Goal: Task Accomplishment & Management: Use online tool/utility

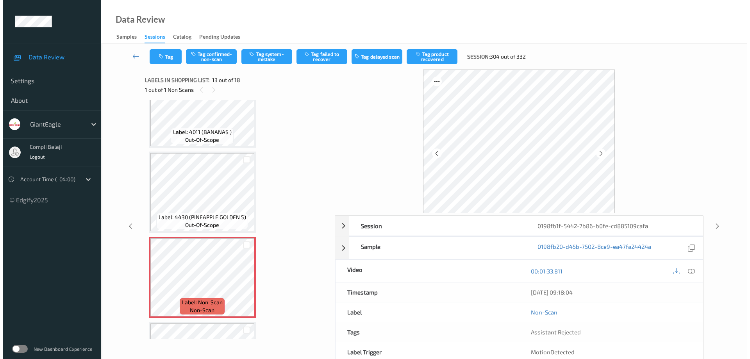
scroll to position [891, 0]
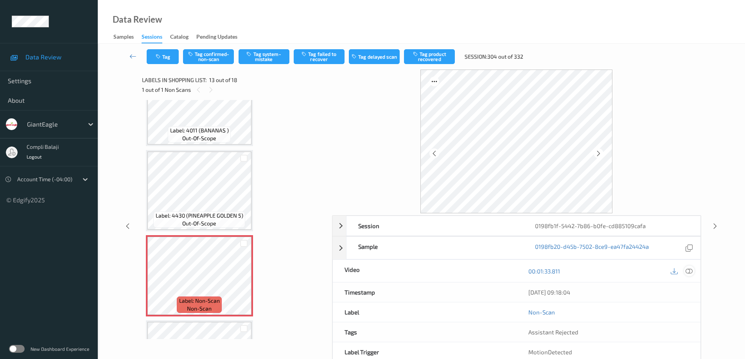
click at [690, 270] on icon at bounding box center [688, 271] width 7 height 7
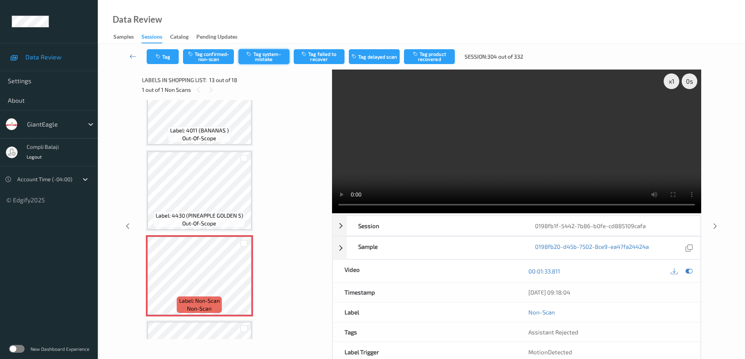
click at [270, 56] on button "Tag system-mistake" at bounding box center [263, 56] width 51 height 15
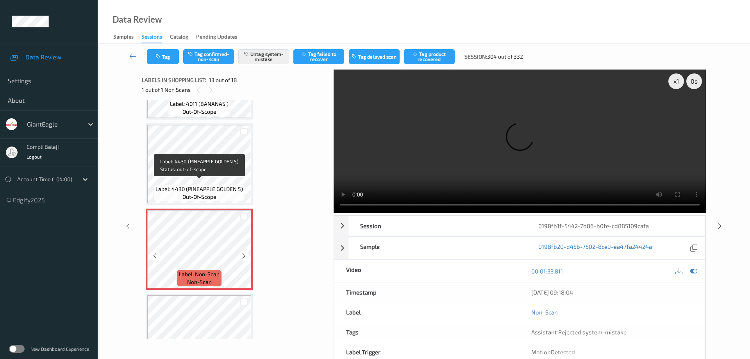
scroll to position [930, 0]
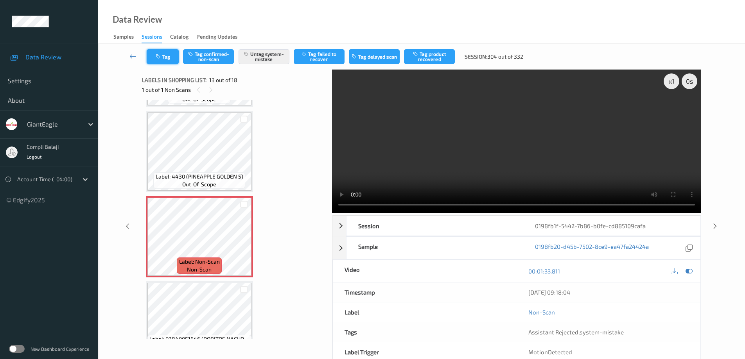
click at [169, 56] on button "Tag" at bounding box center [163, 56] width 32 height 15
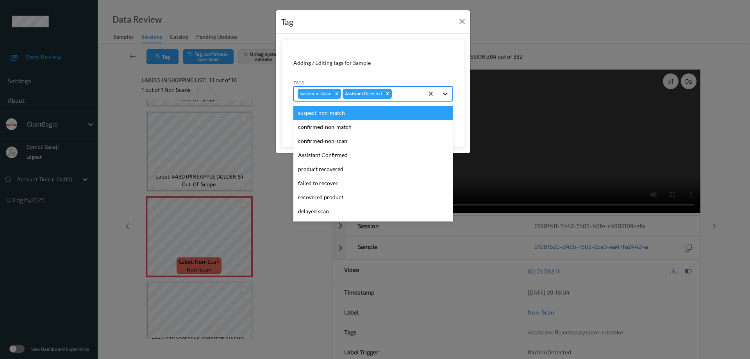
click at [447, 93] on icon at bounding box center [445, 94] width 5 height 3
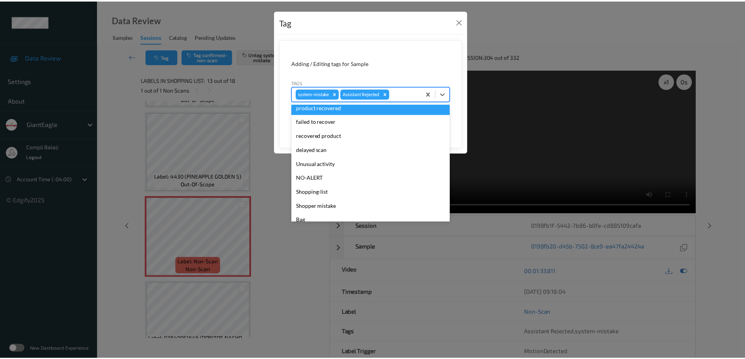
scroll to position [69, 0]
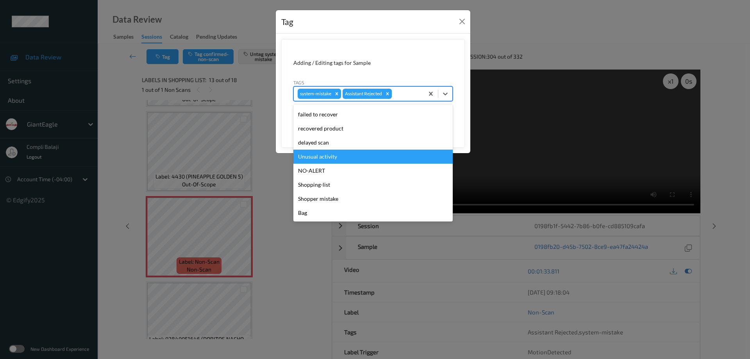
click at [340, 160] on div "Unusual activity" at bounding box center [373, 157] width 159 height 14
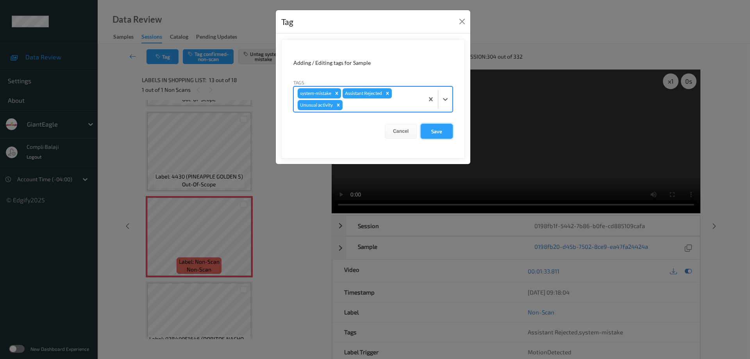
click at [440, 133] on button "Save" at bounding box center [437, 131] width 32 height 15
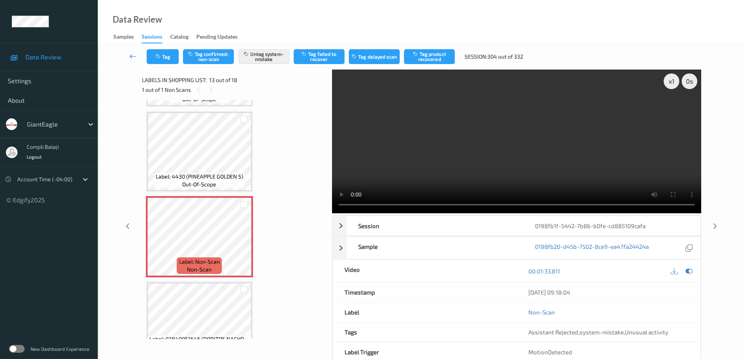
click at [130, 57] on icon at bounding box center [132, 56] width 7 height 8
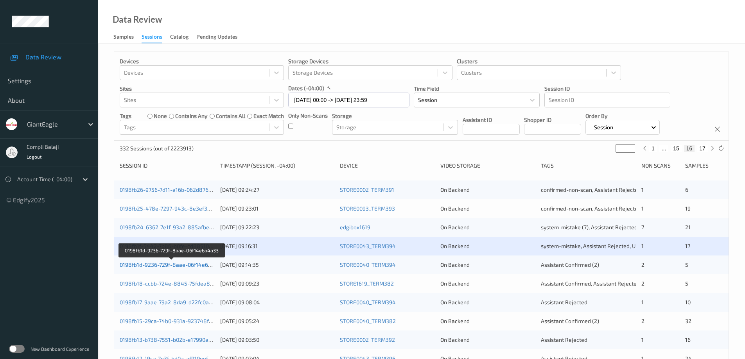
click at [172, 267] on link "0198fb1d-9236-729f-8aae-06f14e6a4a33" at bounding box center [172, 265] width 104 height 7
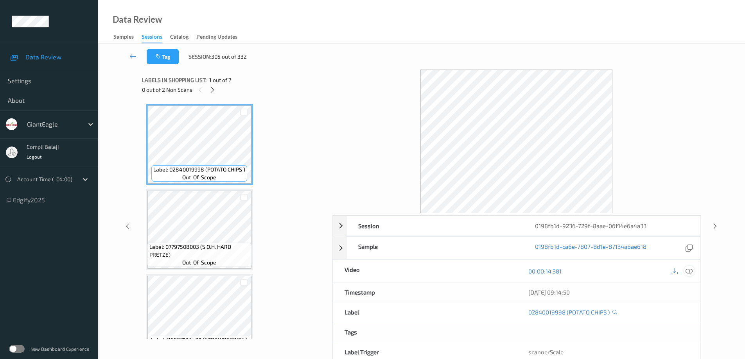
click at [691, 270] on icon at bounding box center [688, 271] width 7 height 7
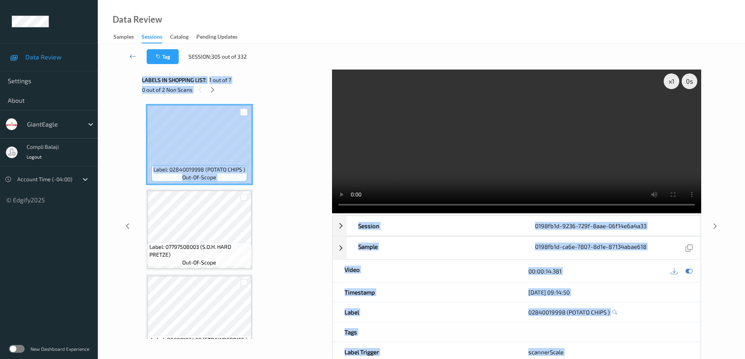
drag, startPoint x: 326, startPoint y: 191, endPoint x: 333, endPoint y: 168, distance: 24.0
click at [333, 168] on div "x 1 0 s Session 0198fb1d-9236-729f-8aae-06f14e6a4a33 Session ID 0198fb1d-9236-7…" at bounding box center [421, 226] width 559 height 313
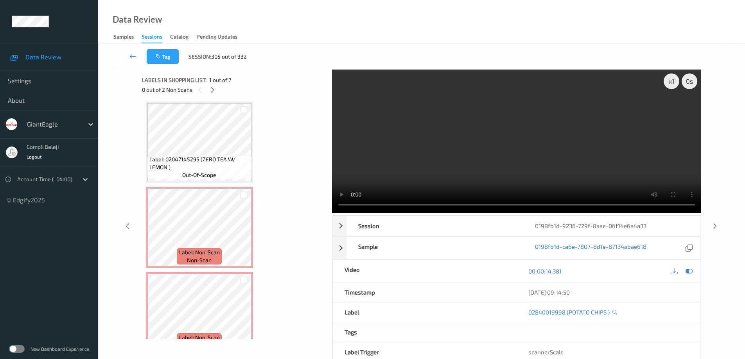
scroll to position [274, 0]
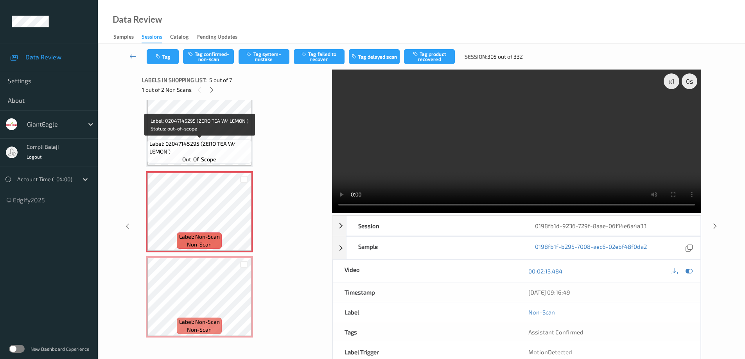
click at [223, 150] on span "Label: 02047145295 (ZERO TEA W/ LEMON )" at bounding box center [199, 148] width 100 height 16
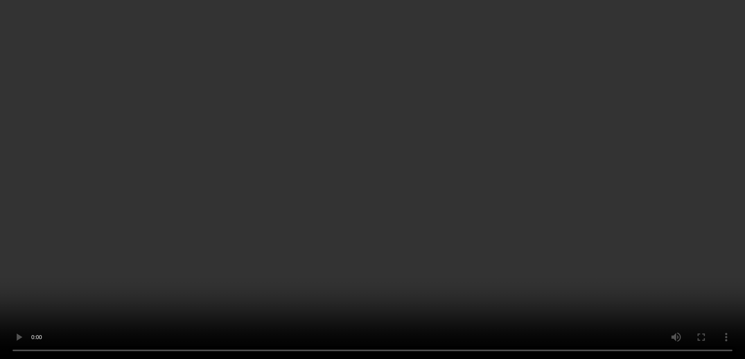
scroll to position [283, 0]
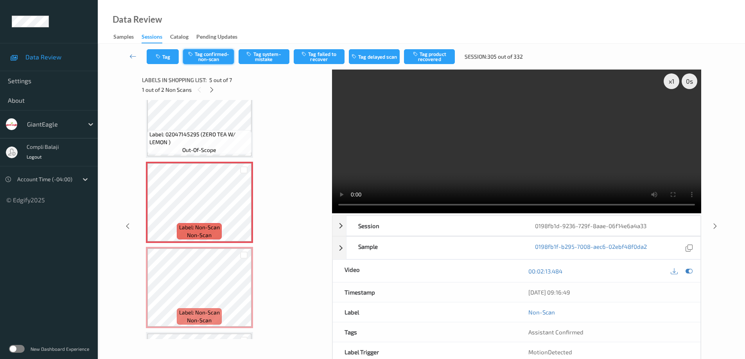
click at [209, 59] on button "Tag confirmed-non-scan" at bounding box center [208, 56] width 51 height 15
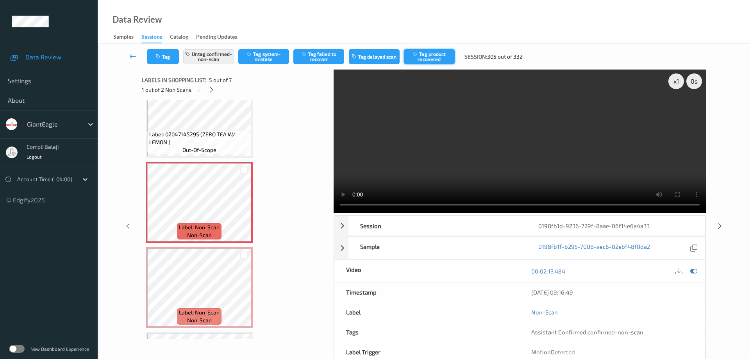
click at [437, 57] on button "Tag product recovered" at bounding box center [429, 56] width 51 height 15
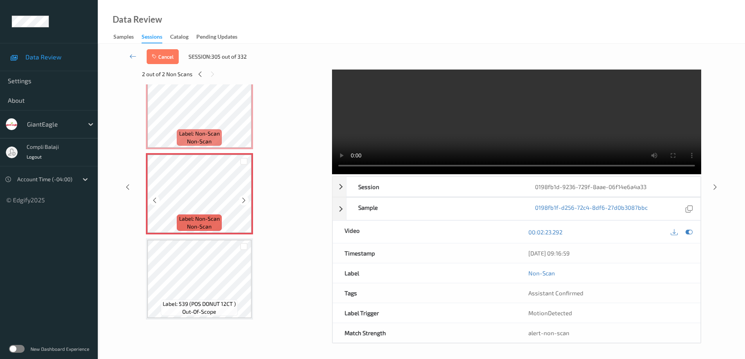
scroll to position [39, 0]
click at [243, 249] on div at bounding box center [243, 246] width 7 height 7
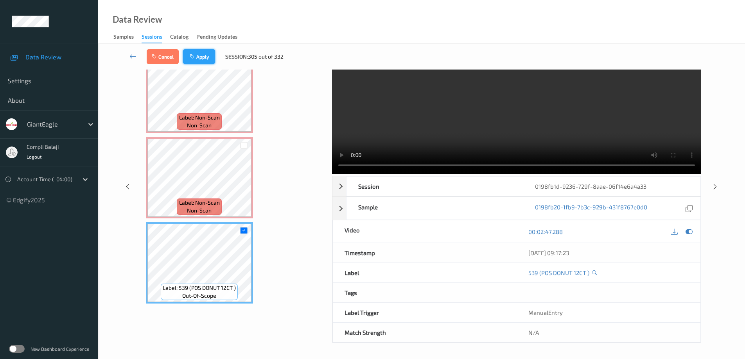
click at [205, 56] on button "Apply" at bounding box center [199, 56] width 32 height 15
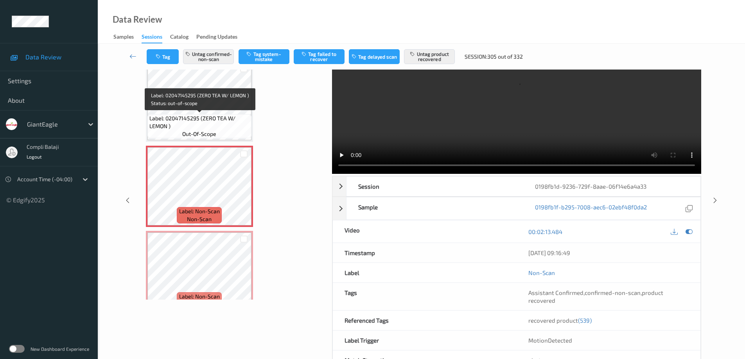
scroll to position [0, 0]
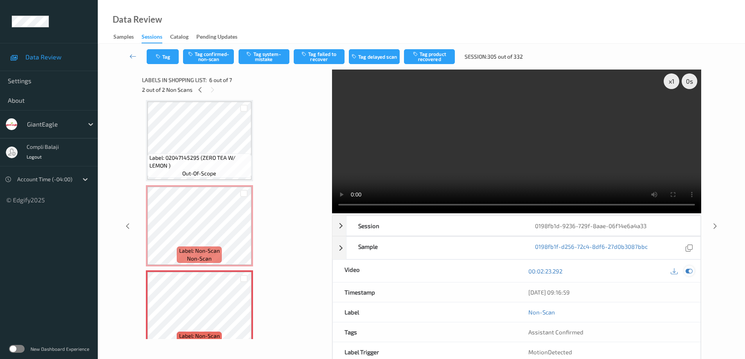
click at [690, 272] on icon at bounding box center [688, 271] width 7 height 7
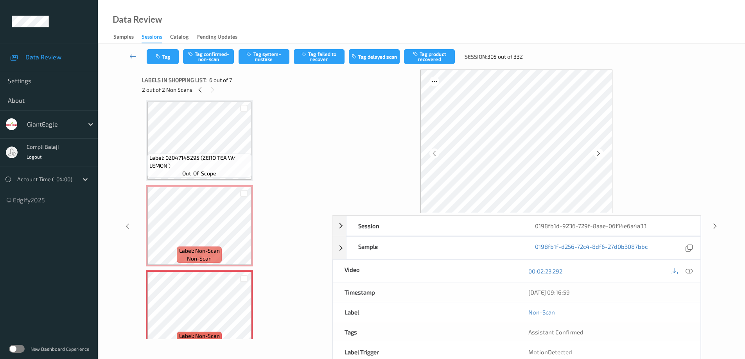
drag, startPoint x: 213, startPoint y: 59, endPoint x: 238, endPoint y: 75, distance: 28.8
click at [213, 59] on button "Tag confirmed-non-scan" at bounding box center [208, 56] width 51 height 15
click at [438, 59] on button "Tag product recovered" at bounding box center [429, 56] width 51 height 15
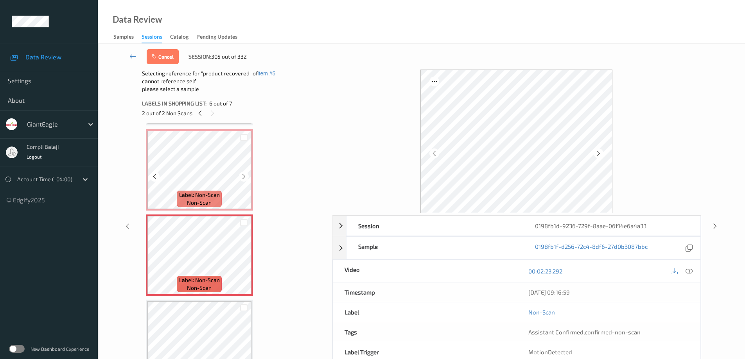
scroll to position [361, 0]
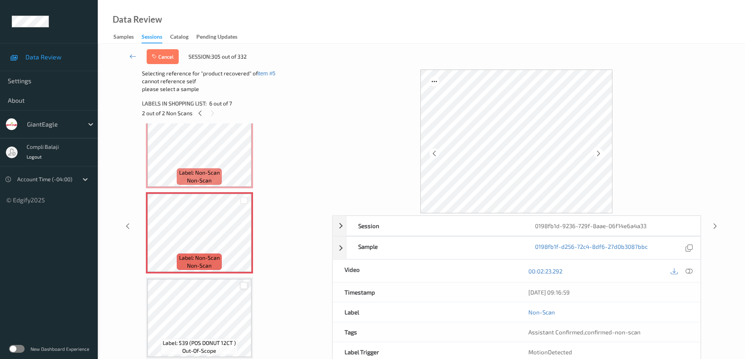
click at [244, 283] on div at bounding box center [243, 285] width 7 height 7
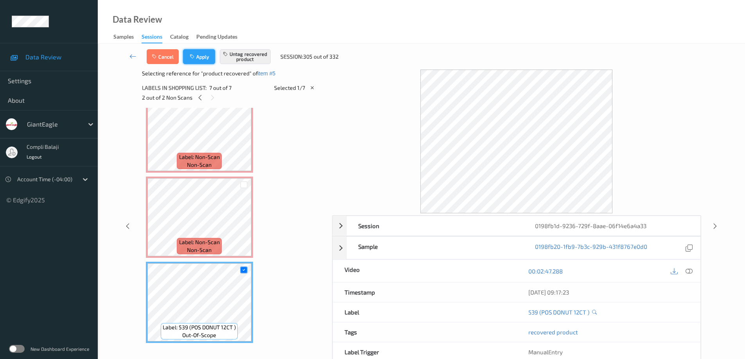
click at [205, 59] on button "Apply" at bounding box center [199, 56] width 32 height 15
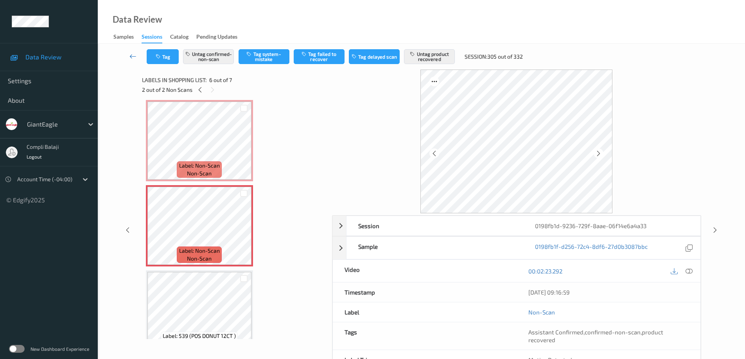
click at [131, 57] on icon at bounding box center [132, 56] width 7 height 8
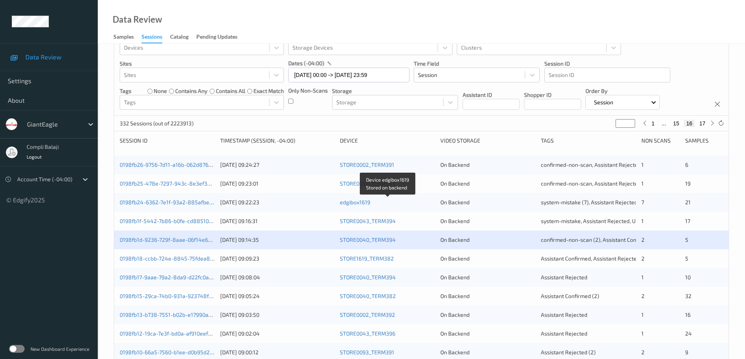
scroll to position [39, 0]
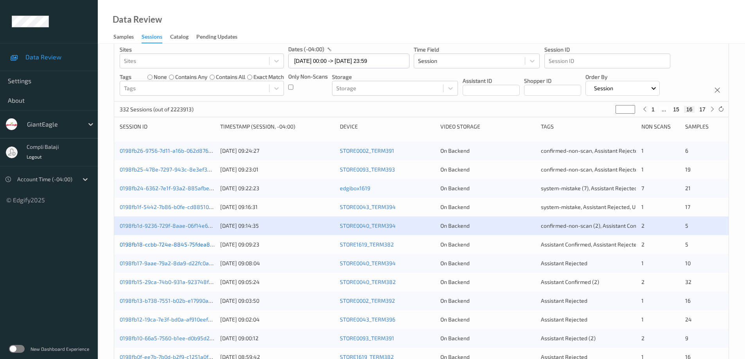
click at [180, 245] on link "0198fb18-ccbb-724e-8845-75fdea873cdd" at bounding box center [172, 244] width 105 height 7
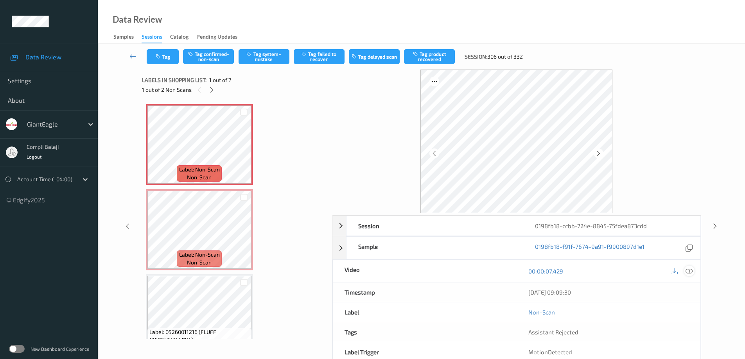
click at [690, 269] on icon at bounding box center [688, 271] width 7 height 7
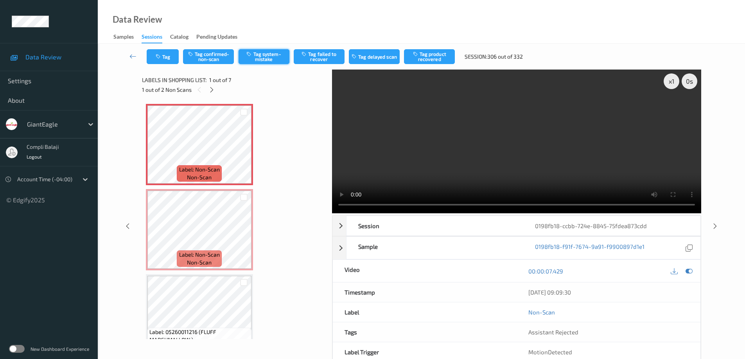
click at [260, 54] on button "Tag system-mistake" at bounding box center [263, 56] width 51 height 15
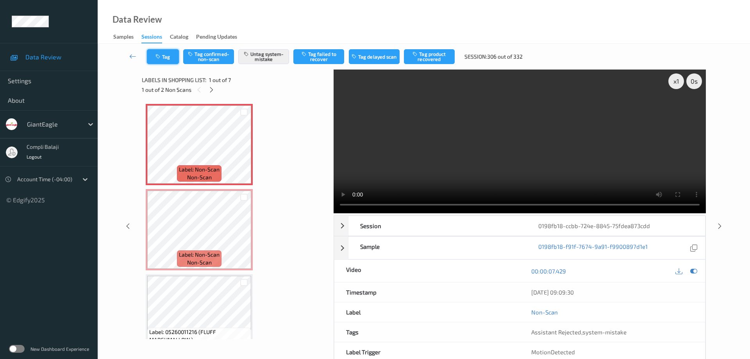
click at [168, 56] on button "Tag" at bounding box center [163, 56] width 32 height 15
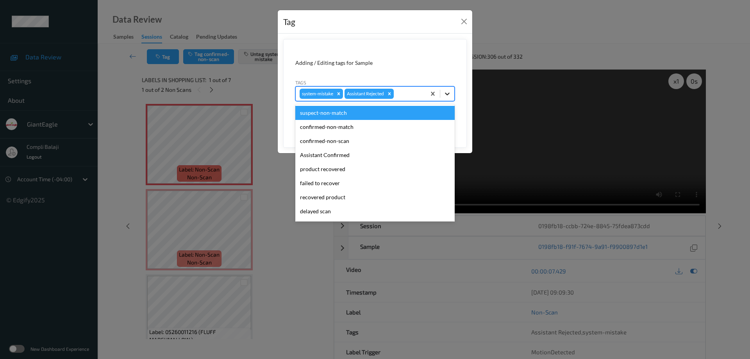
click at [448, 91] on icon at bounding box center [448, 94] width 8 height 8
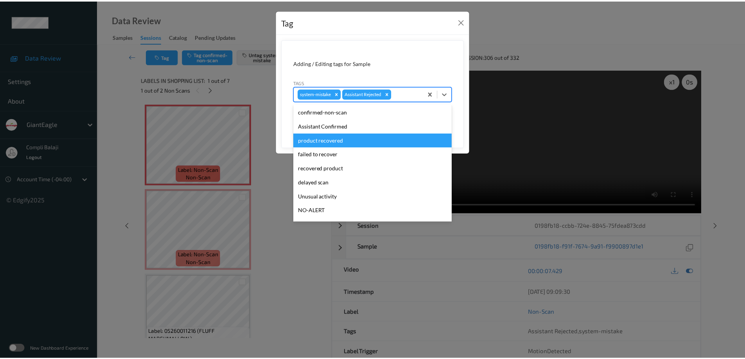
scroll to position [39, 0]
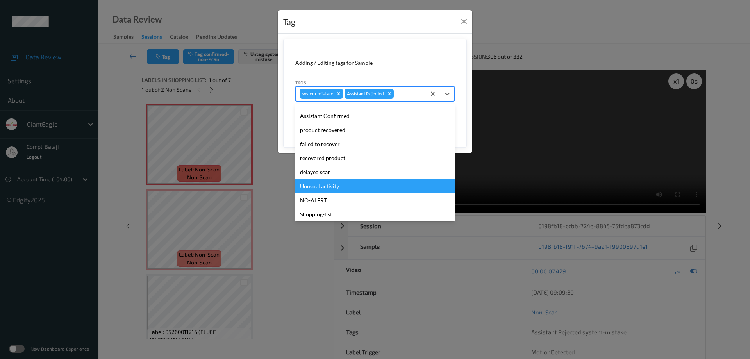
click at [335, 188] on div "Unusual activity" at bounding box center [375, 186] width 159 height 14
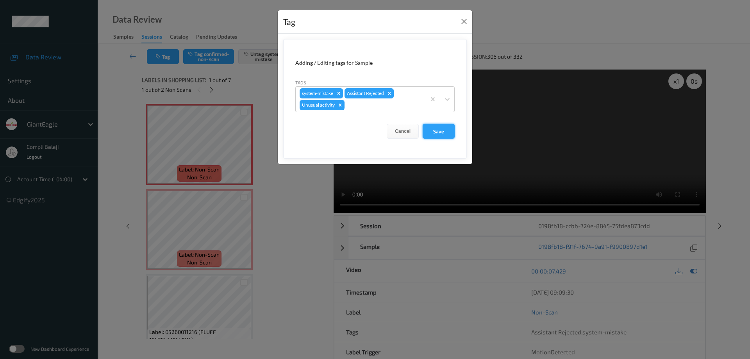
click at [446, 135] on button "Save" at bounding box center [439, 131] width 32 height 15
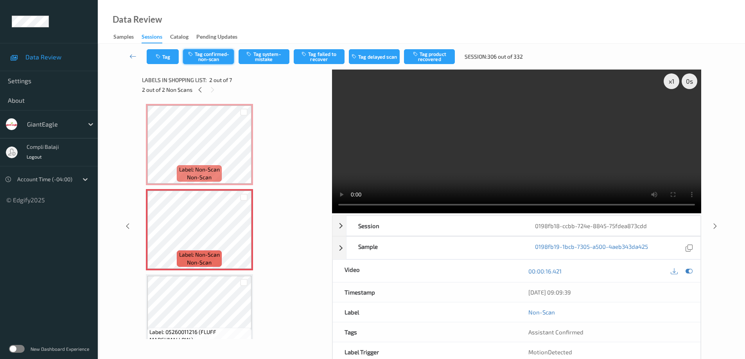
click at [215, 58] on button "Tag confirmed-non-scan" at bounding box center [208, 56] width 51 height 15
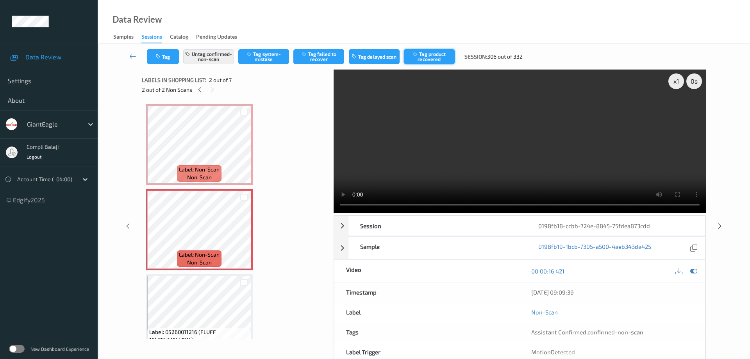
click at [441, 59] on button "Tag product recovered" at bounding box center [429, 56] width 51 height 15
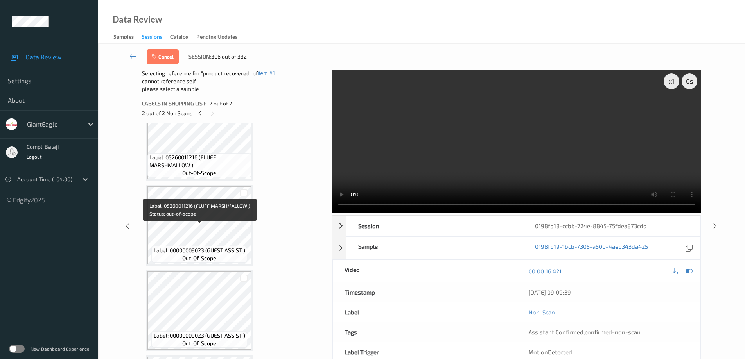
scroll to position [205, 0]
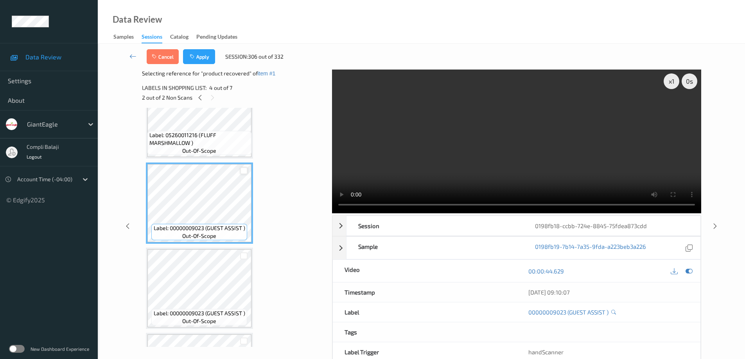
click at [244, 170] on div at bounding box center [243, 170] width 7 height 7
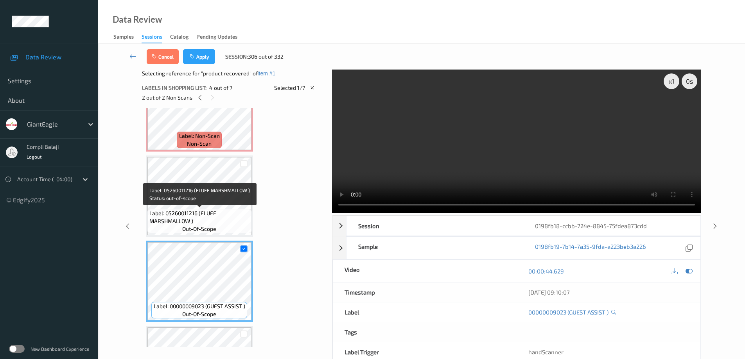
scroll to position [166, 0]
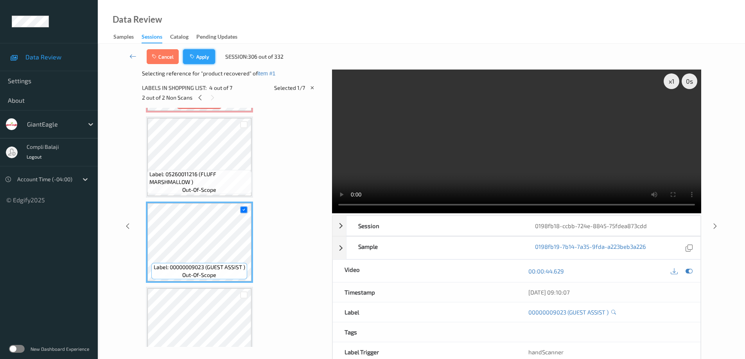
click at [206, 56] on button "Apply" at bounding box center [199, 56] width 32 height 15
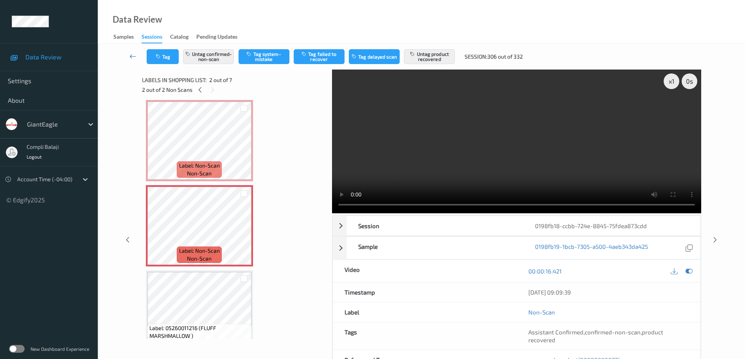
click at [132, 57] on icon at bounding box center [132, 56] width 7 height 8
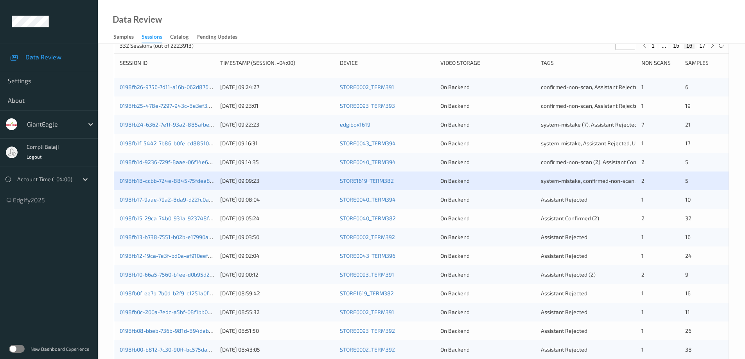
scroll to position [117, 0]
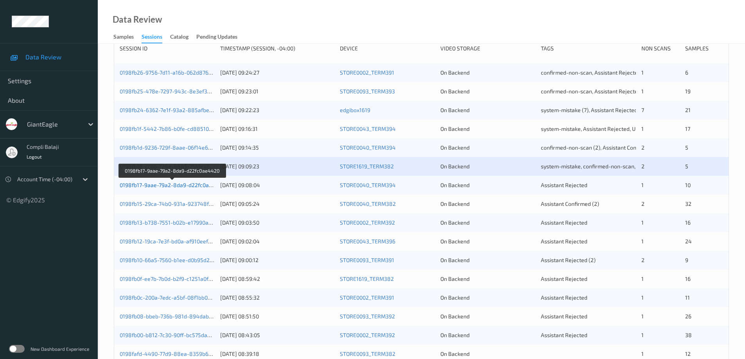
click at [169, 186] on link "0198fb17-9aae-79a2-8da9-d22fc0ae4420" at bounding box center [173, 185] width 106 height 7
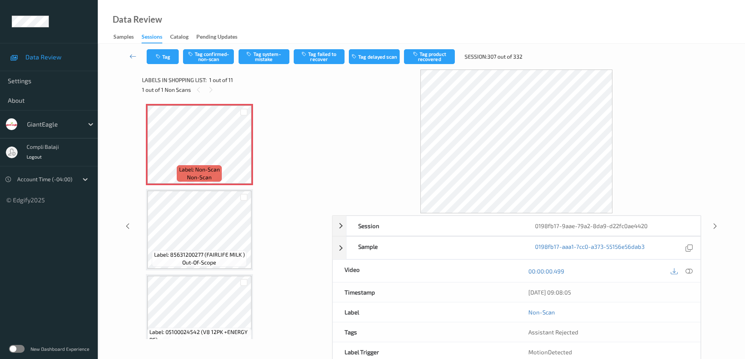
click at [689, 273] on icon at bounding box center [688, 271] width 7 height 7
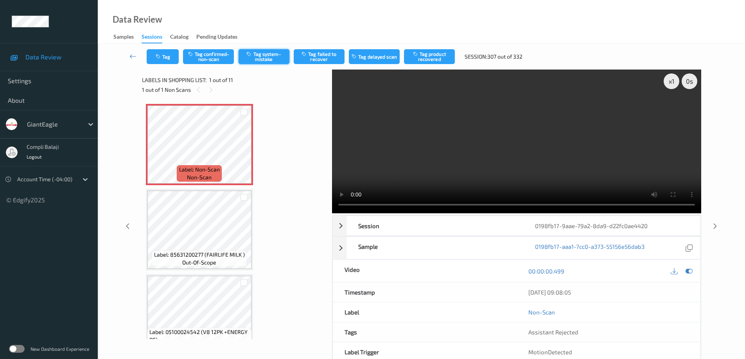
click at [270, 56] on button "Tag system-mistake" at bounding box center [263, 56] width 51 height 15
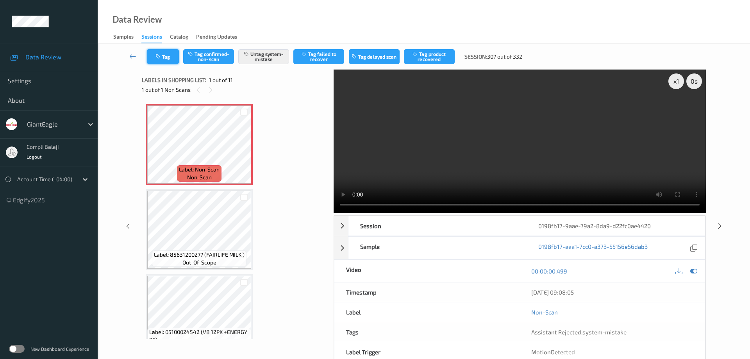
click at [172, 56] on button "Tag" at bounding box center [163, 56] width 32 height 15
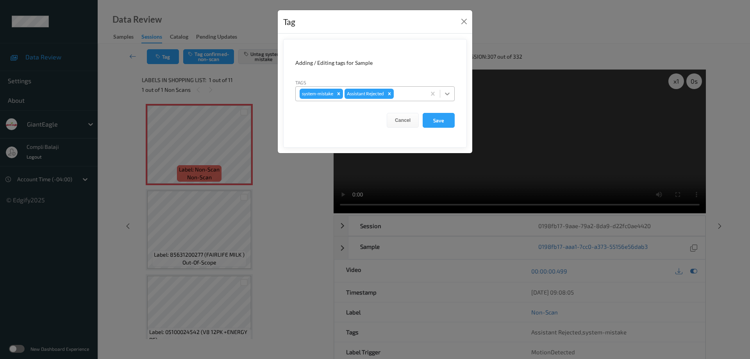
drag, startPoint x: 450, startPoint y: 93, endPoint x: 440, endPoint y: 99, distance: 11.9
click at [450, 94] on icon at bounding box center [448, 94] width 8 height 8
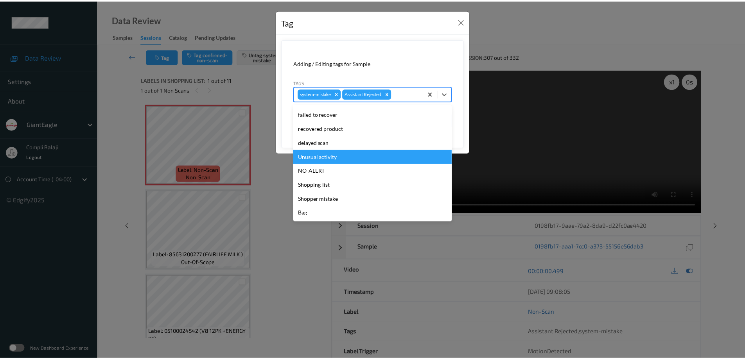
scroll to position [69, 0]
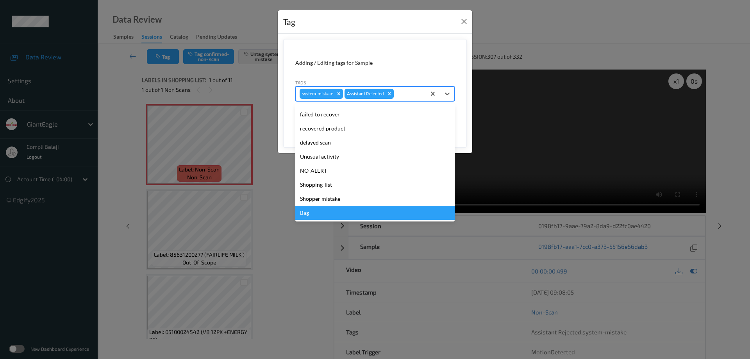
click at [310, 215] on div "Bag" at bounding box center [375, 213] width 159 height 14
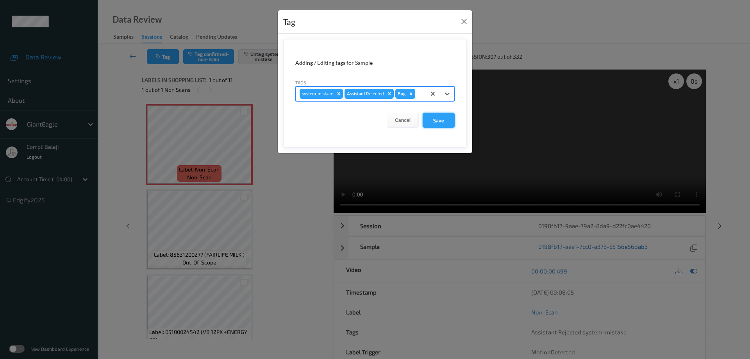
click at [441, 121] on button "Save" at bounding box center [439, 120] width 32 height 15
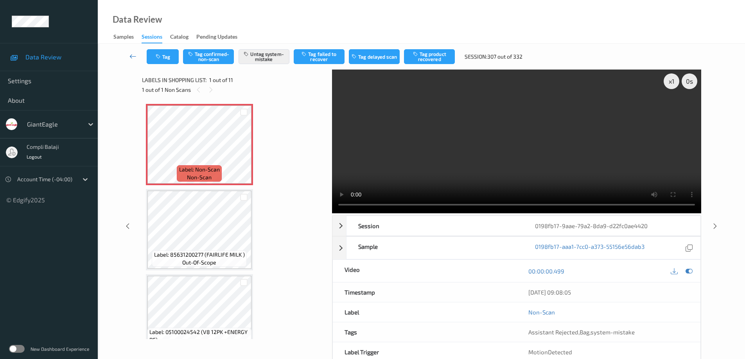
click at [130, 57] on icon at bounding box center [132, 56] width 7 height 8
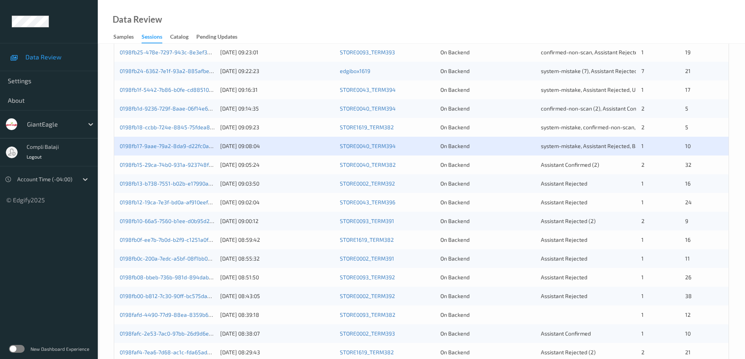
scroll to position [229, 0]
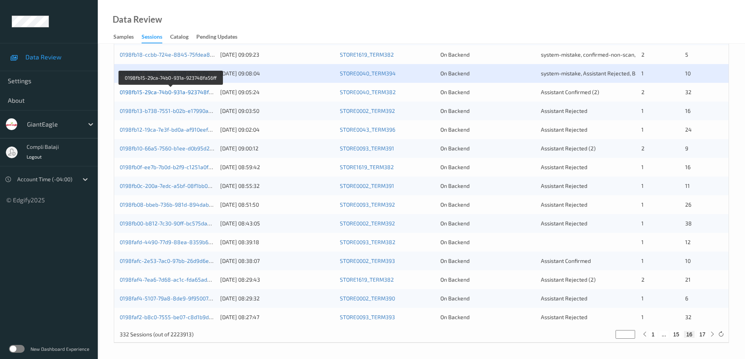
click at [187, 93] on link "0198fb15-29ca-74b0-931a-923748fa56ff" at bounding box center [171, 92] width 102 height 7
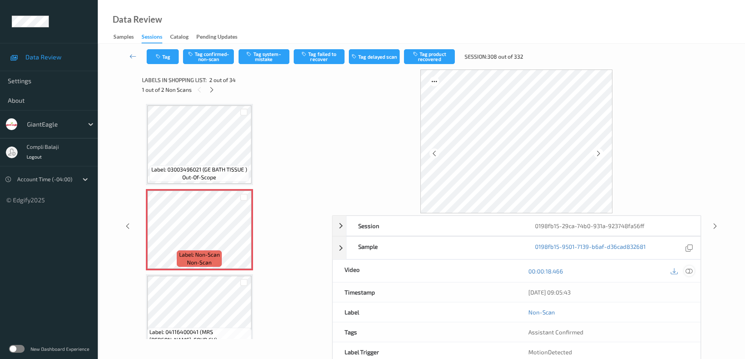
click at [690, 273] on icon at bounding box center [688, 271] width 7 height 7
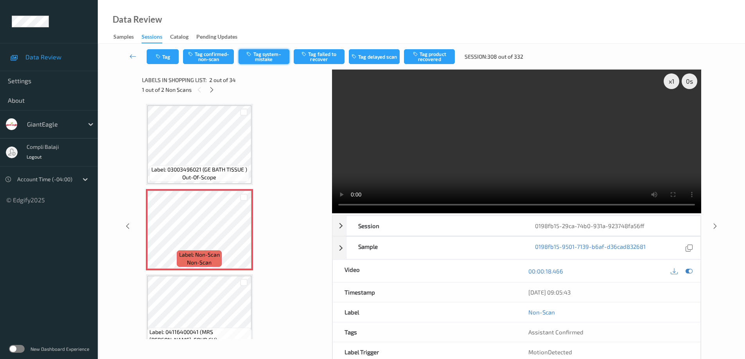
click at [272, 57] on button "Tag system-mistake" at bounding box center [263, 56] width 51 height 15
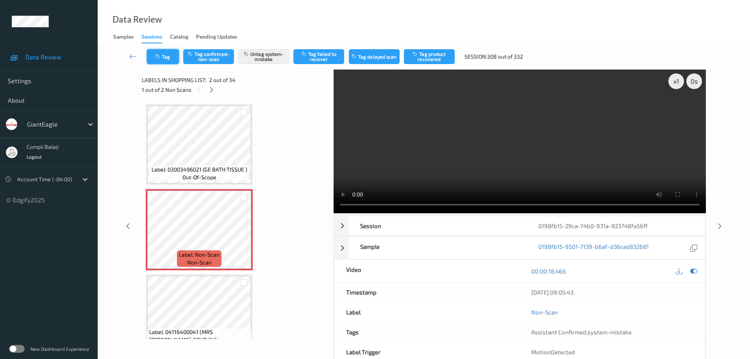
click at [169, 59] on button "Tag" at bounding box center [163, 56] width 32 height 15
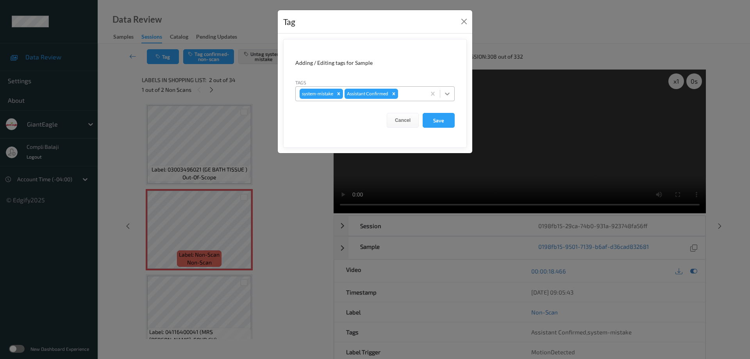
click at [449, 95] on icon at bounding box center [448, 94] width 8 height 8
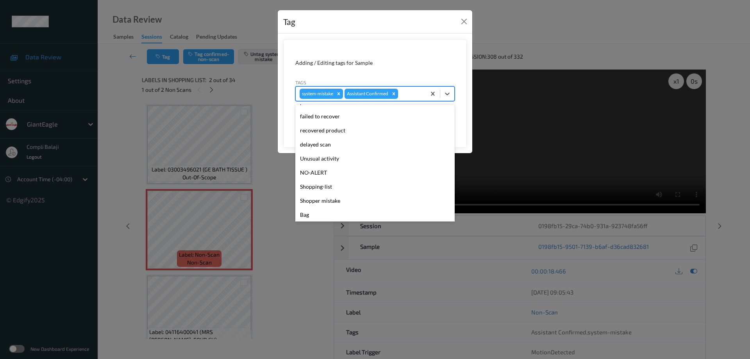
scroll to position [69, 0]
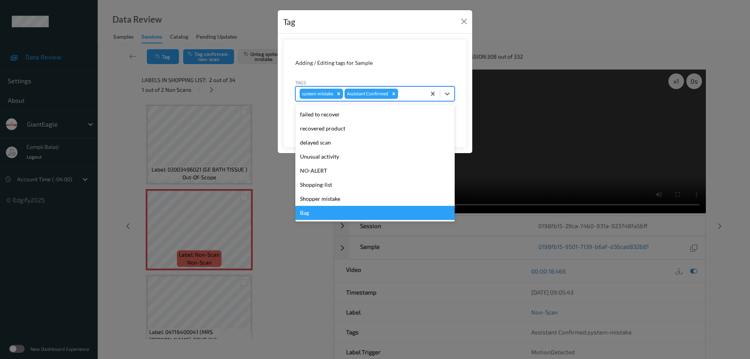
click at [316, 214] on div "Bag" at bounding box center [375, 213] width 159 height 14
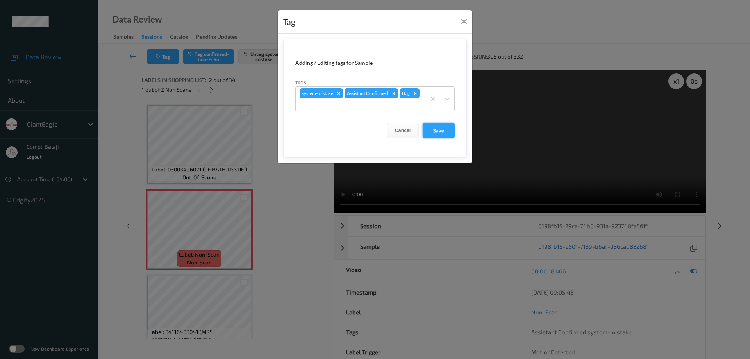
click at [438, 131] on button "Save" at bounding box center [439, 130] width 32 height 15
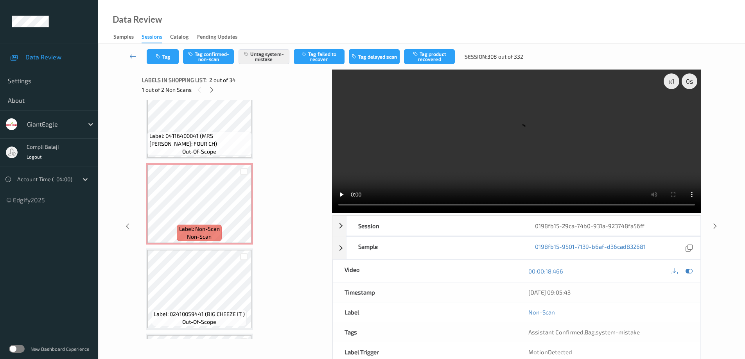
scroll to position [195, 0]
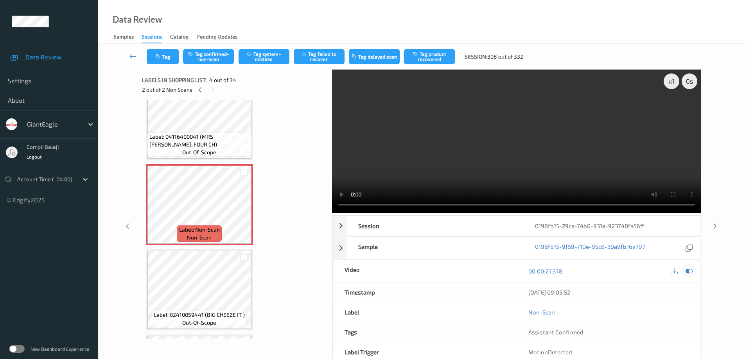
click at [693, 271] on div at bounding box center [689, 271] width 11 height 11
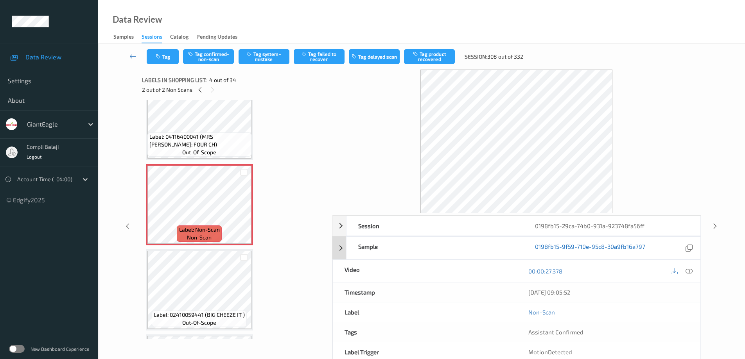
drag, startPoint x: 689, startPoint y: 270, endPoint x: 641, endPoint y: 249, distance: 51.8
click at [688, 270] on icon at bounding box center [688, 271] width 7 height 7
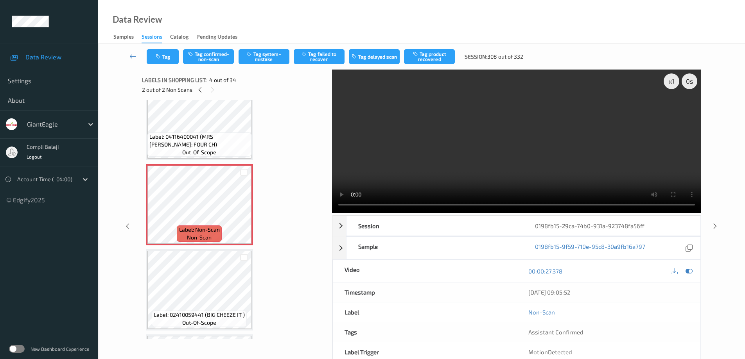
drag, startPoint x: 204, startPoint y: 54, endPoint x: 226, endPoint y: 74, distance: 29.3
click at [205, 54] on button "Tag confirmed-non-scan" at bounding box center [208, 56] width 51 height 15
click at [441, 58] on button "Tag product recovered" at bounding box center [429, 56] width 51 height 15
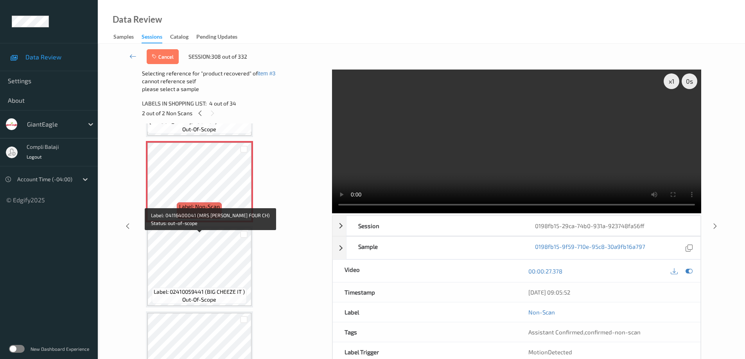
scroll to position [274, 0]
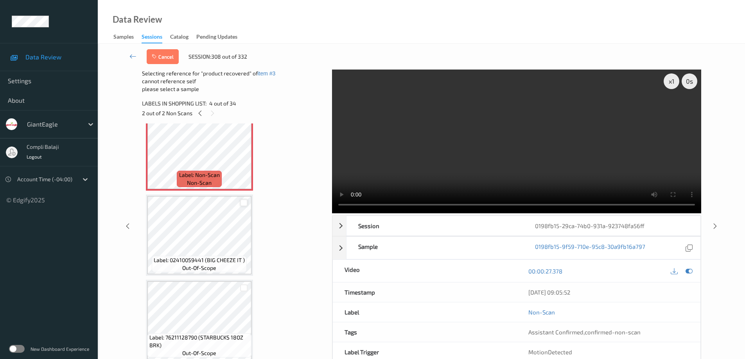
click at [243, 204] on div at bounding box center [243, 202] width 7 height 7
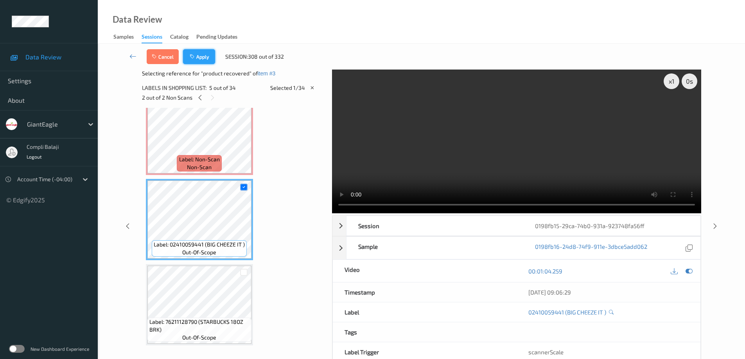
click at [201, 57] on button "Apply" at bounding box center [199, 56] width 32 height 15
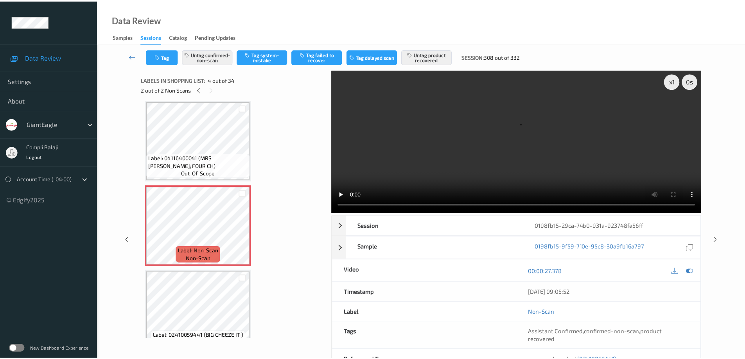
scroll to position [253, 0]
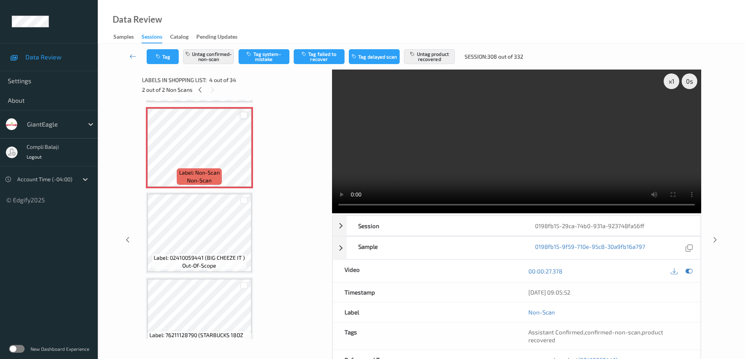
click at [244, 115] on div at bounding box center [243, 115] width 7 height 7
click at [167, 59] on button "Tag" at bounding box center [163, 56] width 32 height 15
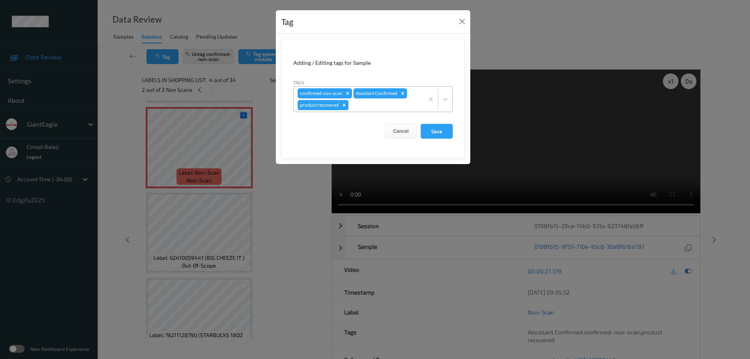
click at [344, 105] on icon "Remove product recovered" at bounding box center [344, 105] width 3 height 3
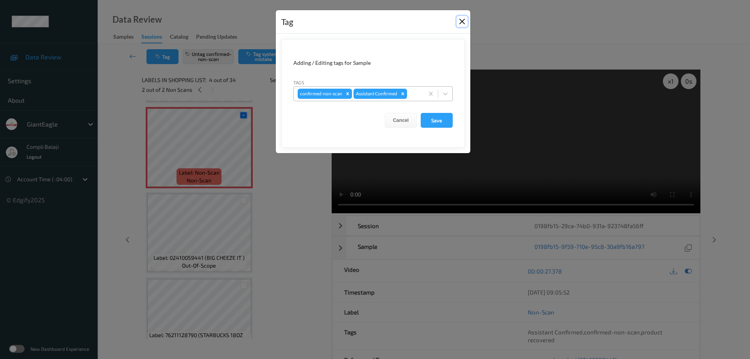
click at [464, 20] on button "Close" at bounding box center [462, 21] width 11 height 11
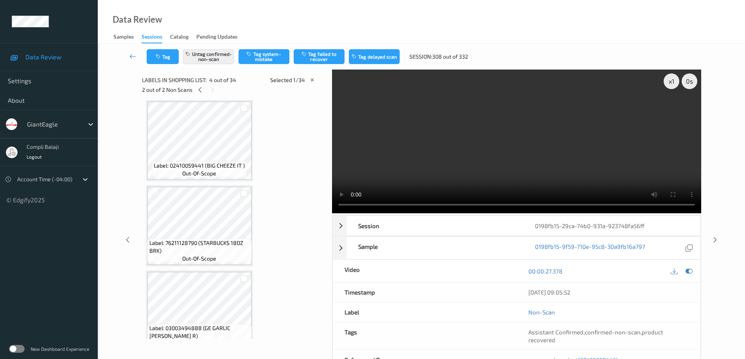
scroll to position [331, 0]
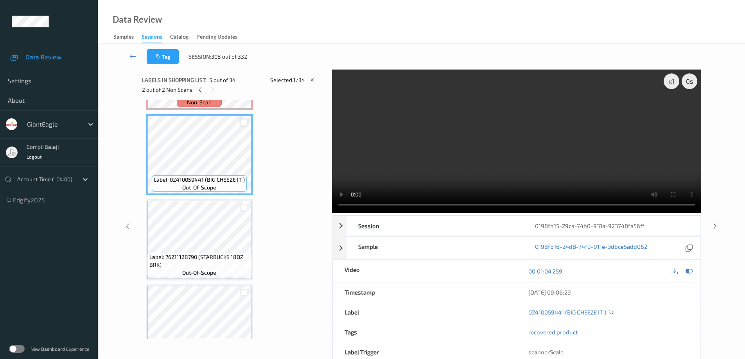
click at [245, 122] on div at bounding box center [243, 122] width 7 height 7
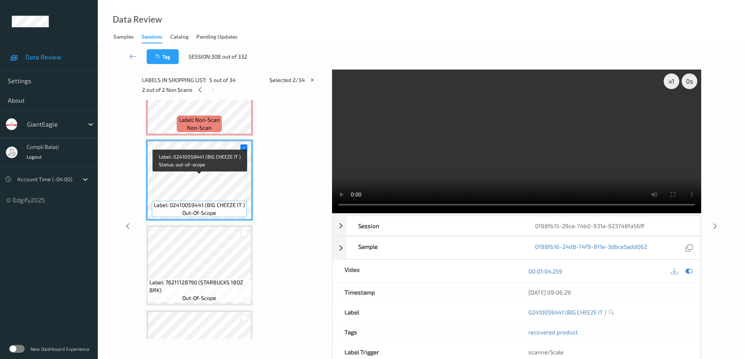
scroll to position [292, 0]
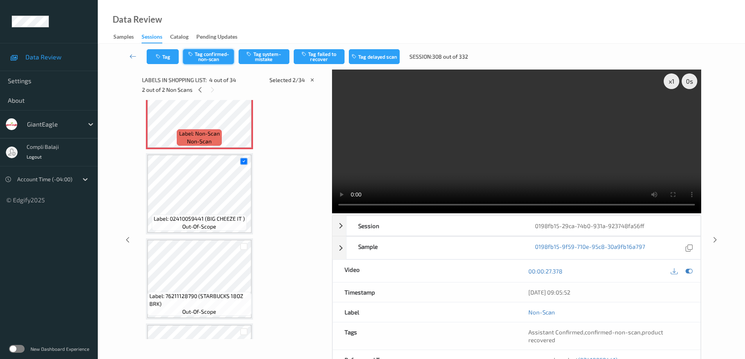
click at [219, 60] on button "Tag confirmed-non-scan" at bounding box center [208, 56] width 51 height 15
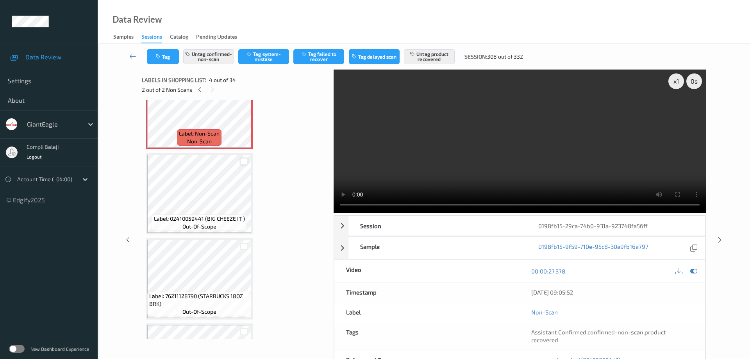
click at [242, 161] on div at bounding box center [243, 161] width 7 height 7
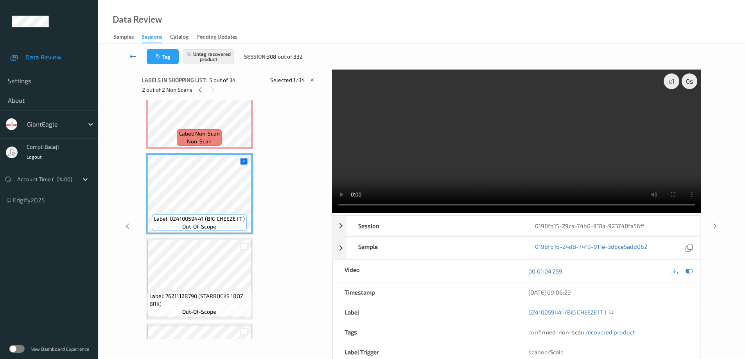
click at [132, 57] on icon at bounding box center [132, 56] width 7 height 8
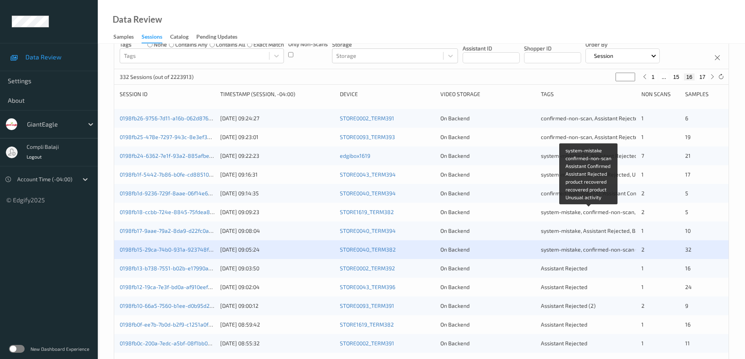
scroll to position [78, 0]
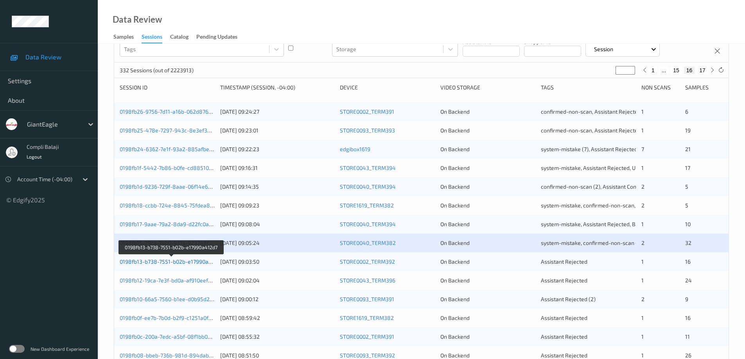
click at [174, 264] on link "0198fb13-b738-7551-b02b-e17990a412d7" at bounding box center [172, 261] width 104 height 7
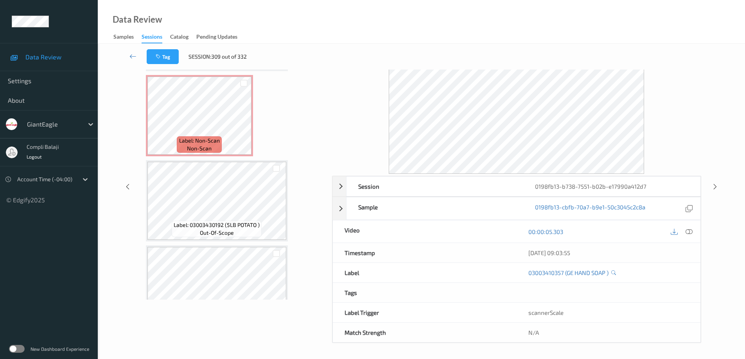
scroll to position [1139, 0]
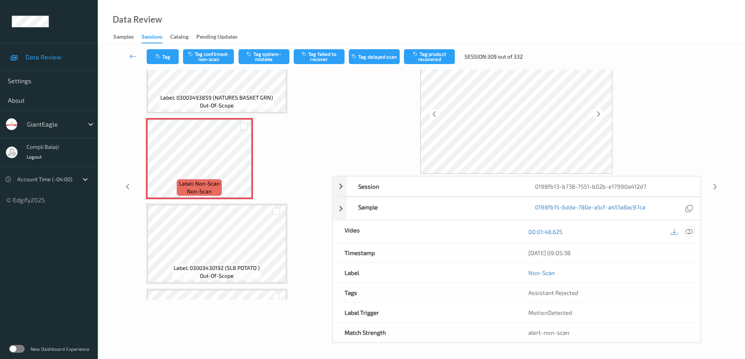
click at [690, 231] on icon at bounding box center [688, 231] width 7 height 7
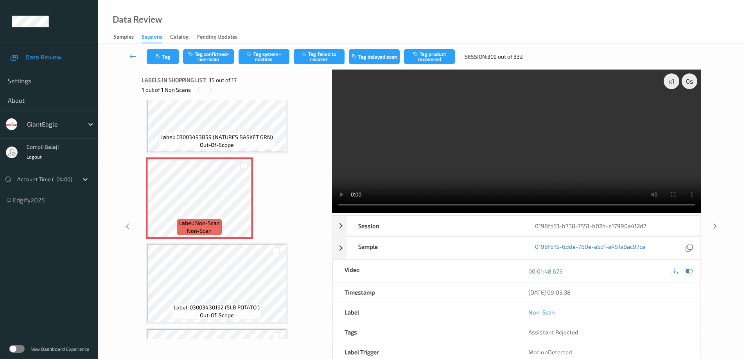
click at [690, 270] on icon at bounding box center [688, 271] width 7 height 7
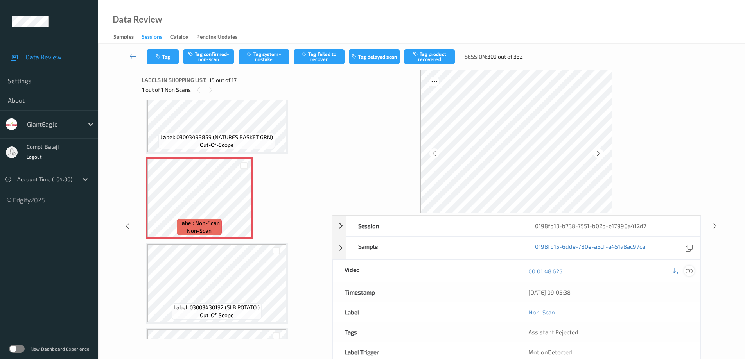
click at [689, 272] on icon at bounding box center [688, 271] width 7 height 7
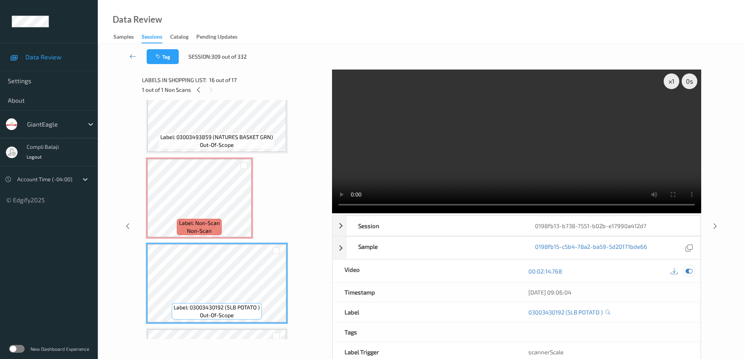
click at [690, 270] on icon at bounding box center [688, 271] width 7 height 7
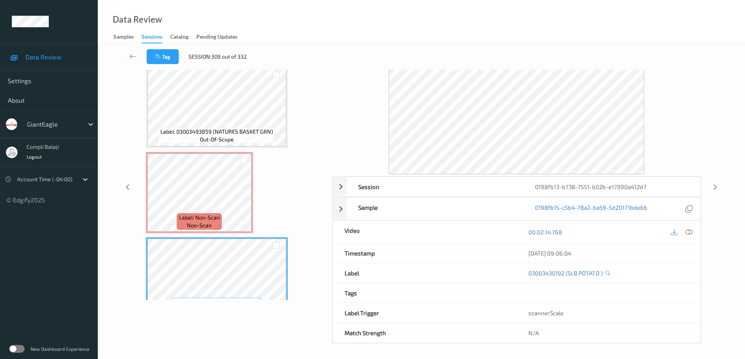
scroll to position [1096, 0]
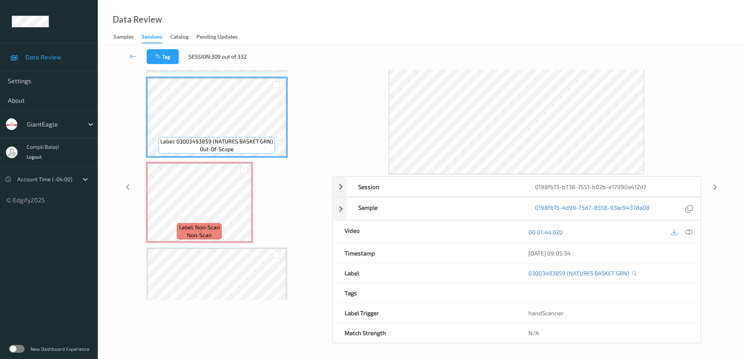
click at [690, 235] on icon at bounding box center [688, 232] width 7 height 7
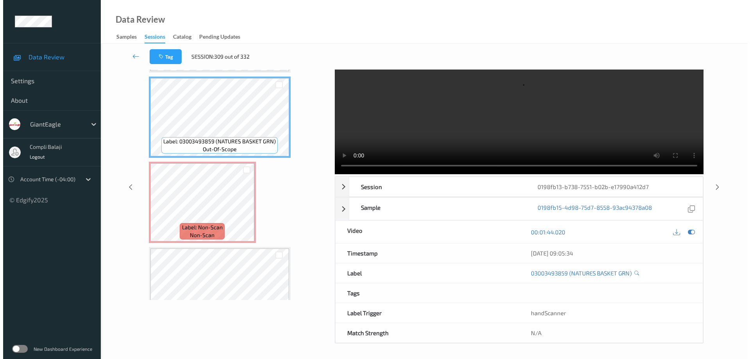
scroll to position [0, 0]
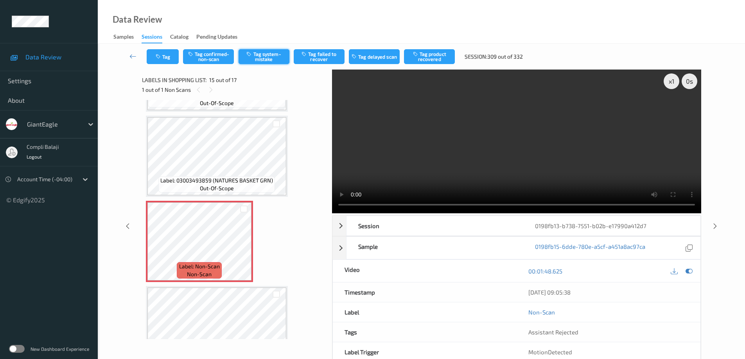
click at [265, 55] on button "Tag system-mistake" at bounding box center [263, 56] width 51 height 15
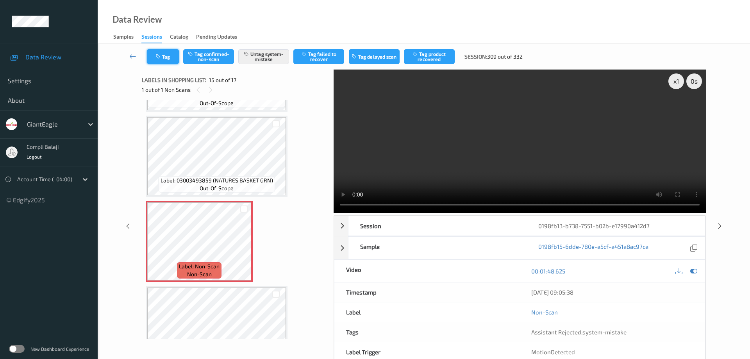
click at [169, 59] on button "Tag" at bounding box center [163, 56] width 32 height 15
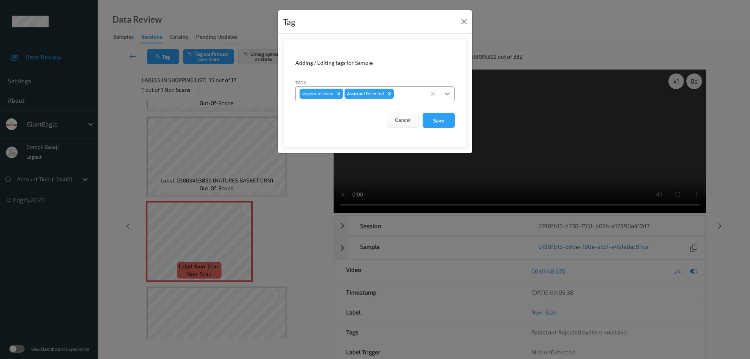
click at [447, 93] on icon at bounding box center [448, 94] width 8 height 8
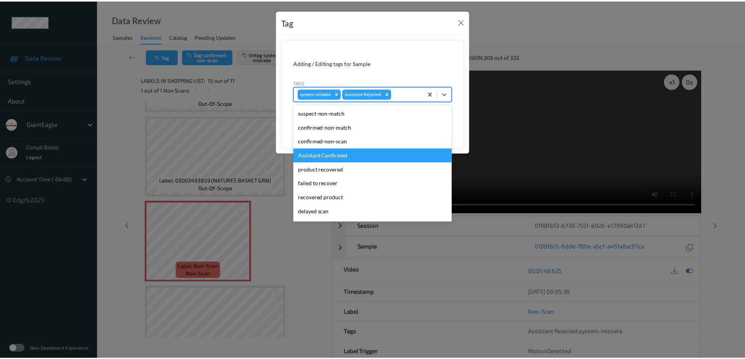
scroll to position [69, 0]
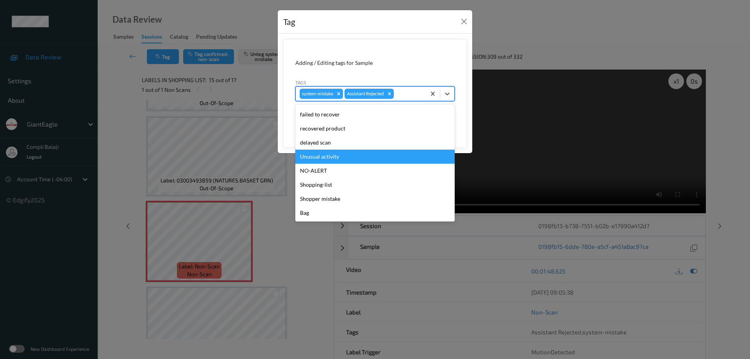
drag, startPoint x: 333, startPoint y: 158, endPoint x: 348, endPoint y: 156, distance: 15.4
click at [333, 158] on div "Unusual activity" at bounding box center [375, 157] width 159 height 14
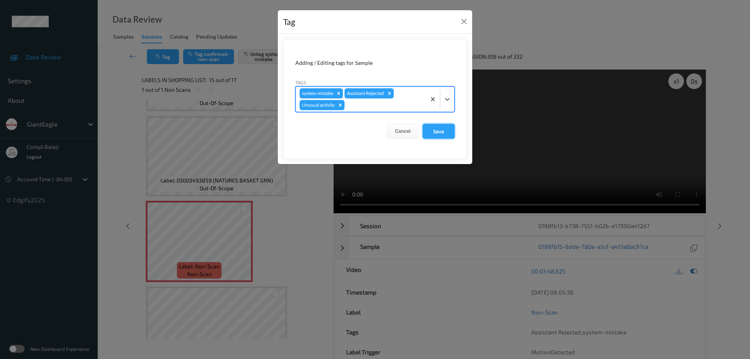
click at [449, 132] on button "Save" at bounding box center [439, 131] width 32 height 15
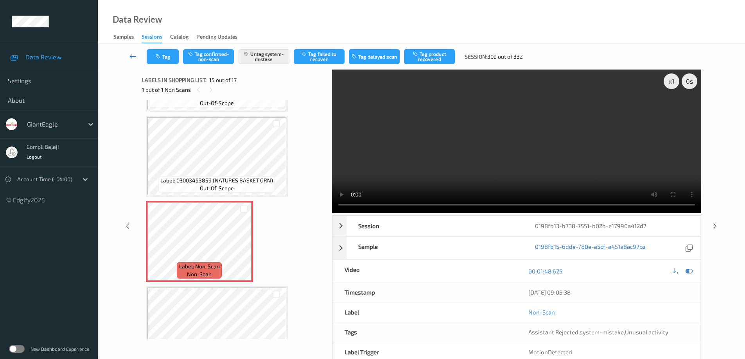
click at [130, 56] on icon at bounding box center [132, 56] width 7 height 8
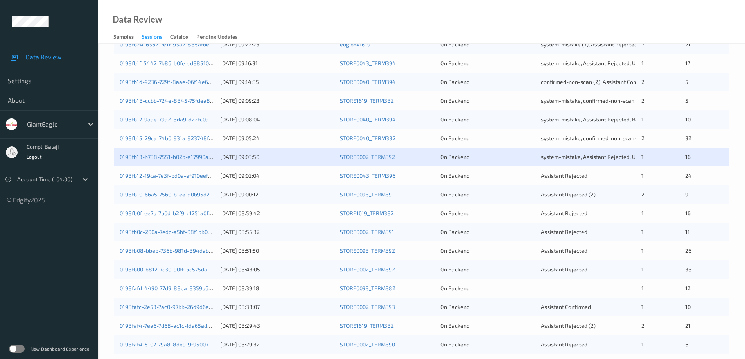
scroll to position [195, 0]
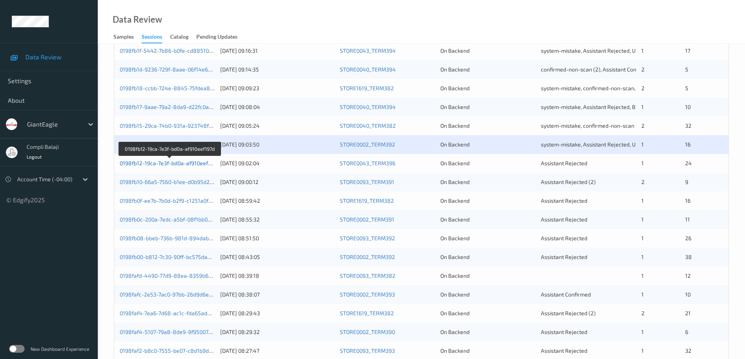
click at [189, 164] on link "0198fb12-19ca-7e3f-bd0a-af910eef197d" at bounding box center [170, 163] width 100 height 7
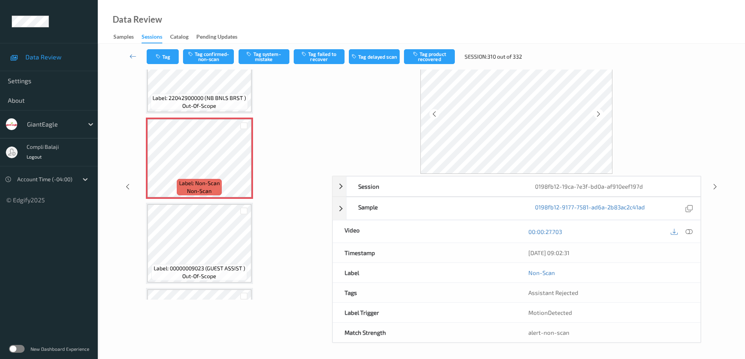
scroll to position [78, 0]
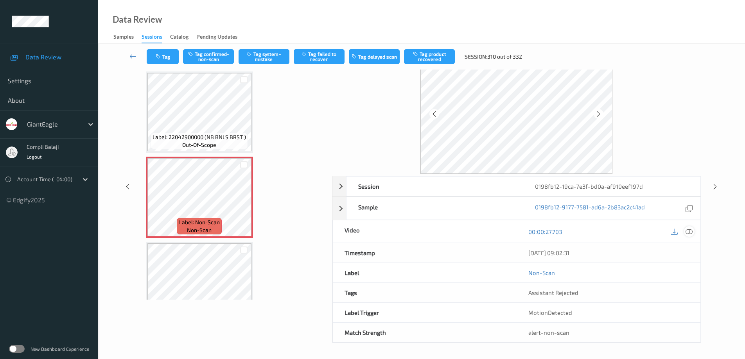
click at [691, 234] on icon at bounding box center [688, 231] width 7 height 7
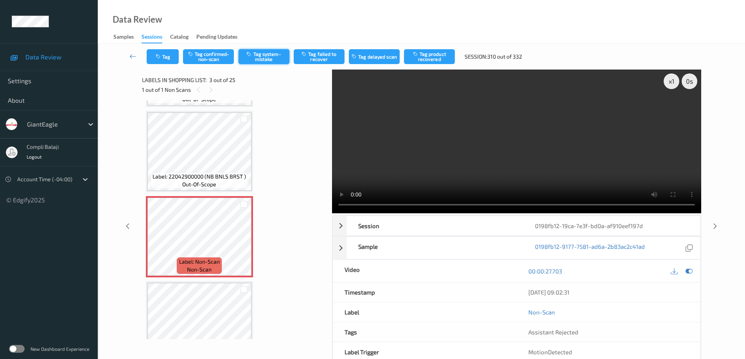
click at [270, 54] on button "Tag system-mistake" at bounding box center [263, 56] width 51 height 15
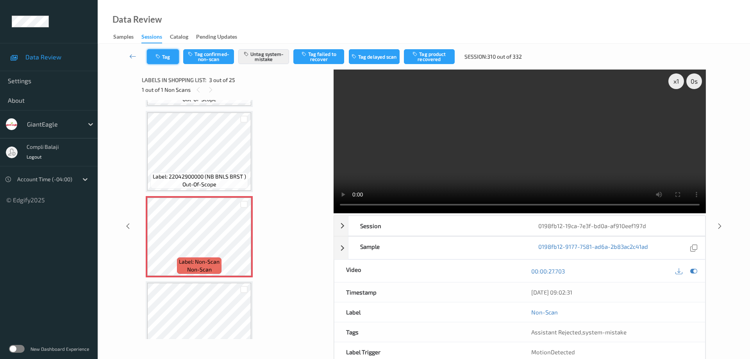
click at [170, 56] on button "Tag" at bounding box center [163, 56] width 32 height 15
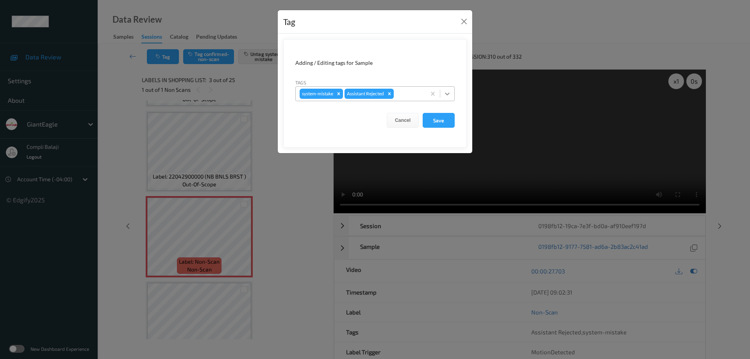
click at [449, 93] on icon at bounding box center [448, 94] width 8 height 8
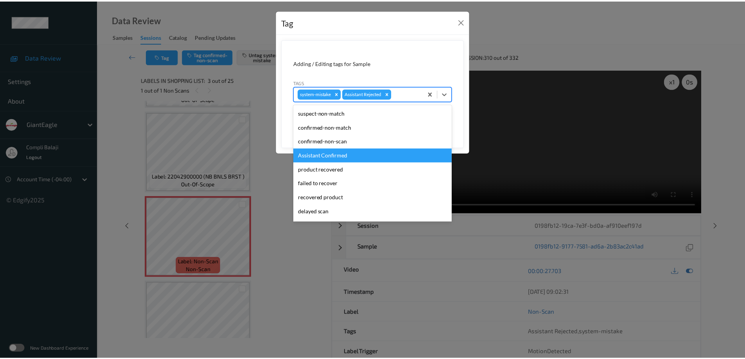
scroll to position [39, 0]
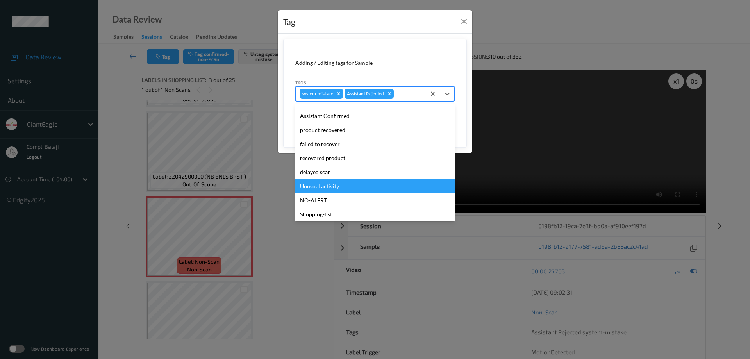
click at [335, 186] on div "Unusual activity" at bounding box center [375, 186] width 159 height 14
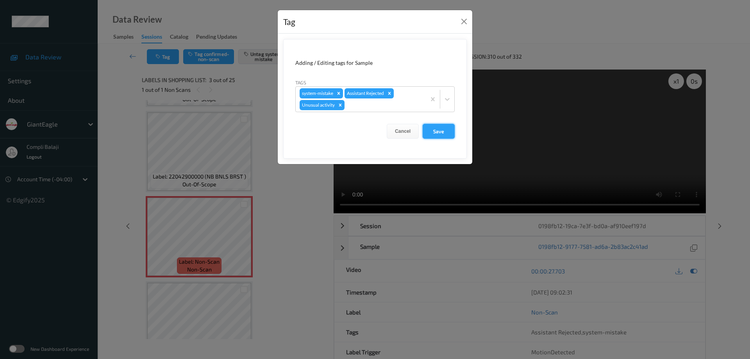
click at [444, 130] on button "Save" at bounding box center [439, 131] width 32 height 15
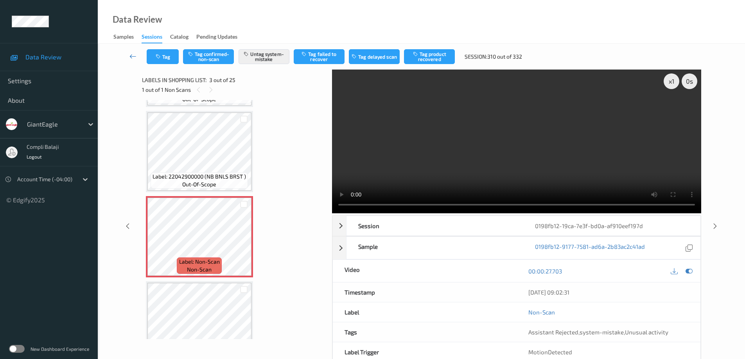
click at [131, 59] on icon at bounding box center [132, 56] width 7 height 8
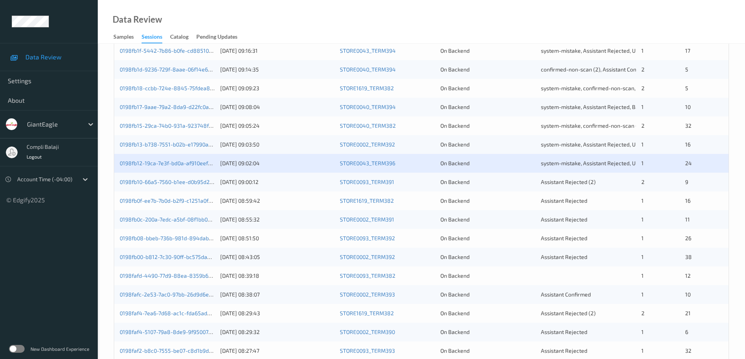
scroll to position [229, 0]
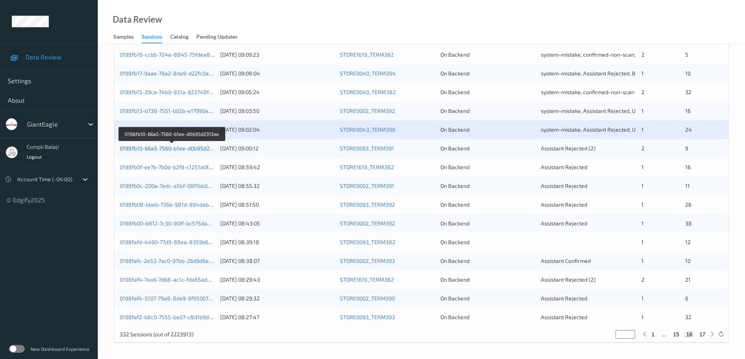
click at [196, 150] on link "0198fb10-66a5-7560-b1ee-d0b95d2313ae" at bounding box center [172, 148] width 105 height 7
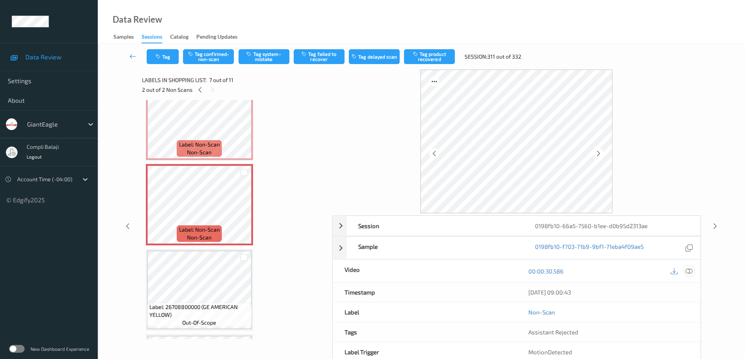
click at [690, 272] on icon at bounding box center [688, 271] width 7 height 7
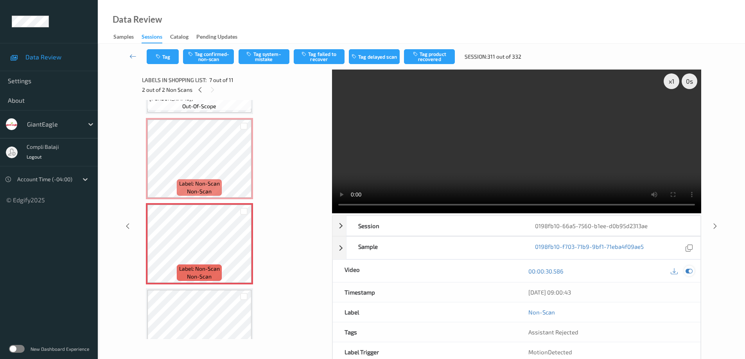
click at [690, 271] on icon at bounding box center [688, 271] width 7 height 7
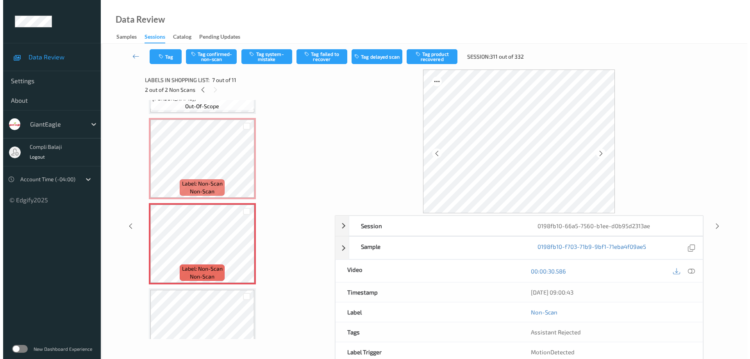
scroll to position [334, 0]
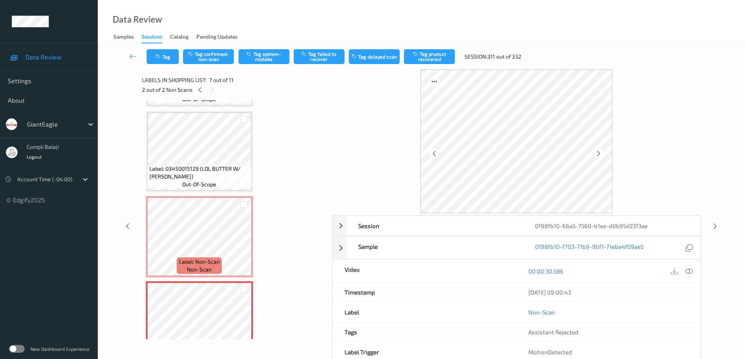
click at [691, 271] on icon at bounding box center [688, 271] width 7 height 7
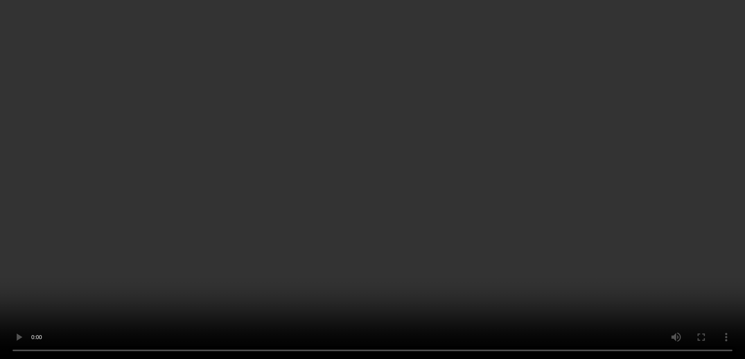
scroll to position [639, 0]
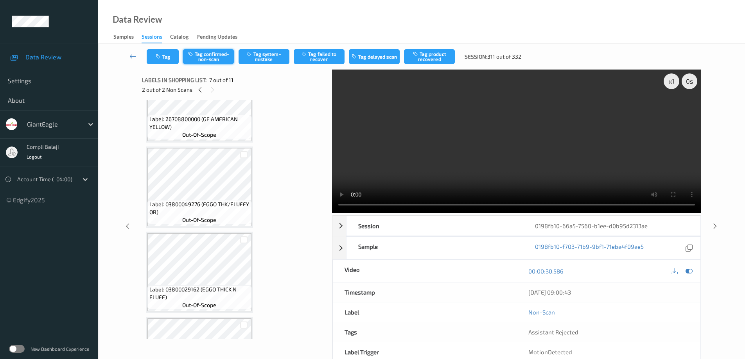
click at [224, 58] on button "Tag confirmed-non-scan" at bounding box center [208, 56] width 51 height 15
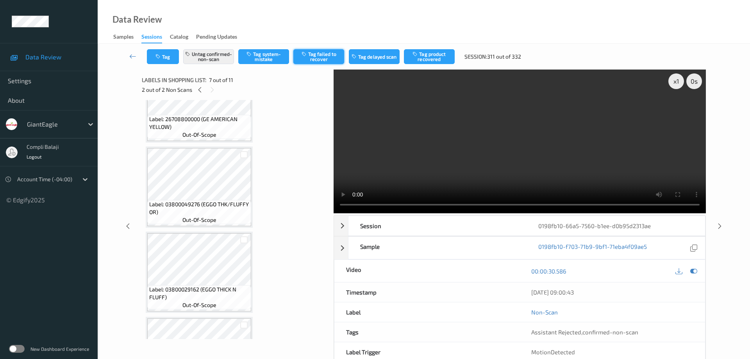
click at [318, 58] on button "Tag failed to recover" at bounding box center [319, 56] width 51 height 15
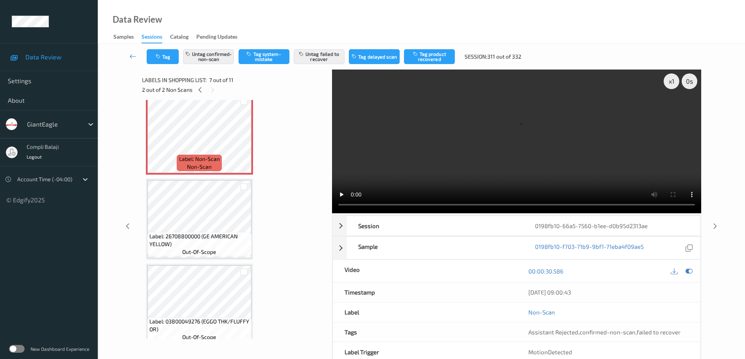
scroll to position [405, 0]
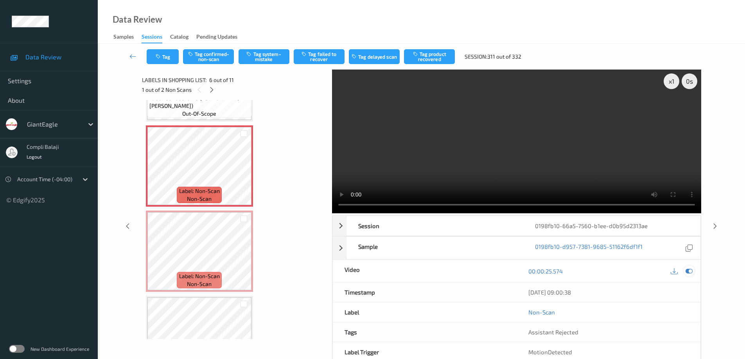
click at [690, 272] on icon at bounding box center [688, 271] width 7 height 7
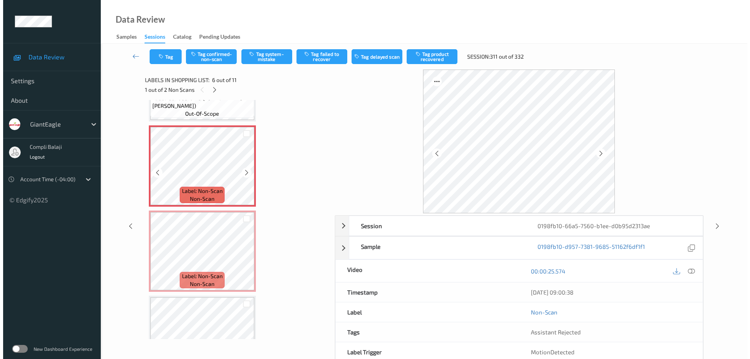
scroll to position [326, 0]
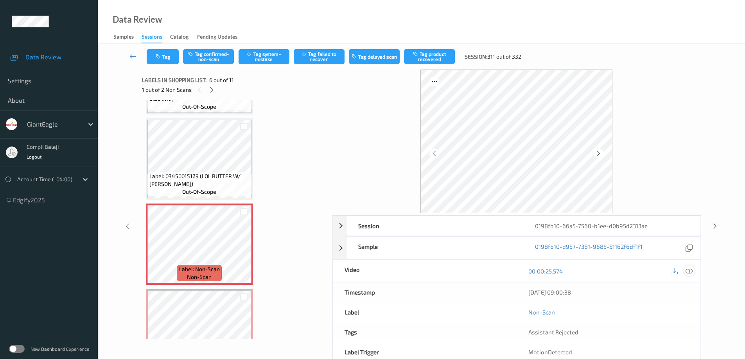
click at [688, 269] on icon at bounding box center [688, 271] width 7 height 7
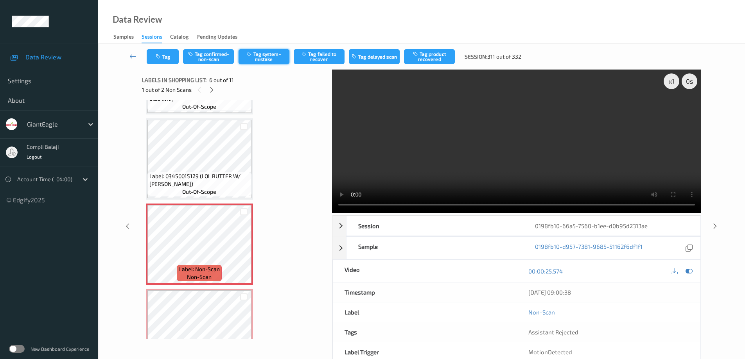
click at [269, 57] on button "Tag system-mistake" at bounding box center [263, 56] width 51 height 15
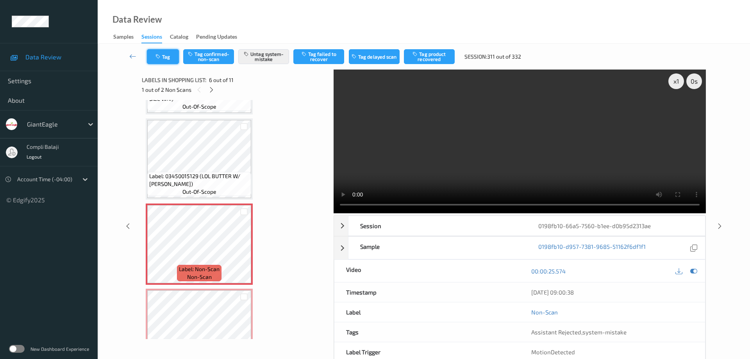
click at [170, 57] on button "Tag" at bounding box center [163, 56] width 32 height 15
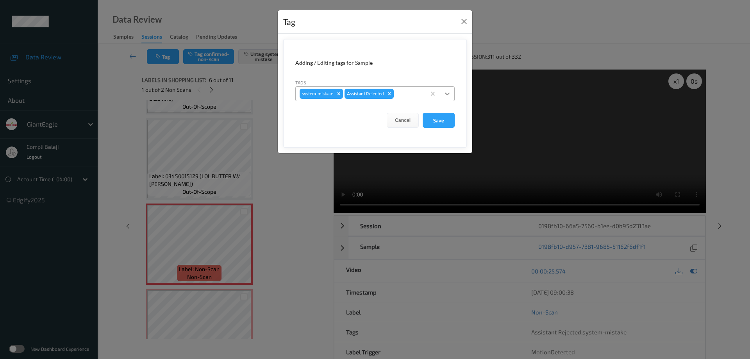
click at [448, 96] on icon at bounding box center [448, 94] width 8 height 8
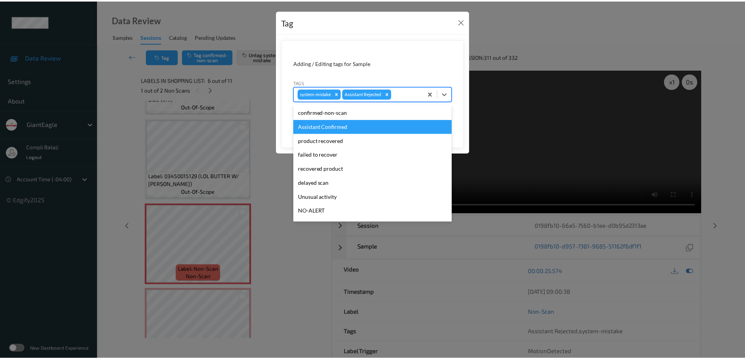
scroll to position [39, 0]
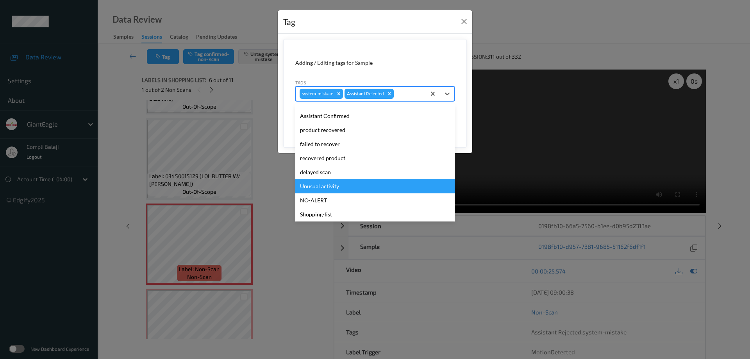
click at [327, 186] on div "Unusual activity" at bounding box center [375, 186] width 159 height 14
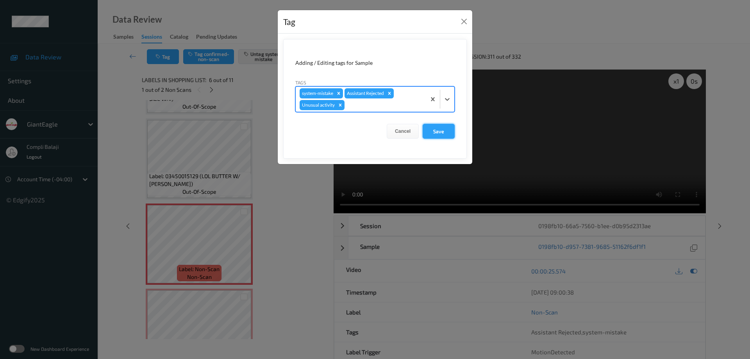
click at [440, 133] on button "Save" at bounding box center [439, 131] width 32 height 15
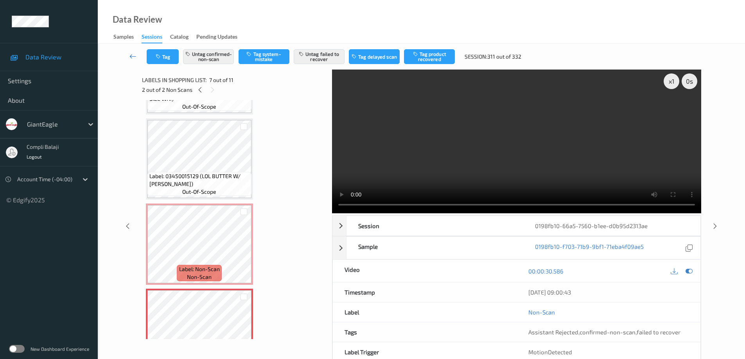
click at [129, 54] on link at bounding box center [132, 56] width 27 height 15
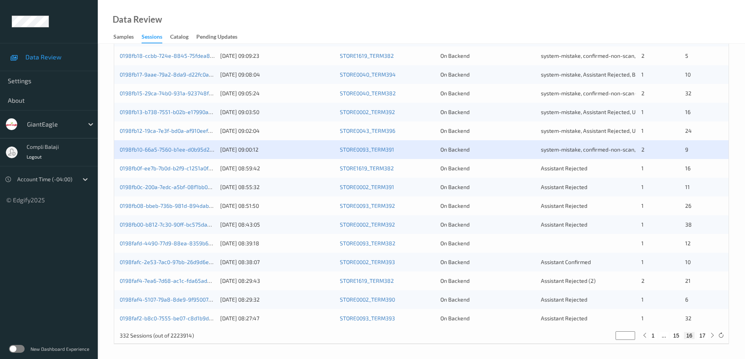
scroll to position [229, 0]
click at [188, 169] on link "0198fb0f-ee7b-7b0d-b2f9-c1251a0f2688" at bounding box center [171, 167] width 102 height 7
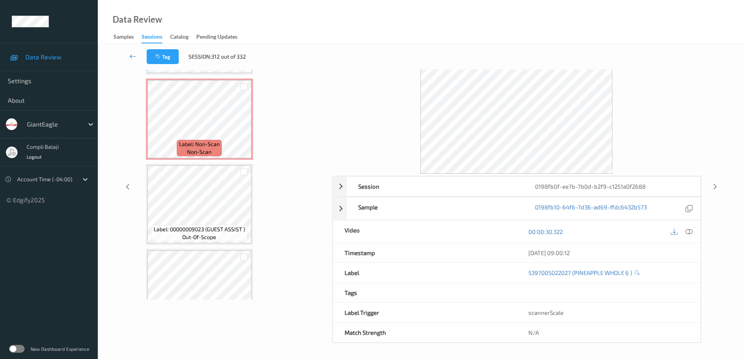
scroll to position [743, 0]
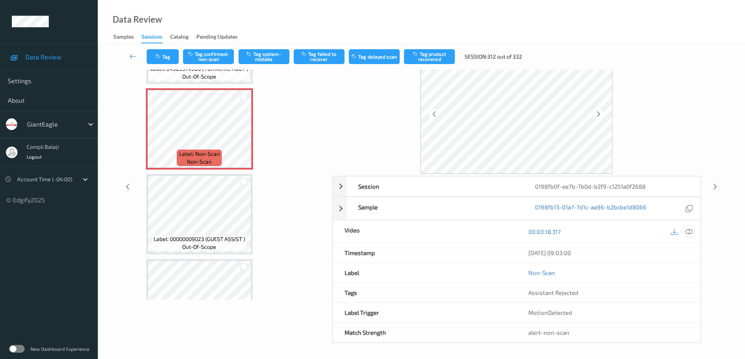
click at [687, 232] on icon at bounding box center [688, 231] width 7 height 7
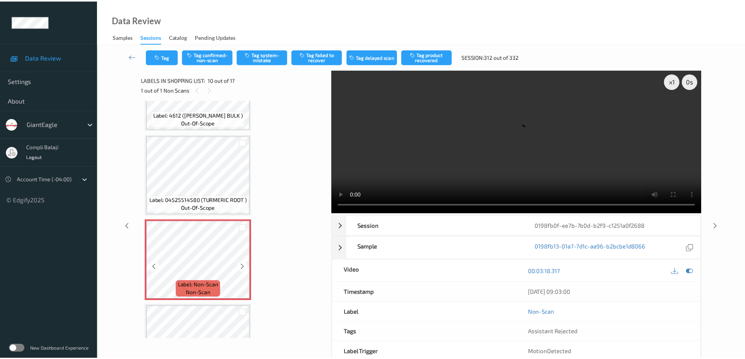
scroll to position [626, 0]
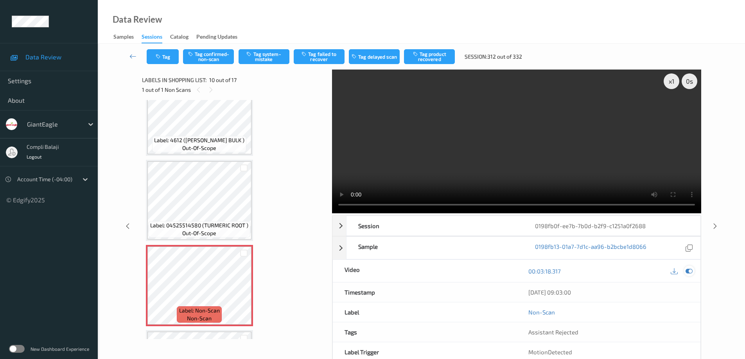
click at [690, 270] on icon at bounding box center [688, 271] width 7 height 7
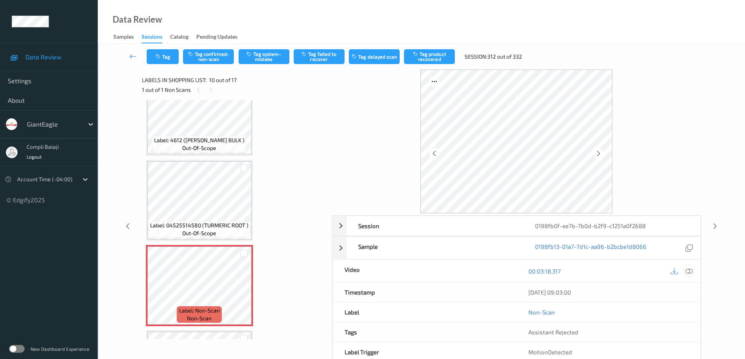
click at [689, 272] on icon at bounding box center [688, 271] width 7 height 7
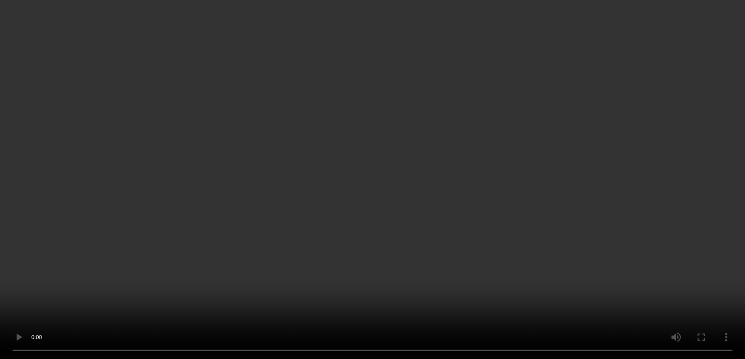
scroll to position [0, 0]
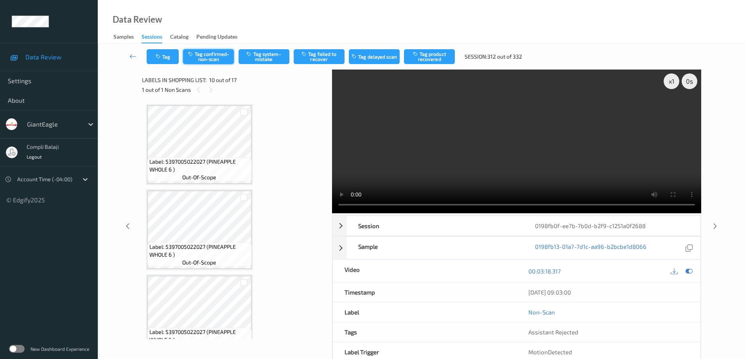
click at [212, 58] on button "Tag confirmed-non-scan" at bounding box center [208, 56] width 51 height 15
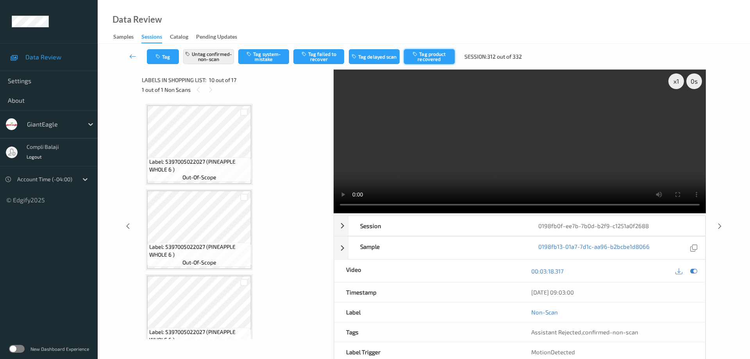
click at [437, 59] on button "Tag product recovered" at bounding box center [429, 56] width 51 height 15
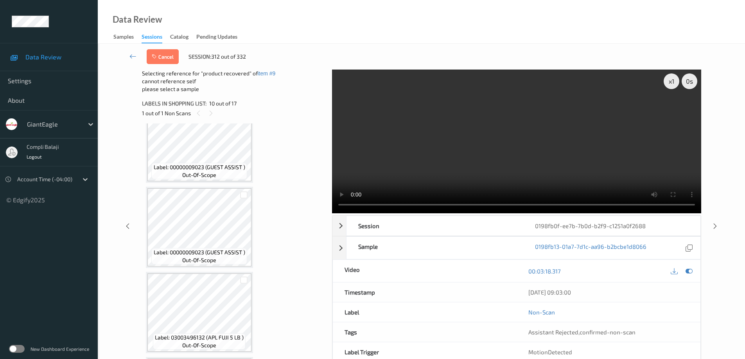
scroll to position [1094, 0]
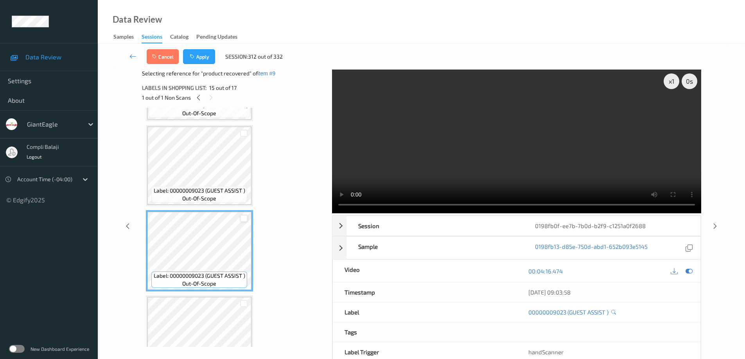
click at [244, 221] on div at bounding box center [243, 218] width 7 height 7
click at [209, 59] on button "Apply" at bounding box center [199, 56] width 32 height 15
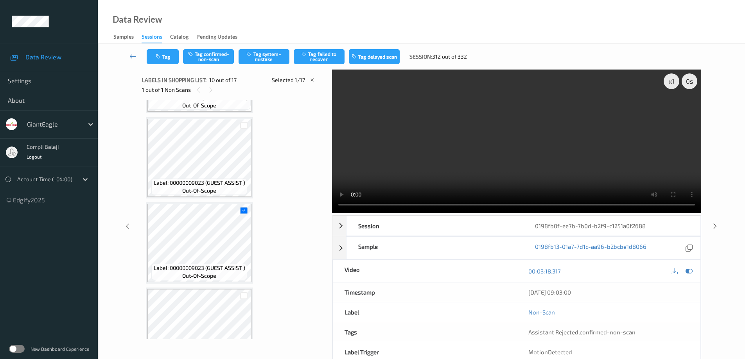
scroll to position [686, 0]
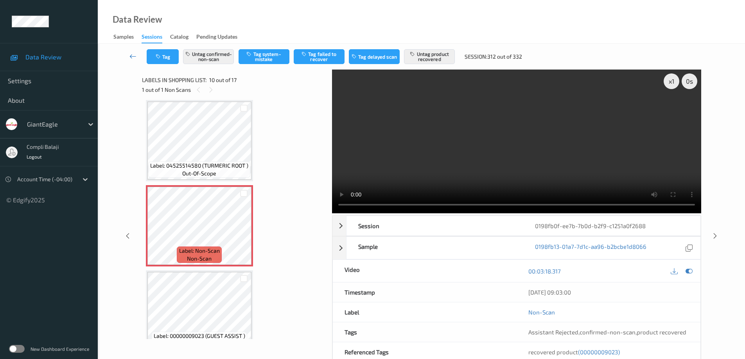
click at [132, 55] on icon at bounding box center [132, 56] width 7 height 8
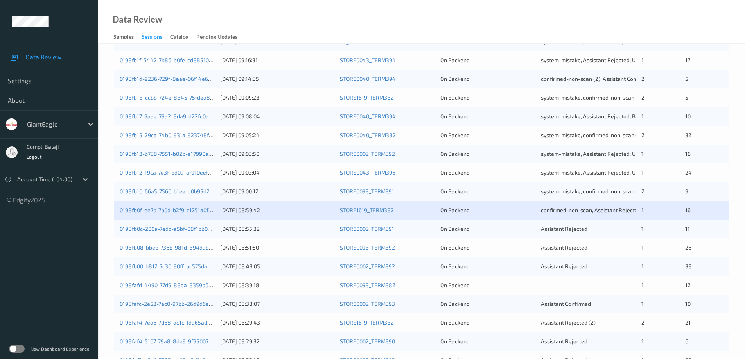
scroll to position [195, 0]
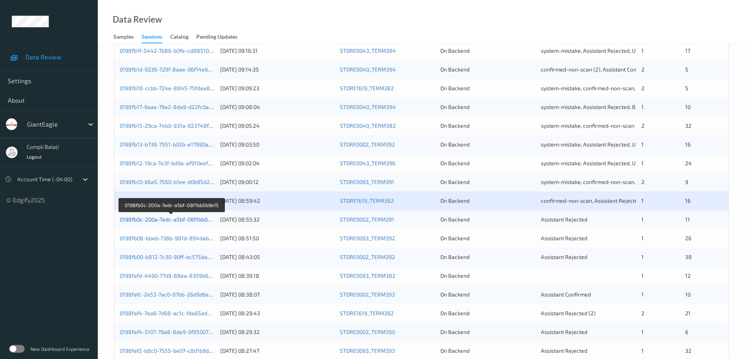
click at [177, 221] on link "0198fb0c-200a-7edc-a5bf-08f1bb0b9e15" at bounding box center [171, 219] width 103 height 7
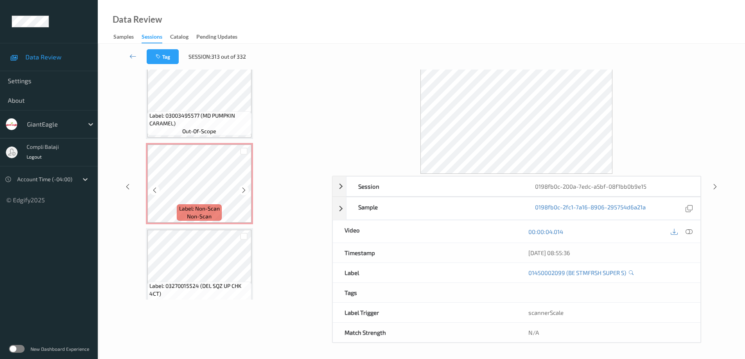
scroll to position [601, 0]
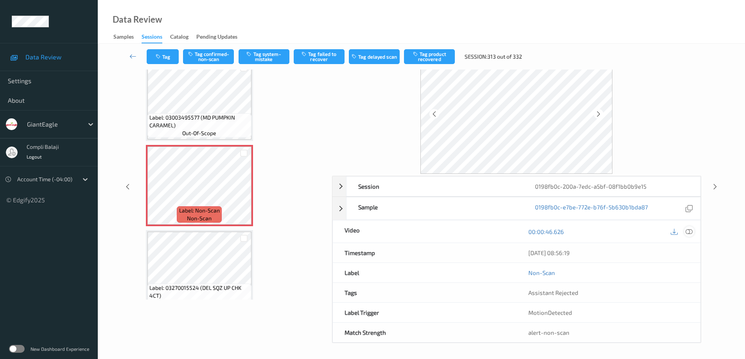
click at [689, 233] on icon at bounding box center [688, 231] width 7 height 7
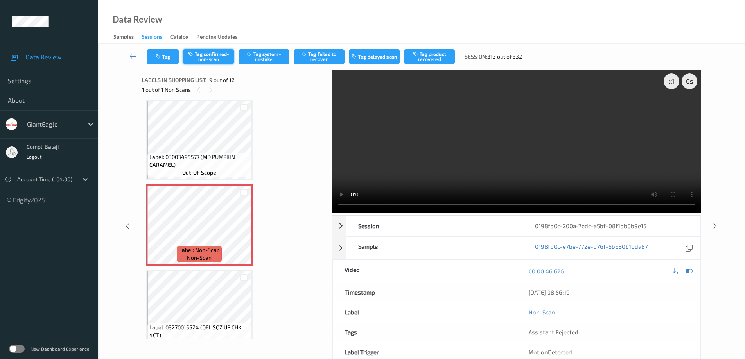
click at [214, 59] on button "Tag confirmed-non-scan" at bounding box center [208, 56] width 51 height 15
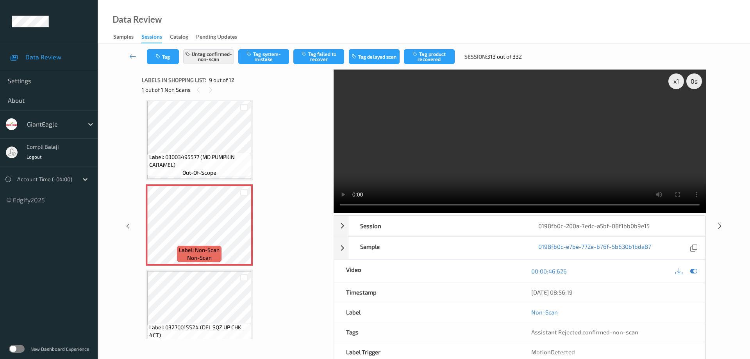
click at [441, 56] on button "Tag product recovered" at bounding box center [429, 56] width 51 height 15
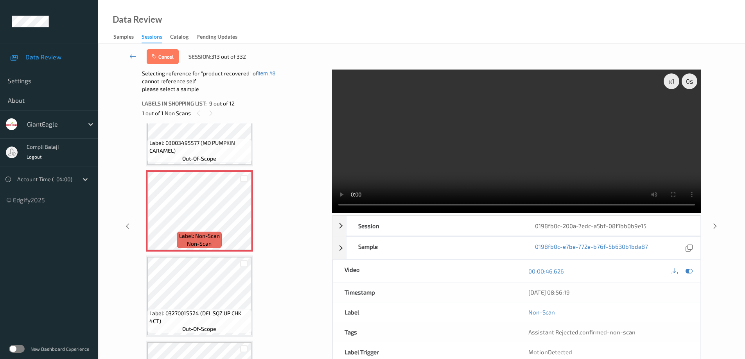
scroll to position [631, 0]
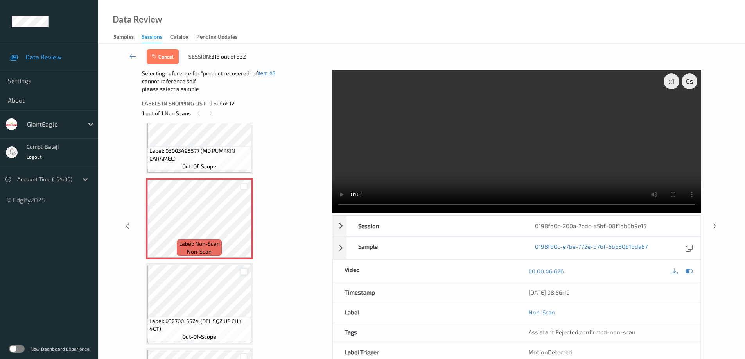
click at [244, 273] on div at bounding box center [243, 271] width 7 height 7
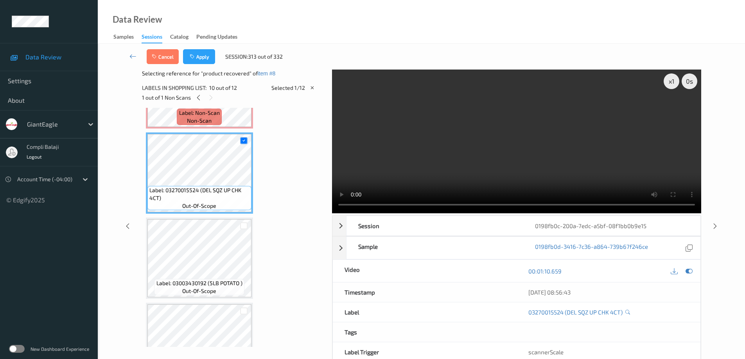
scroll to position [748, 0]
click at [202, 61] on button "Apply" at bounding box center [199, 56] width 32 height 15
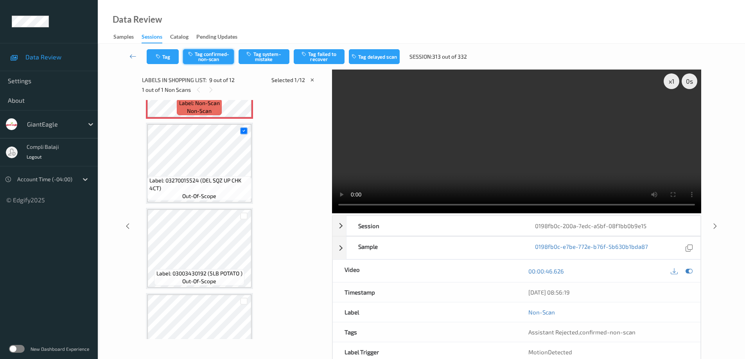
scroll to position [600, 0]
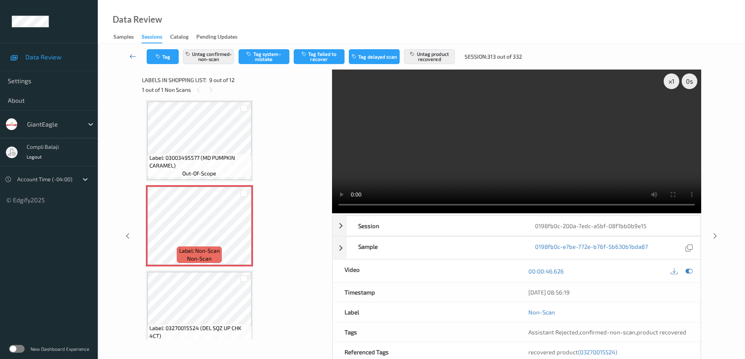
click at [131, 56] on icon at bounding box center [132, 56] width 7 height 8
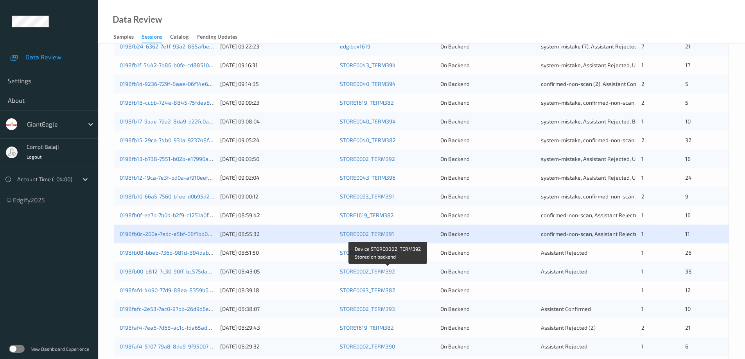
scroll to position [195, 0]
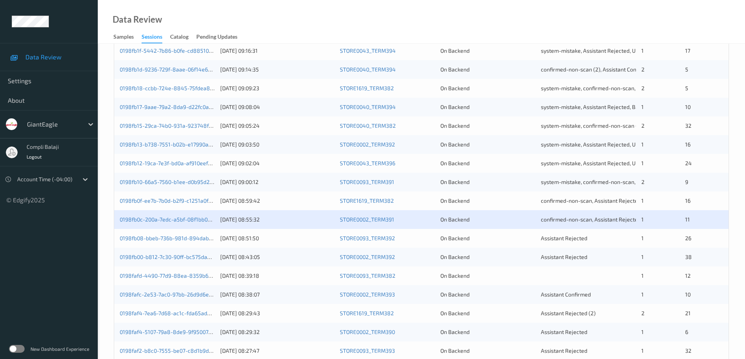
drag, startPoint x: 179, startPoint y: 242, endPoint x: 281, endPoint y: 257, distance: 103.9
click at [180, 242] on div "0198fb08-bbeb-736b-981d-894dabc4c404" at bounding box center [167, 239] width 95 height 8
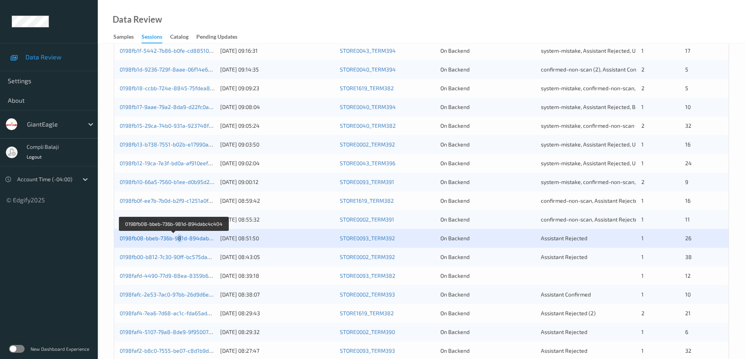
click at [165, 238] on link "0198fb08-bbeb-736b-981d-894dabc4c404" at bounding box center [174, 238] width 108 height 7
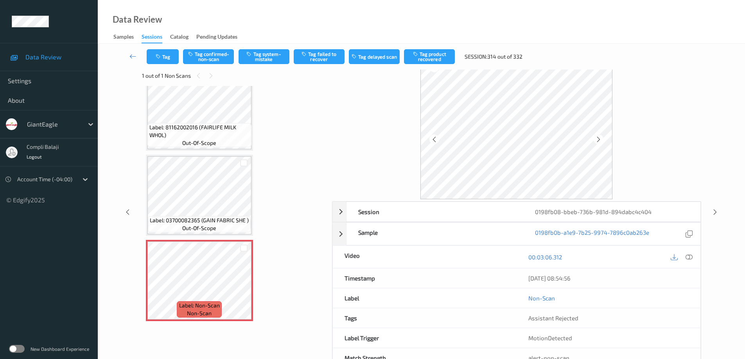
scroll to position [0, 0]
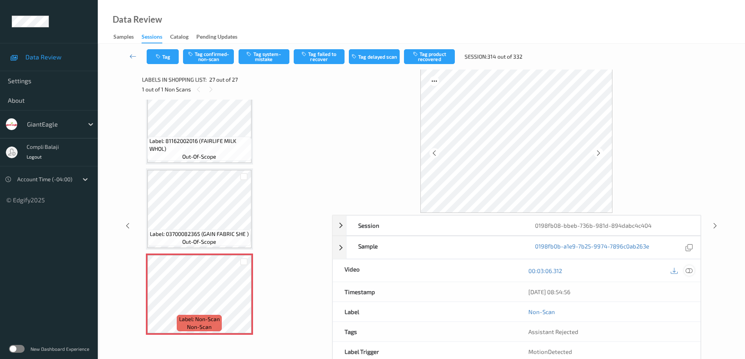
click at [689, 272] on icon at bounding box center [688, 270] width 7 height 7
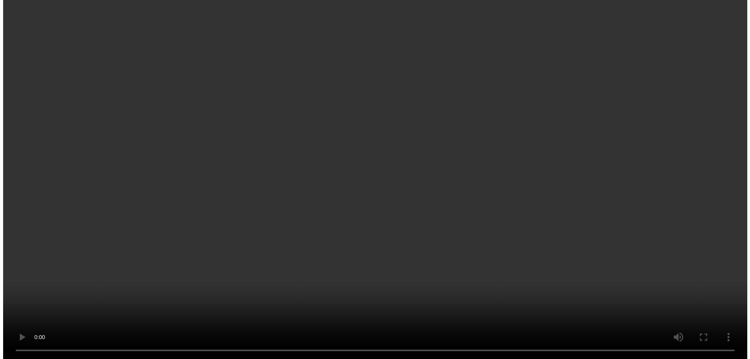
scroll to position [2002, 0]
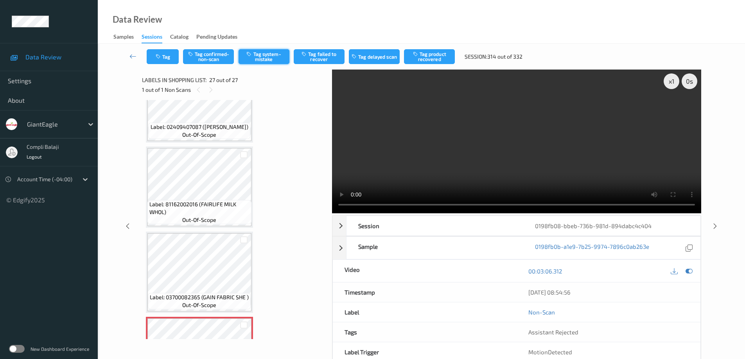
click at [272, 60] on button "Tag system-mistake" at bounding box center [263, 56] width 51 height 15
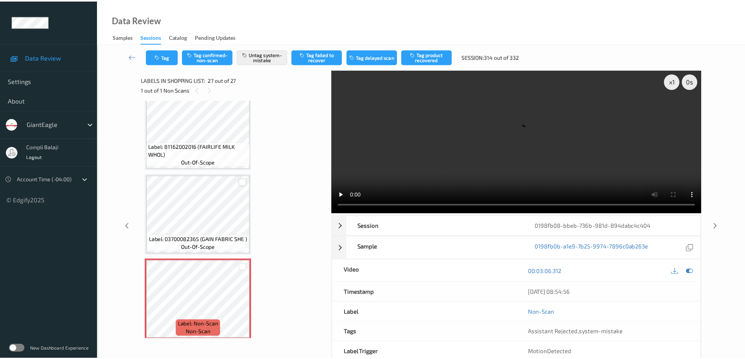
scroll to position [2065, 0]
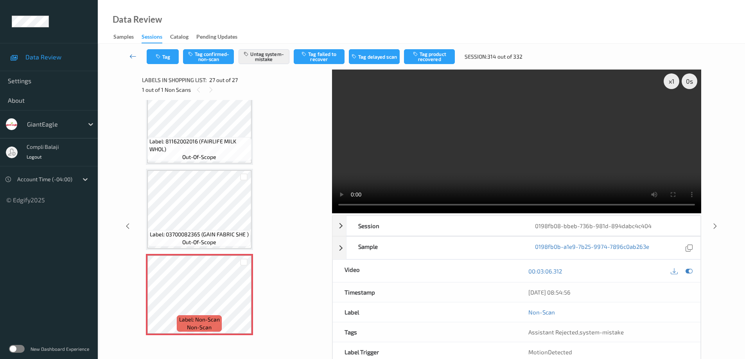
click at [132, 58] on icon at bounding box center [132, 56] width 7 height 8
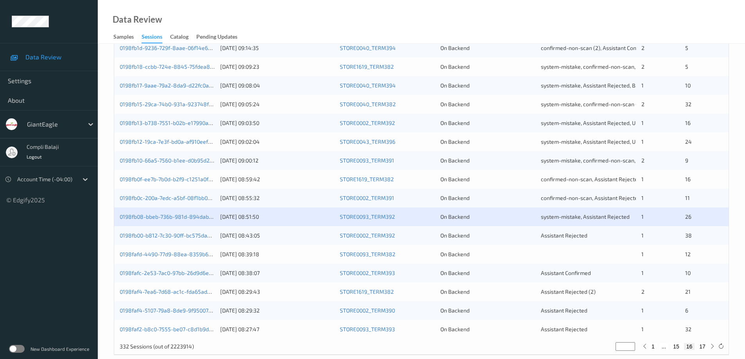
scroll to position [229, 0]
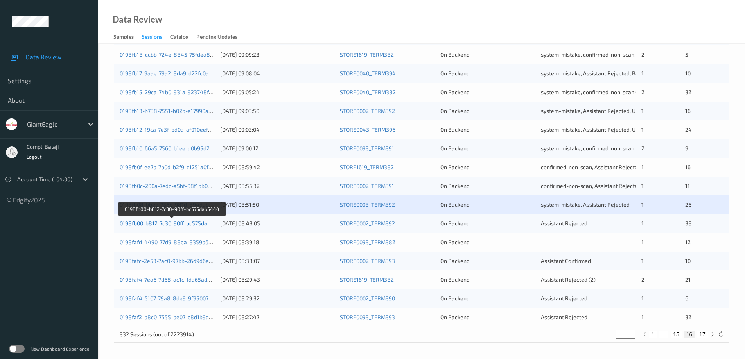
click at [179, 223] on link "0198fb00-b812-7c30-90ff-bc575dab5444" at bounding box center [172, 223] width 104 height 7
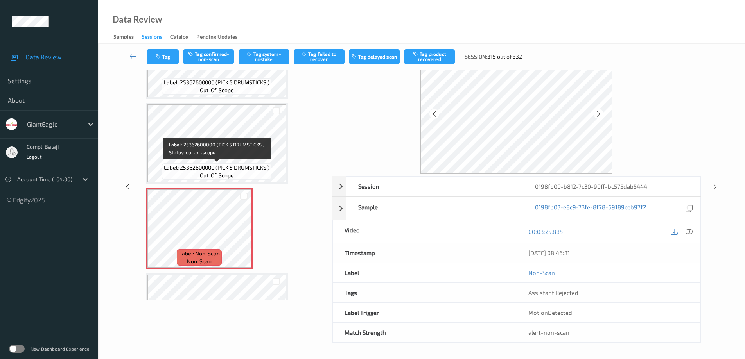
scroll to position [2683, 0]
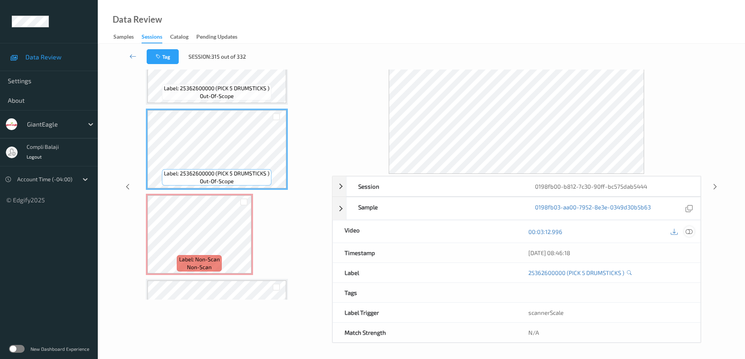
click at [689, 234] on icon at bounding box center [688, 231] width 7 height 7
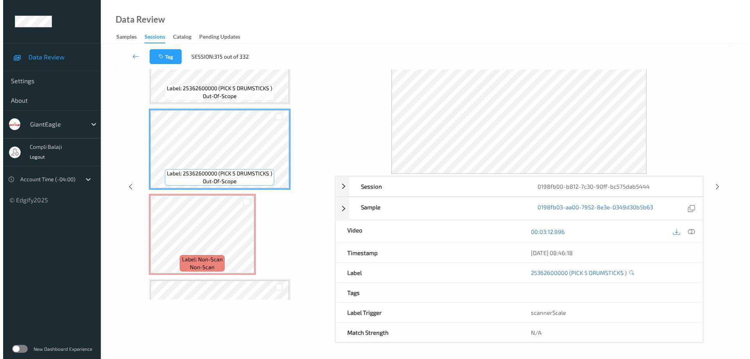
scroll to position [0, 0]
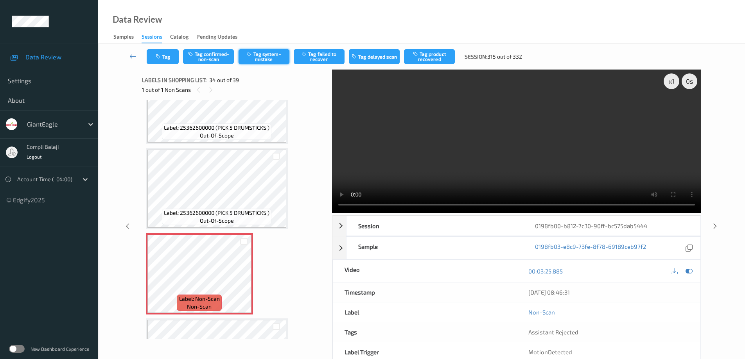
click at [270, 59] on button "Tag system-mistake" at bounding box center [263, 56] width 51 height 15
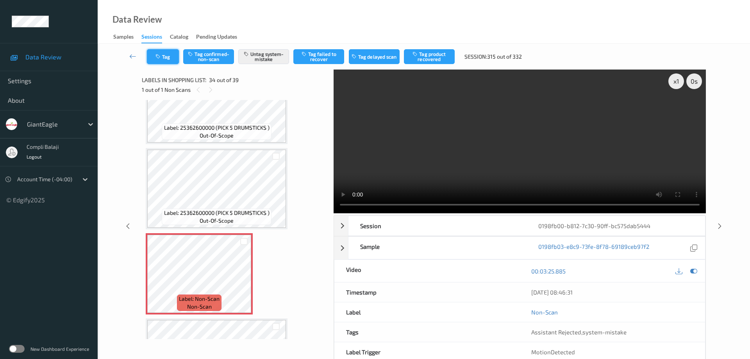
click at [168, 56] on button "Tag" at bounding box center [163, 56] width 32 height 15
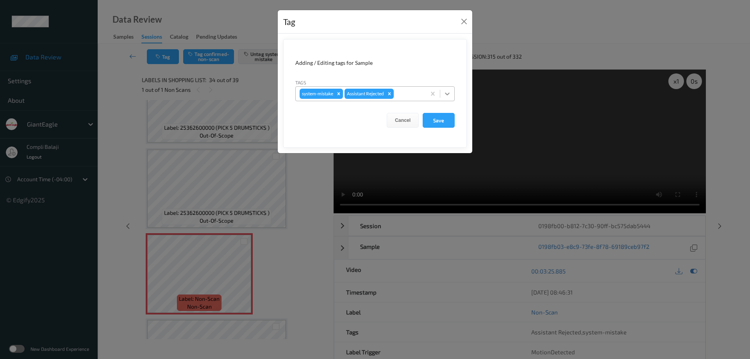
drag, startPoint x: 447, startPoint y: 94, endPoint x: 412, endPoint y: 104, distance: 36.5
click at [447, 95] on icon at bounding box center [447, 94] width 5 height 3
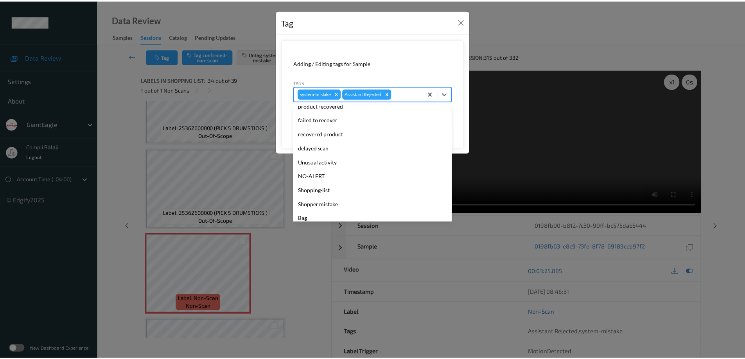
scroll to position [69, 0]
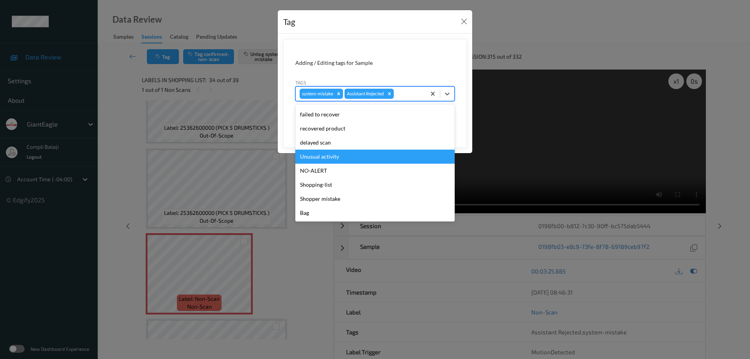
click at [337, 161] on div "Unusual activity" at bounding box center [375, 157] width 159 height 14
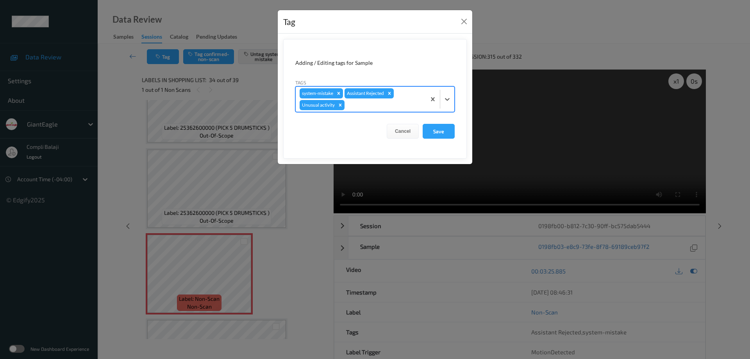
click at [435, 131] on button "Save" at bounding box center [439, 131] width 32 height 15
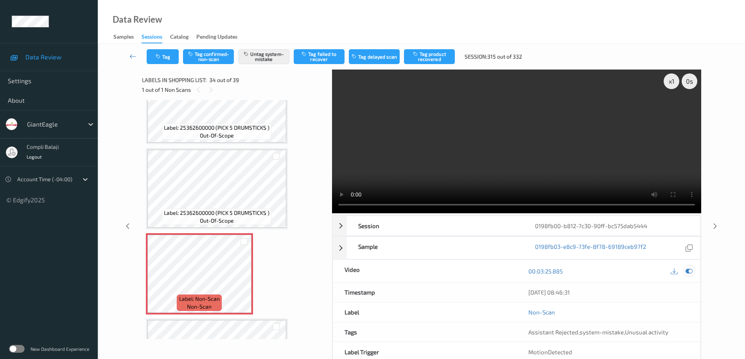
click at [687, 272] on icon at bounding box center [688, 271] width 7 height 7
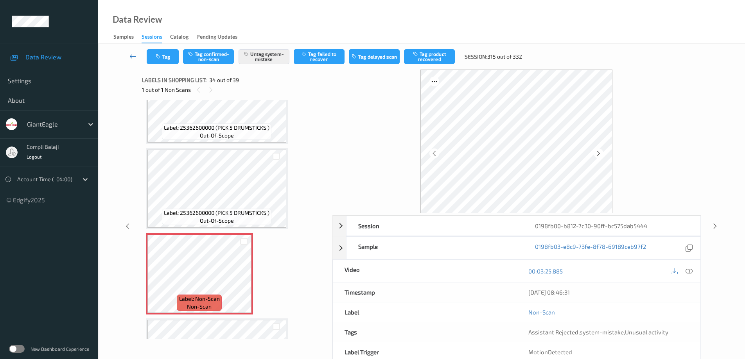
click at [131, 59] on icon at bounding box center [132, 56] width 7 height 8
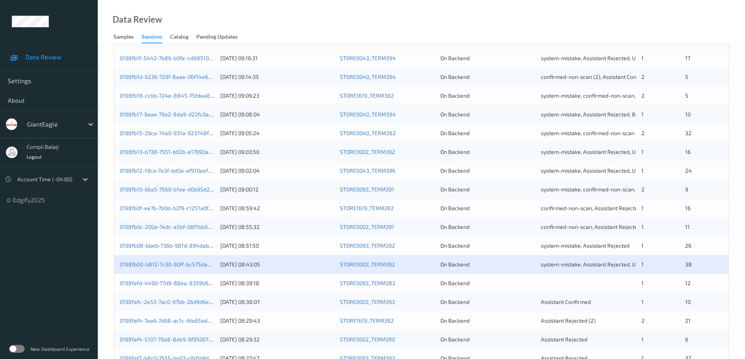
scroll to position [195, 0]
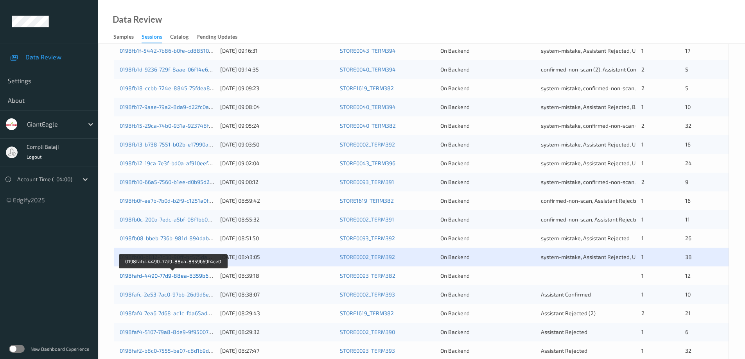
click at [191, 278] on link "0198fafd-4490-77d9-88ea-8359b69f4ce0" at bounding box center [173, 275] width 106 height 7
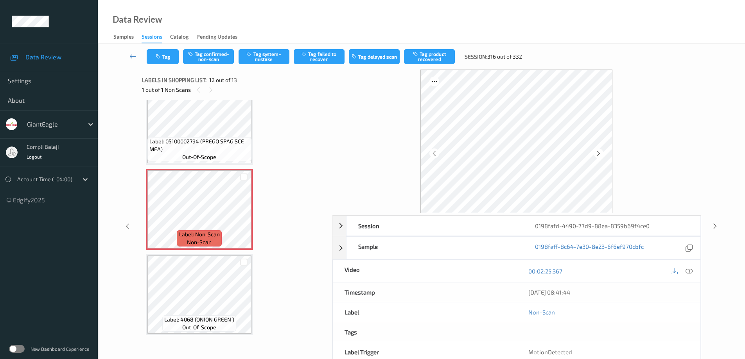
drag, startPoint x: 690, startPoint y: 272, endPoint x: 630, endPoint y: 272, distance: 60.2
click at [690, 272] on icon at bounding box center [688, 271] width 7 height 7
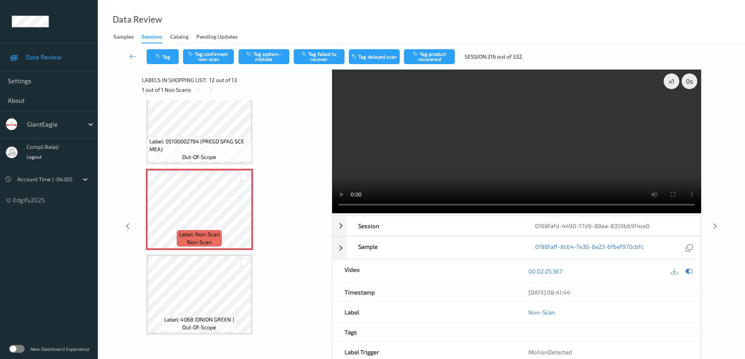
click at [586, 176] on video at bounding box center [516, 142] width 369 height 144
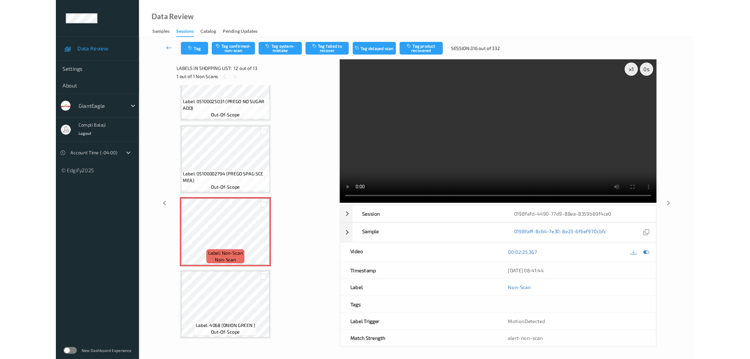
scroll to position [810, 0]
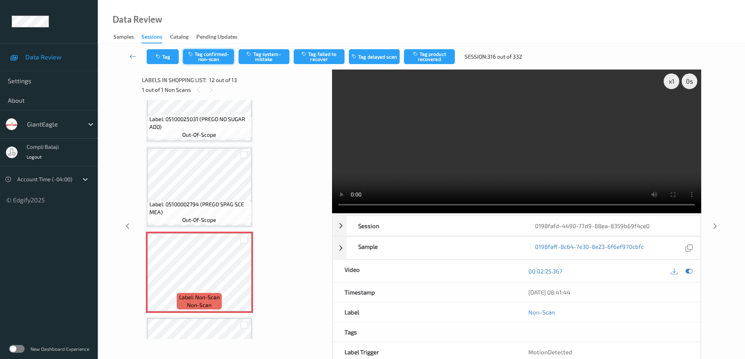
click at [215, 60] on button "Tag confirmed-non-scan" at bounding box center [208, 56] width 51 height 15
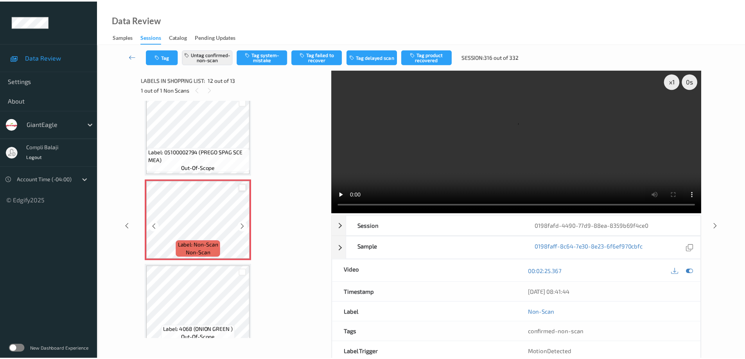
scroll to position [872, 0]
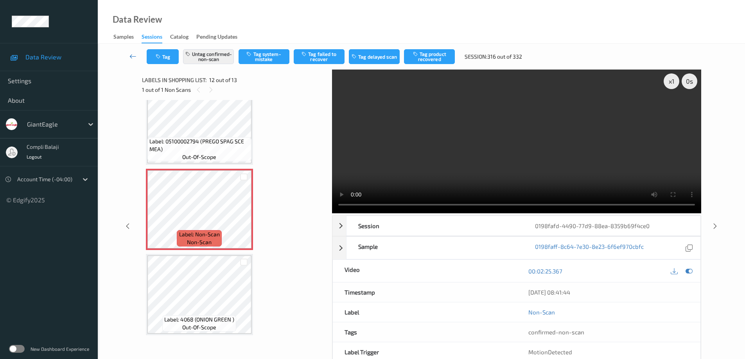
click at [130, 55] on icon at bounding box center [132, 56] width 7 height 8
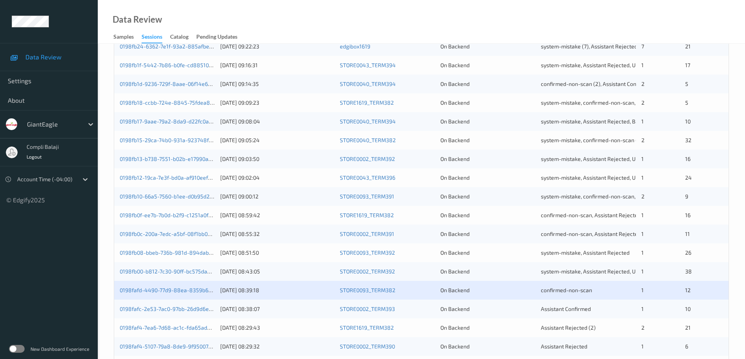
scroll to position [229, 0]
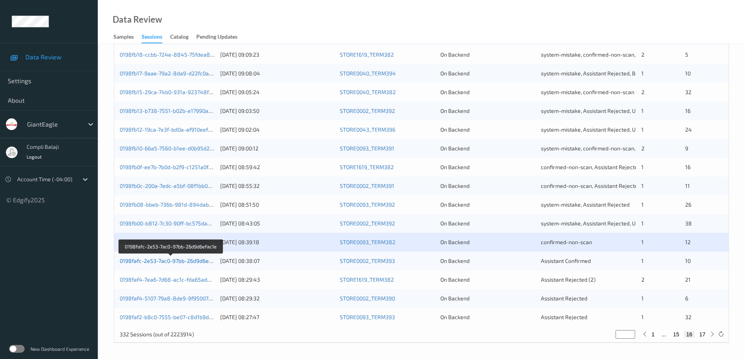
click at [193, 263] on link "0198fafc-2e53-7ac0-97bb-26d9d6efac1e" at bounding box center [171, 261] width 102 height 7
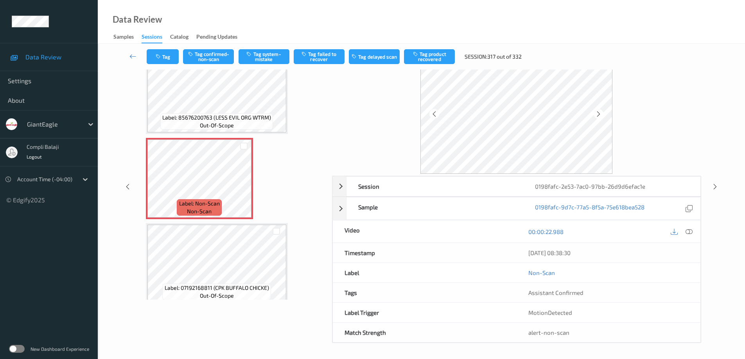
scroll to position [117, 0]
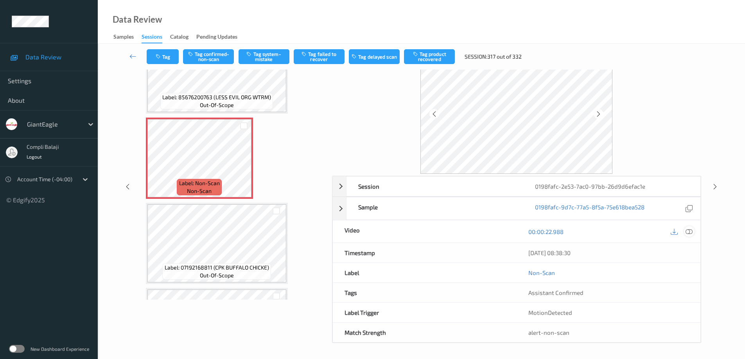
drag, startPoint x: 692, startPoint y: 233, endPoint x: 679, endPoint y: 229, distance: 13.7
click at [691, 233] on icon at bounding box center [688, 231] width 7 height 7
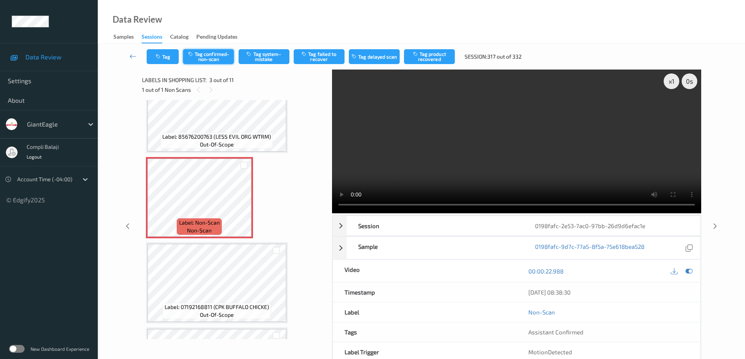
click at [218, 57] on button "Tag confirmed-non-scan" at bounding box center [208, 56] width 51 height 15
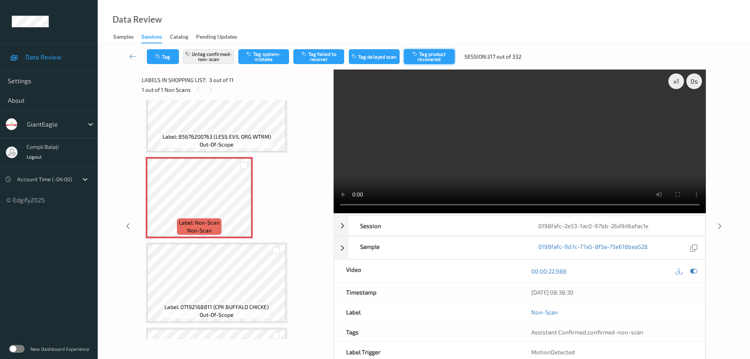
click at [435, 60] on button "Tag product recovered" at bounding box center [429, 56] width 51 height 15
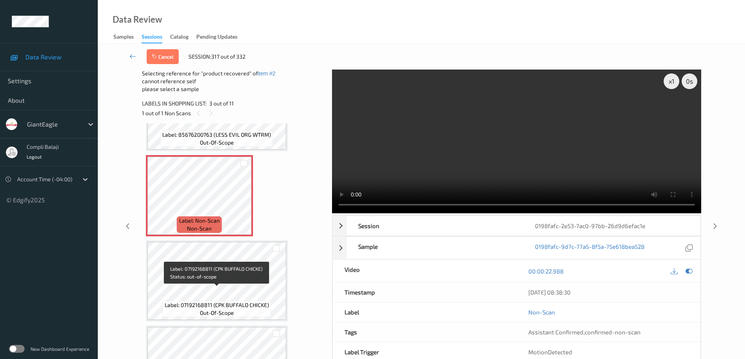
scroll to position [156, 0]
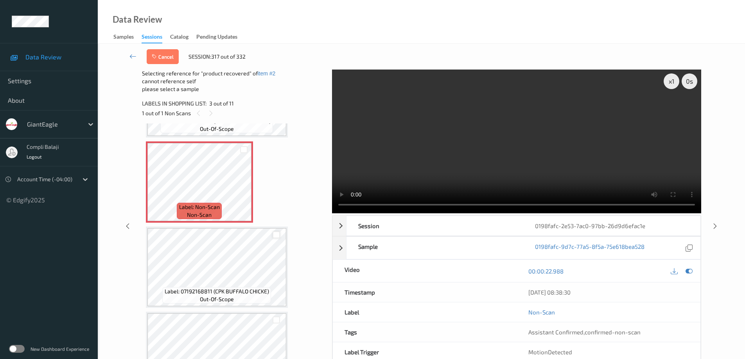
click at [275, 233] on div at bounding box center [275, 234] width 7 height 7
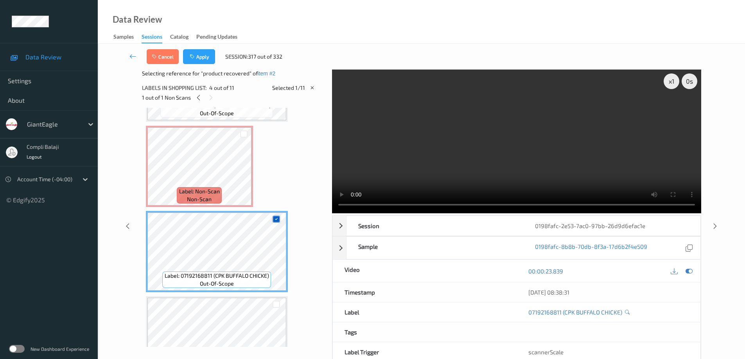
click at [276, 219] on icon at bounding box center [276, 219] width 5 height 5
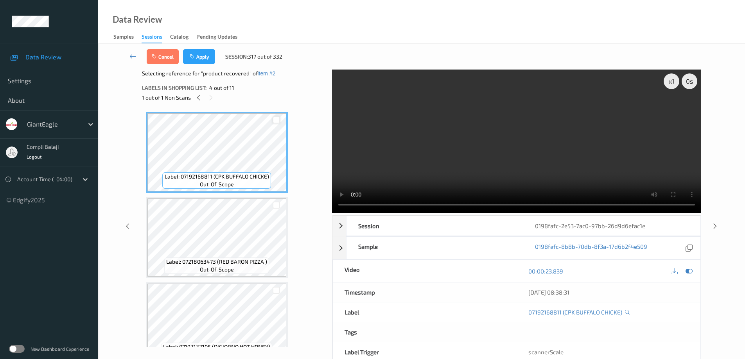
scroll to position [274, 0]
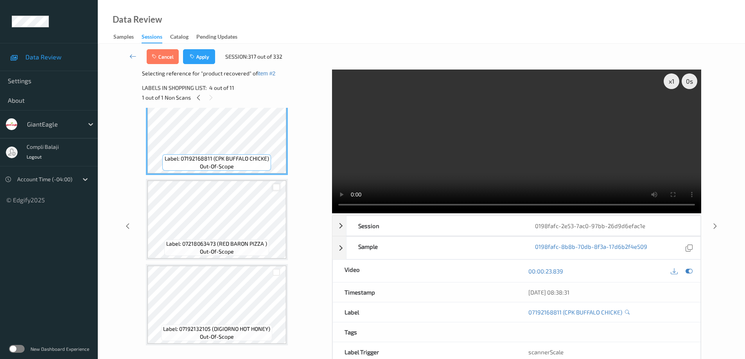
click at [275, 190] on div at bounding box center [275, 187] width 7 height 7
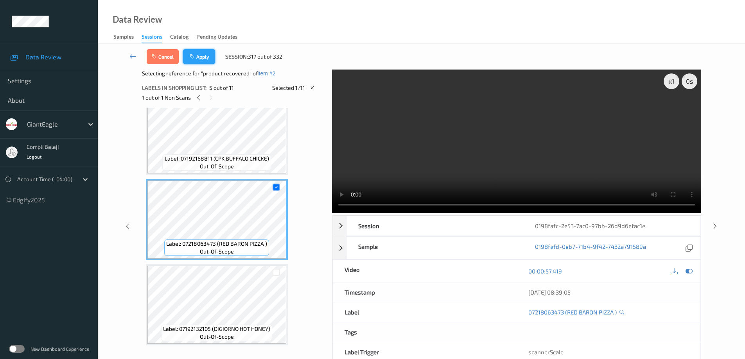
click at [199, 57] on button "Apply" at bounding box center [199, 56] width 32 height 15
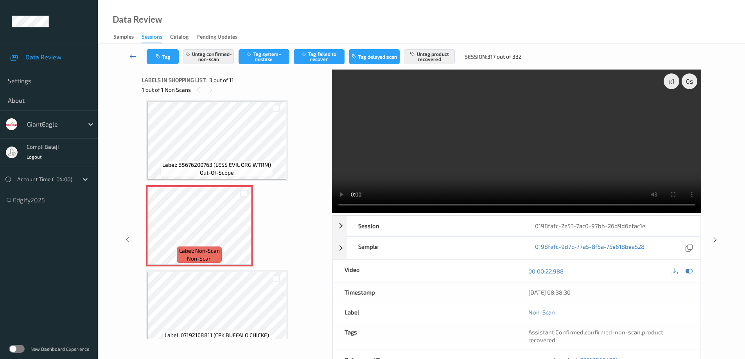
click at [132, 57] on icon at bounding box center [132, 56] width 7 height 8
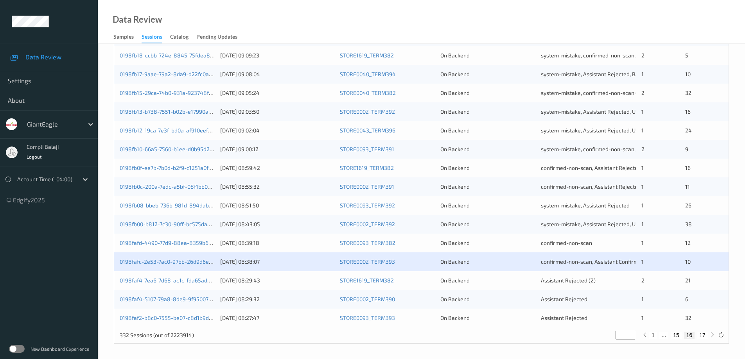
scroll to position [229, 0]
click at [194, 282] on link "0198faf4-7ea6-7d68-ac1c-fda65ad53b9e" at bounding box center [171, 279] width 103 height 7
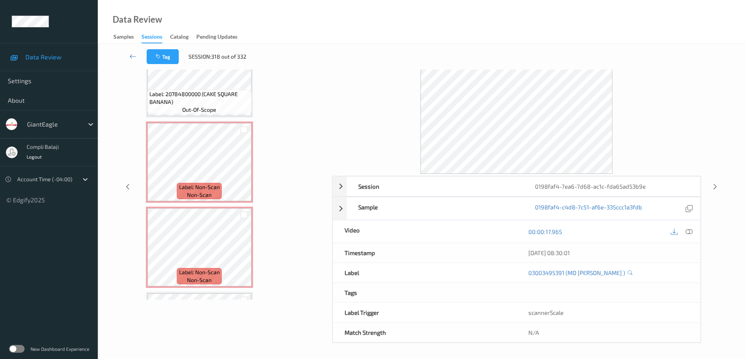
scroll to position [713, 0]
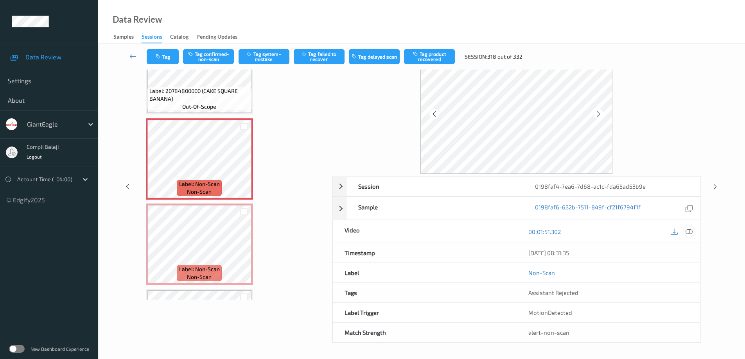
click at [690, 234] on icon at bounding box center [688, 231] width 7 height 7
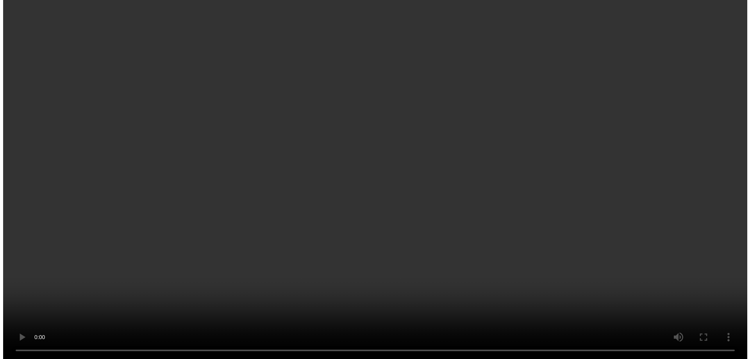
scroll to position [752, 0]
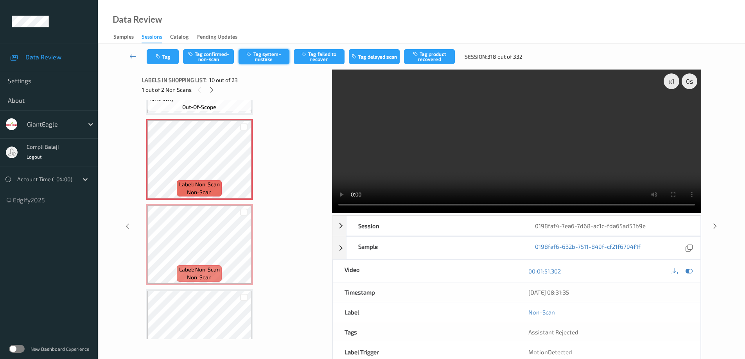
click at [272, 60] on button "Tag system-mistake" at bounding box center [263, 56] width 51 height 15
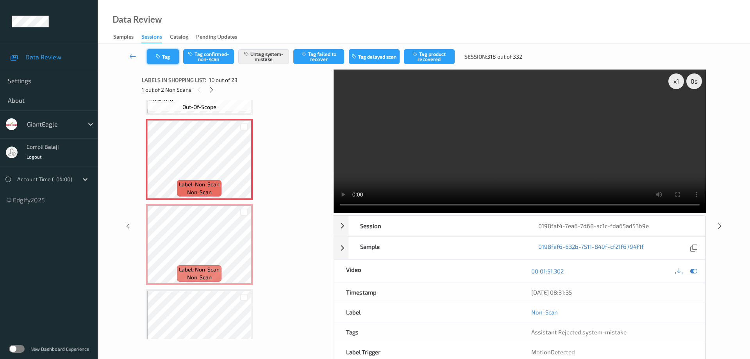
click at [168, 57] on button "Tag" at bounding box center [163, 56] width 32 height 15
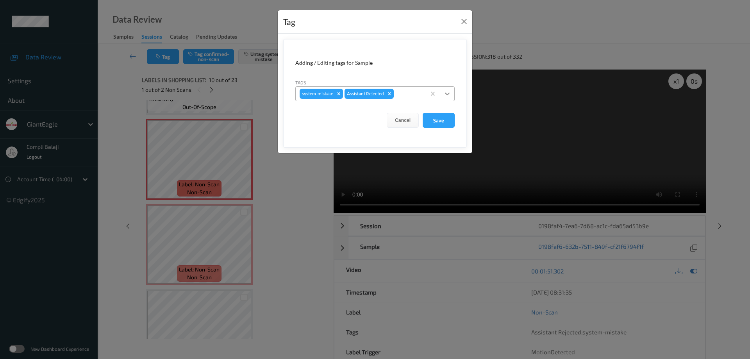
click at [450, 93] on icon at bounding box center [448, 94] width 8 height 8
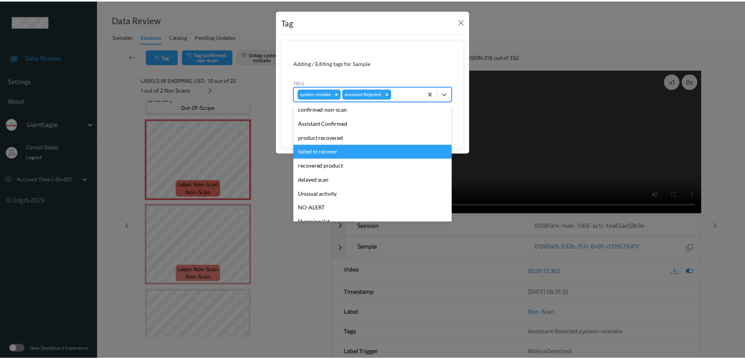
scroll to position [69, 0]
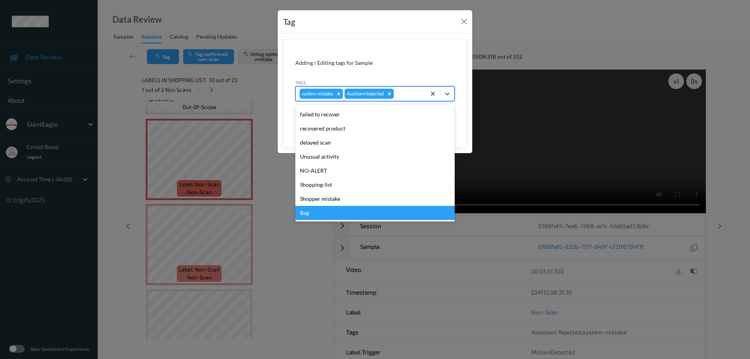
drag, startPoint x: 307, startPoint y: 214, endPoint x: 365, endPoint y: 193, distance: 61.1
click at [308, 214] on div "Bag" at bounding box center [375, 213] width 159 height 14
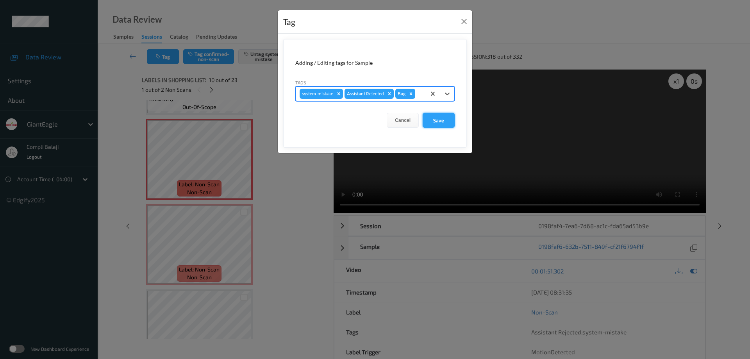
click at [440, 121] on button "Save" at bounding box center [439, 120] width 32 height 15
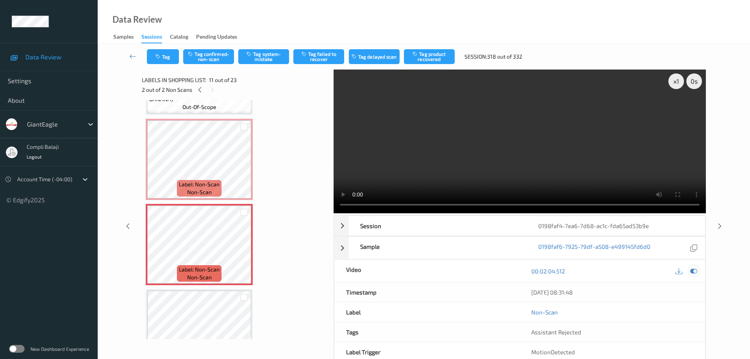
click at [695, 268] on icon at bounding box center [694, 271] width 7 height 7
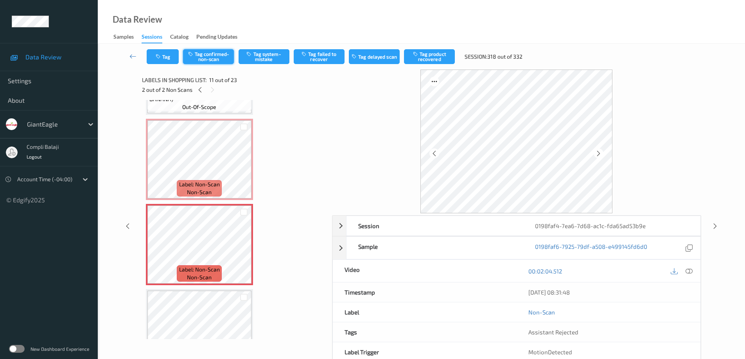
click at [206, 58] on button "Tag confirmed-non-scan" at bounding box center [208, 56] width 51 height 15
click at [428, 59] on button "Tag product recovered" at bounding box center [429, 56] width 51 height 15
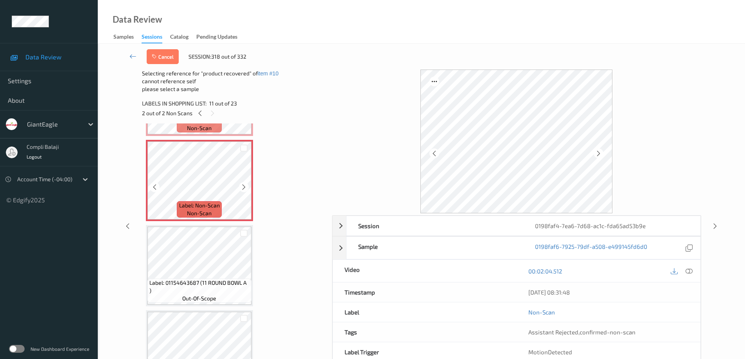
scroll to position [869, 0]
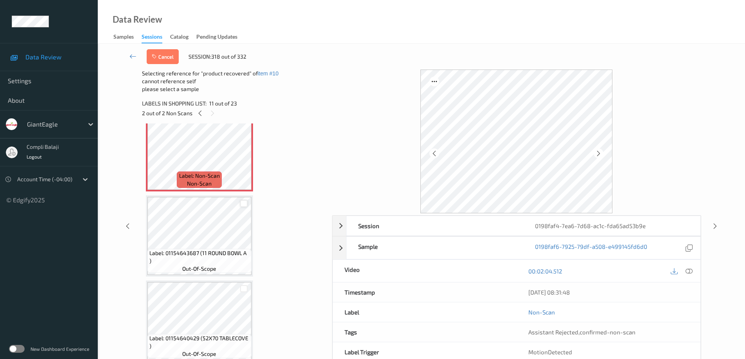
click at [245, 203] on div at bounding box center [243, 203] width 7 height 7
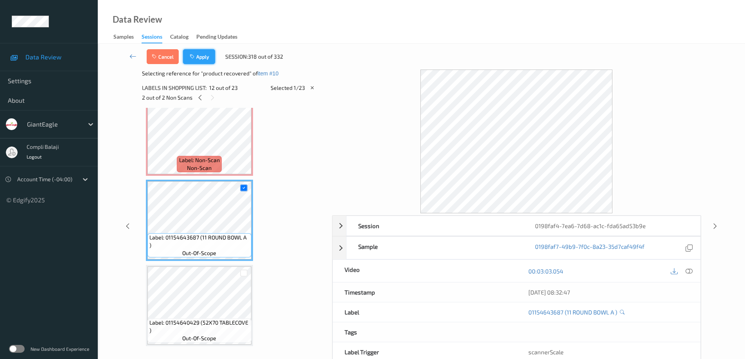
click at [205, 58] on button "Apply" at bounding box center [199, 56] width 32 height 15
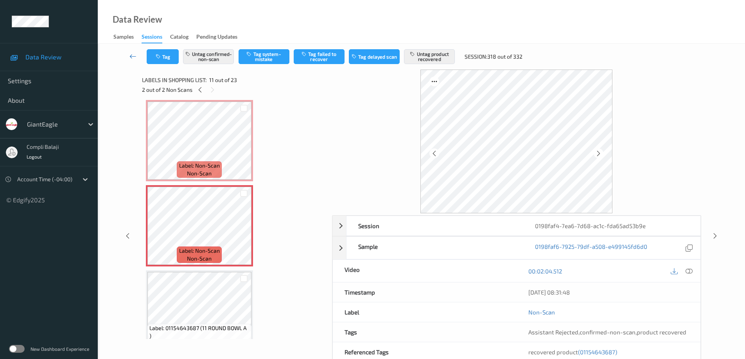
click at [131, 55] on icon at bounding box center [132, 56] width 7 height 8
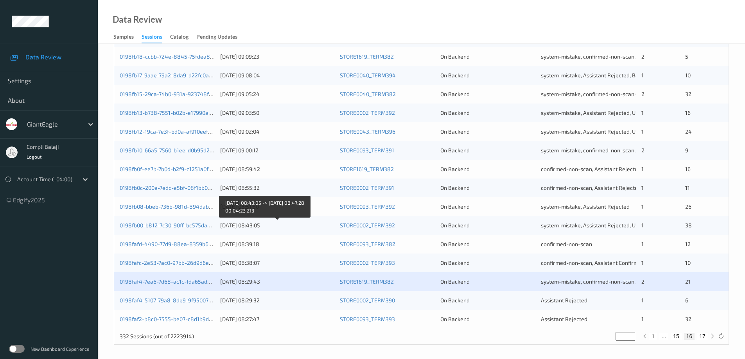
scroll to position [229, 0]
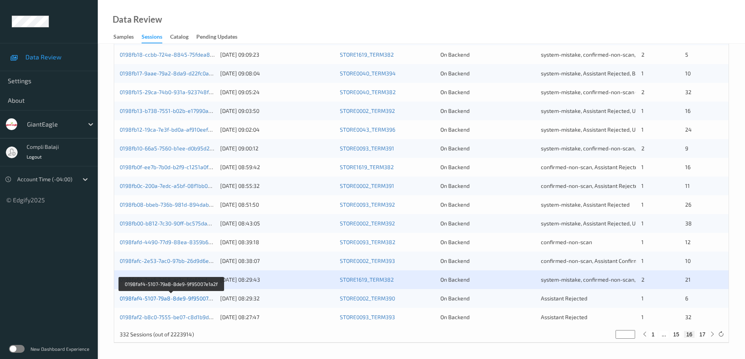
click at [185, 300] on link "0198faf4-5107-79a8-8de9-9f95007e1a2f" at bounding box center [171, 298] width 102 height 7
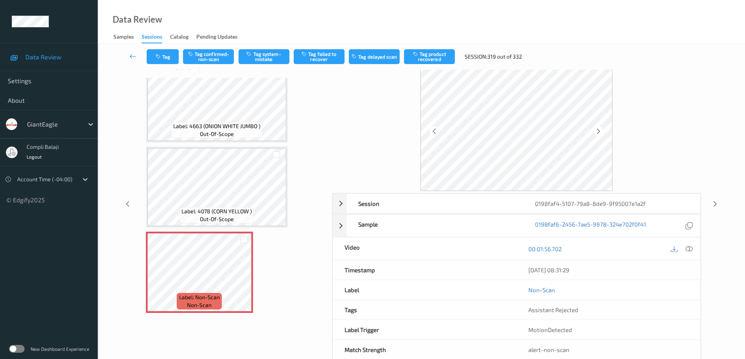
scroll to position [39, 0]
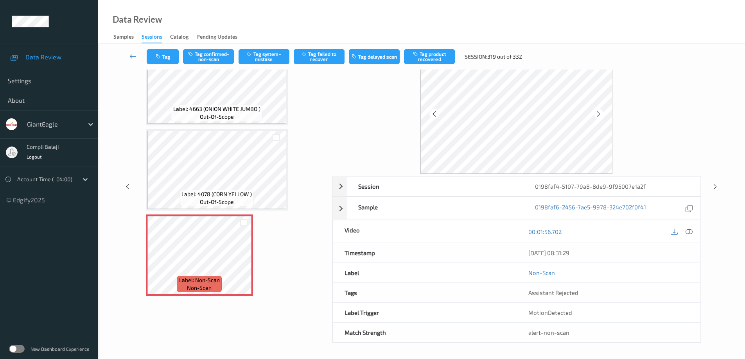
drag, startPoint x: 689, startPoint y: 233, endPoint x: 685, endPoint y: 233, distance: 3.9
click at [688, 233] on icon at bounding box center [688, 231] width 7 height 7
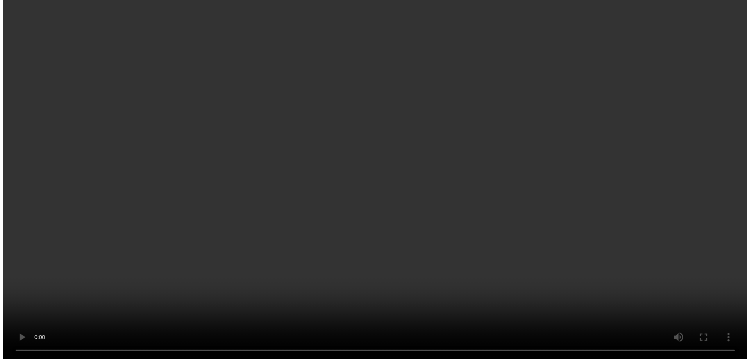
scroll to position [298, 0]
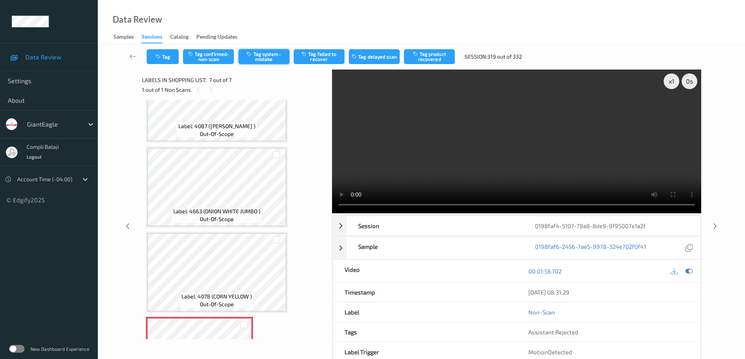
click at [277, 59] on button "Tag system-mistake" at bounding box center [263, 56] width 51 height 15
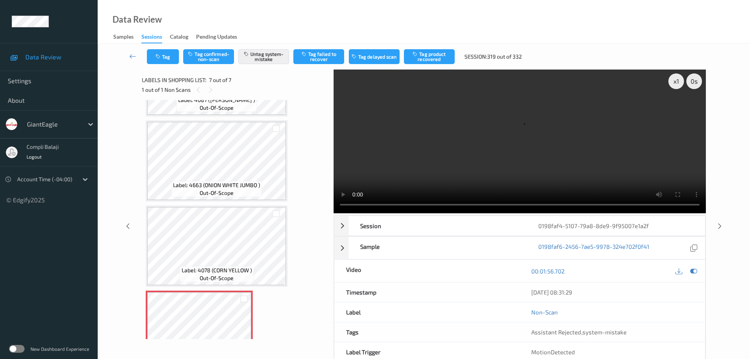
scroll to position [337, 0]
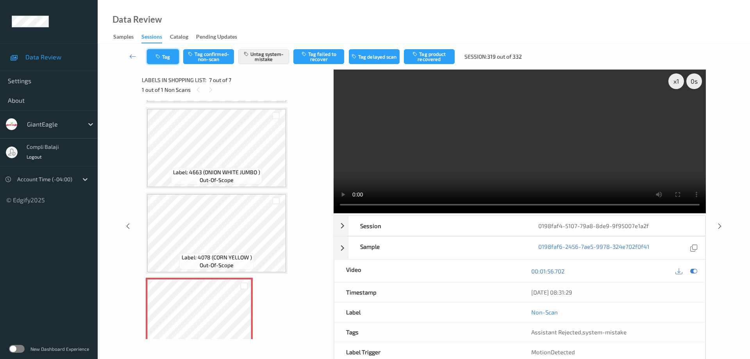
click at [167, 57] on button "Tag" at bounding box center [163, 56] width 32 height 15
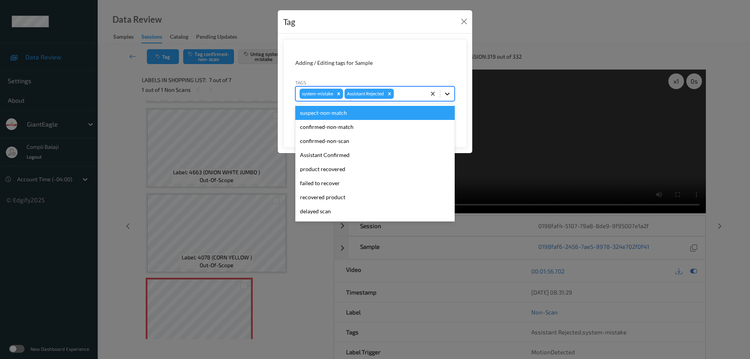
click at [447, 95] on icon at bounding box center [447, 94] width 5 height 3
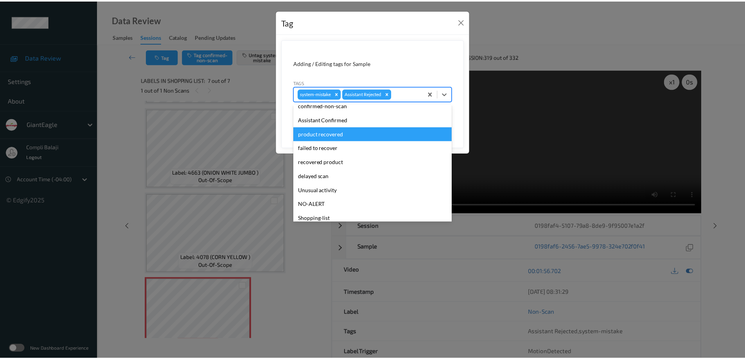
scroll to position [69, 0]
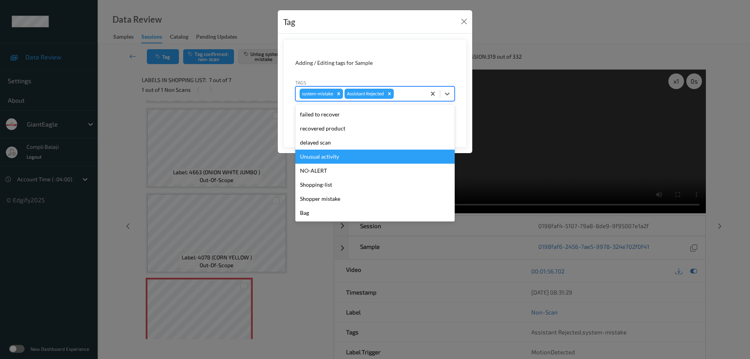
click at [329, 159] on div "Unusual activity" at bounding box center [375, 157] width 159 height 14
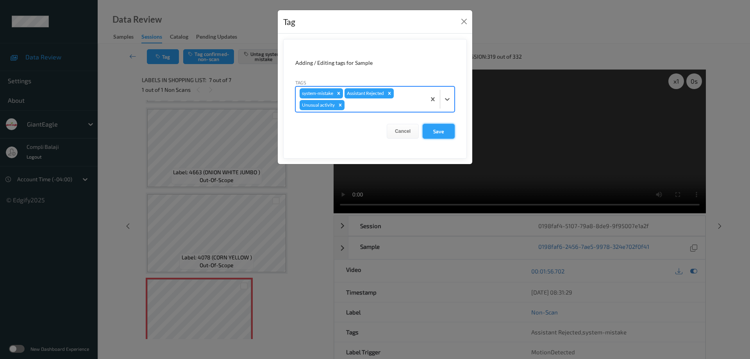
click at [435, 131] on button "Save" at bounding box center [439, 131] width 32 height 15
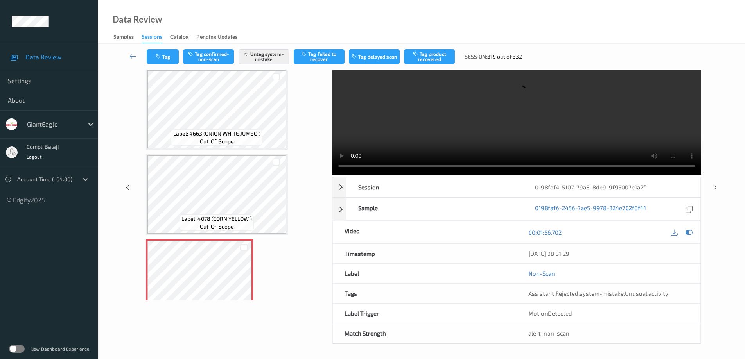
scroll to position [39, 0]
click at [131, 55] on icon at bounding box center [132, 56] width 7 height 8
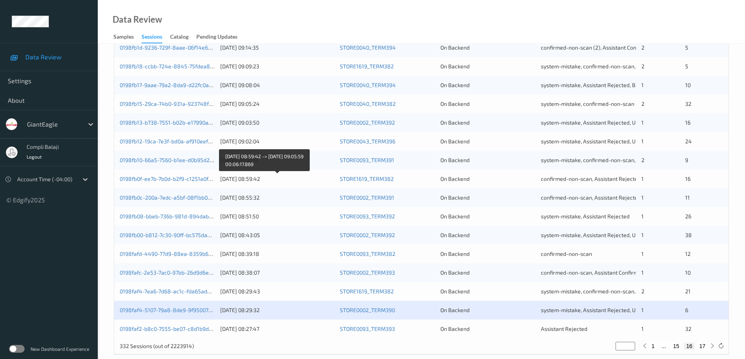
scroll to position [229, 0]
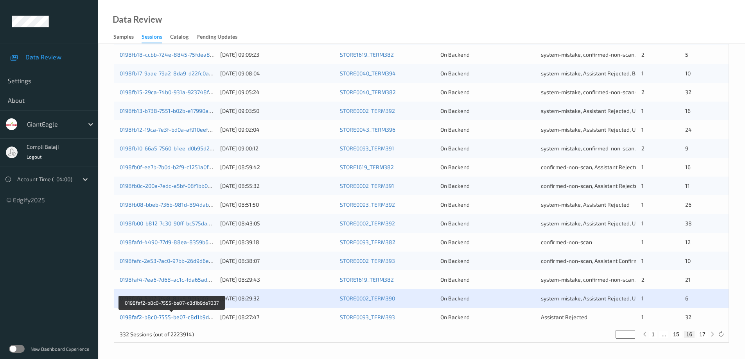
click at [165, 320] on link "0198faf2-b8c0-7555-be07-c8d1b9de7037" at bounding box center [172, 317] width 104 height 7
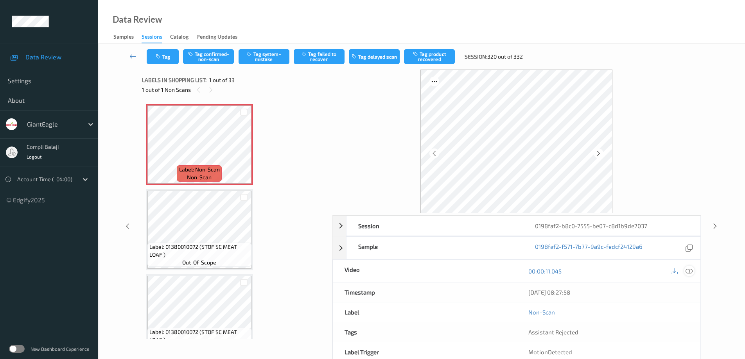
click at [691, 272] on icon at bounding box center [688, 271] width 7 height 7
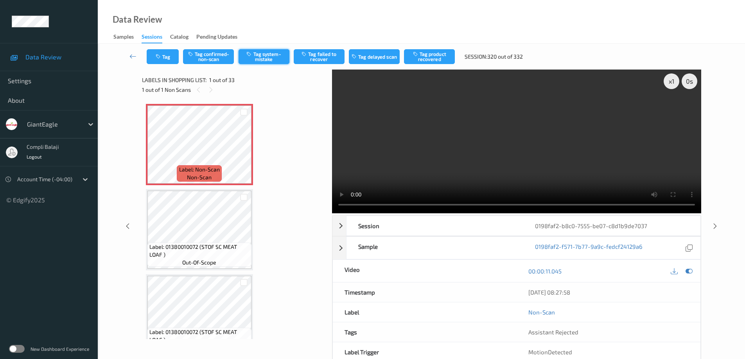
click at [270, 59] on button "Tag system-mistake" at bounding box center [263, 56] width 51 height 15
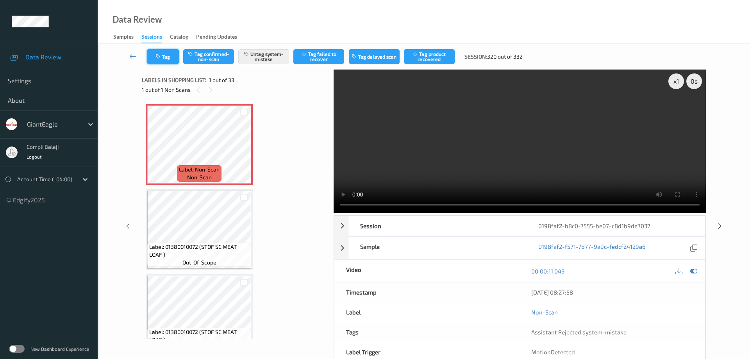
click at [170, 57] on button "Tag" at bounding box center [163, 56] width 32 height 15
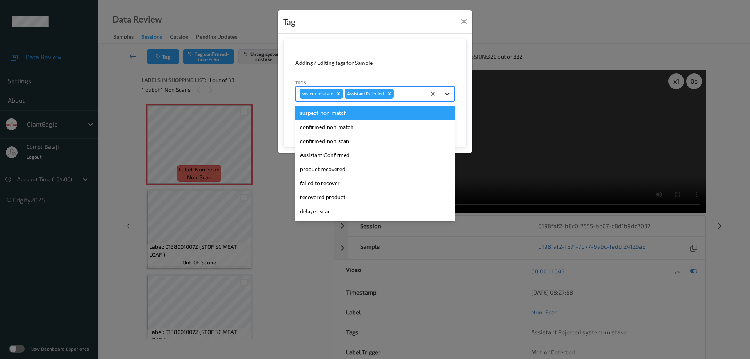
click at [446, 94] on icon at bounding box center [447, 94] width 5 height 3
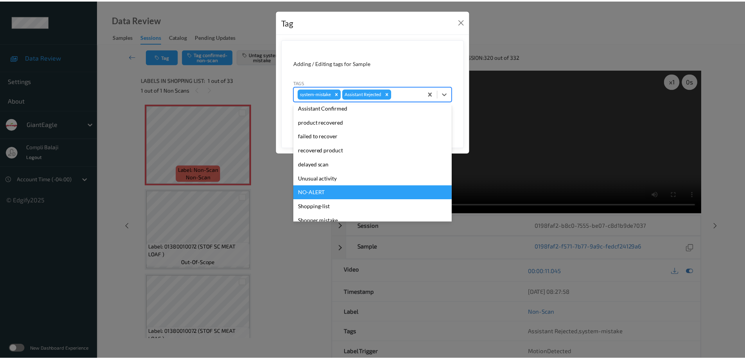
scroll to position [69, 0]
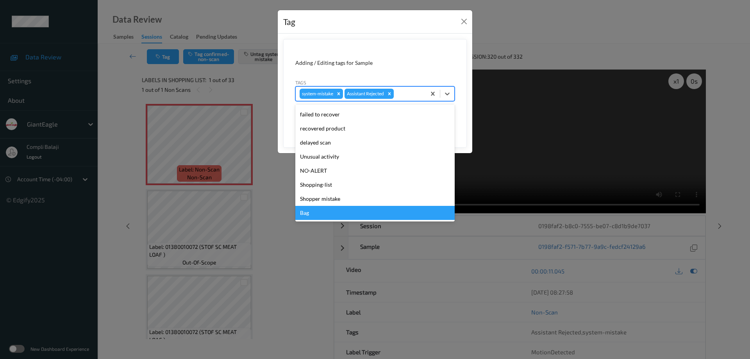
drag, startPoint x: 309, startPoint y: 218, endPoint x: 336, endPoint y: 206, distance: 29.1
click at [309, 217] on div "Bag" at bounding box center [375, 213] width 159 height 14
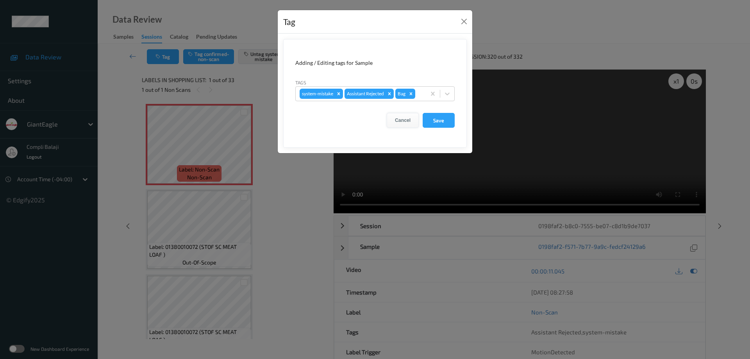
drag, startPoint x: 439, startPoint y: 120, endPoint x: 415, endPoint y: 123, distance: 24.4
click at [440, 120] on button "Save" at bounding box center [439, 120] width 32 height 15
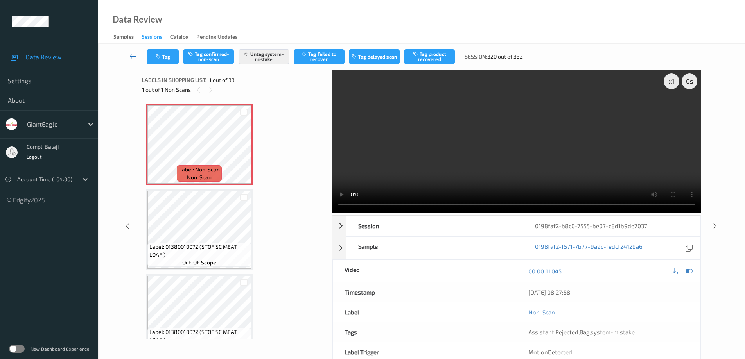
click at [132, 57] on icon at bounding box center [132, 56] width 7 height 8
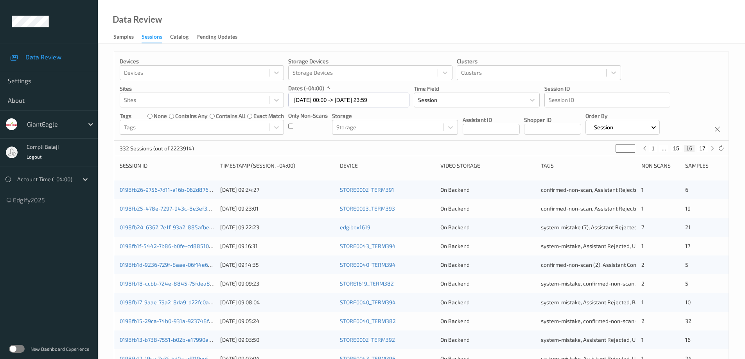
click at [705, 148] on button "17" at bounding box center [702, 148] width 11 height 7
type input "**"
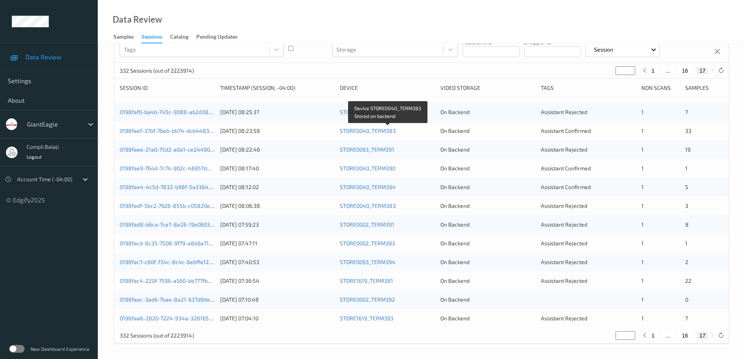
scroll to position [79, 0]
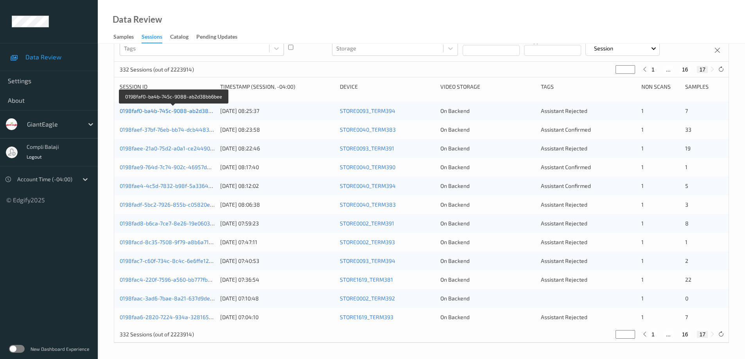
click at [197, 112] on link "0198faf0-ba4b-745c-9088-ab2d38bb6bee" at bounding box center [173, 110] width 107 height 7
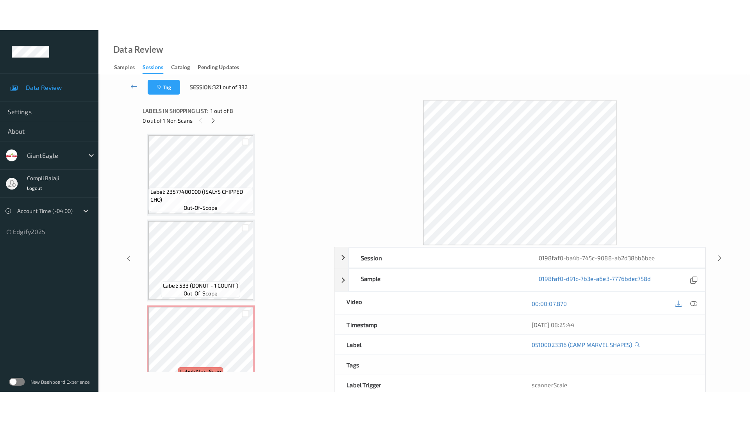
scroll to position [446, 0]
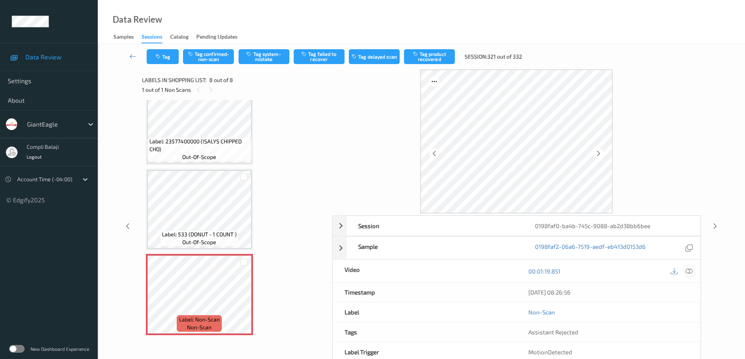
click at [690, 272] on icon at bounding box center [688, 271] width 7 height 7
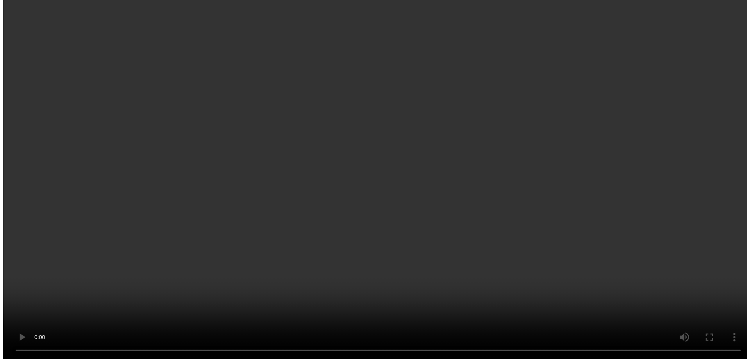
scroll to position [407, 0]
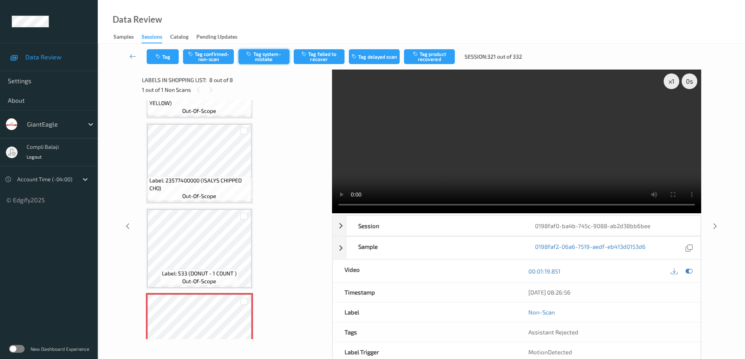
click at [273, 58] on button "Tag system-mistake" at bounding box center [263, 56] width 51 height 15
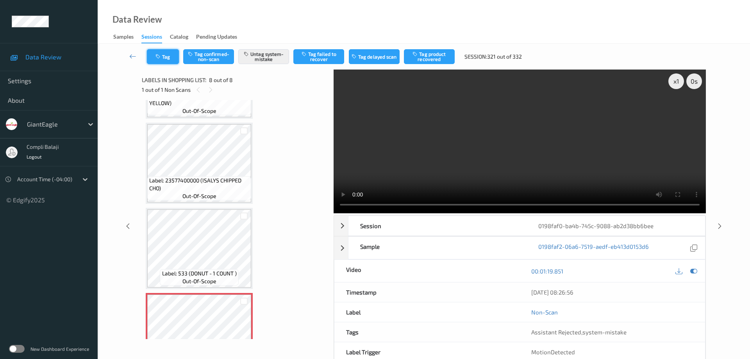
click at [170, 58] on button "Tag" at bounding box center [163, 56] width 32 height 15
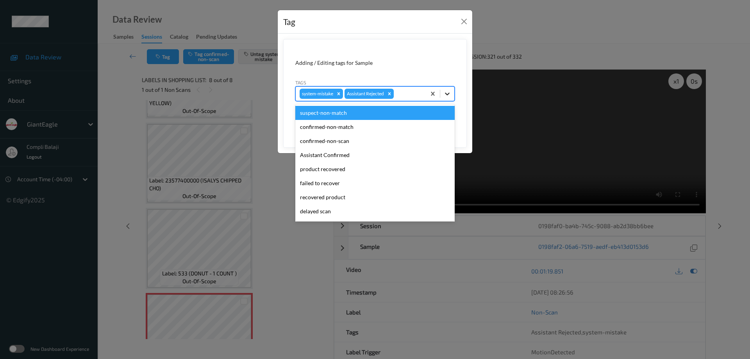
click at [450, 93] on icon at bounding box center [448, 94] width 8 height 8
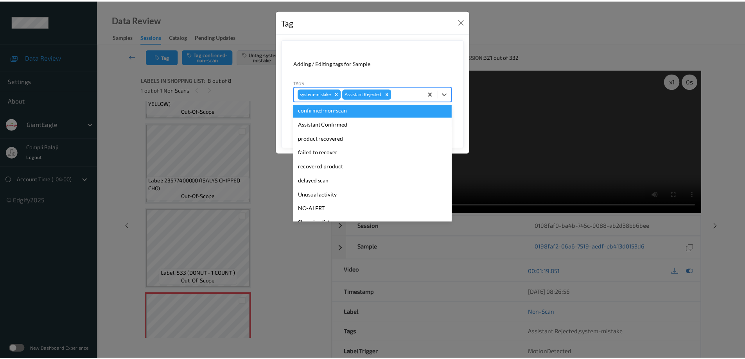
scroll to position [69, 0]
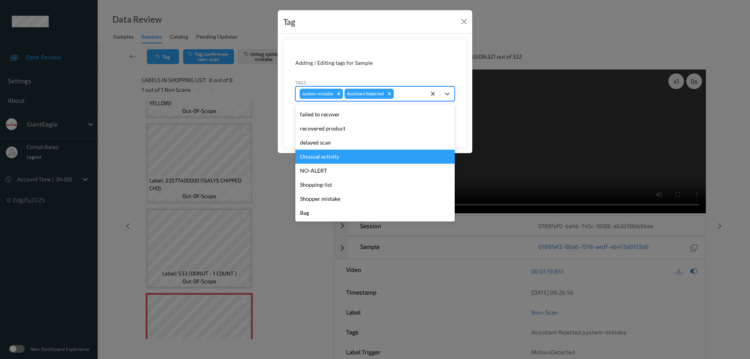
drag, startPoint x: 336, startPoint y: 157, endPoint x: 386, endPoint y: 143, distance: 52.0
click at [337, 157] on div "Unusual activity" at bounding box center [375, 157] width 159 height 14
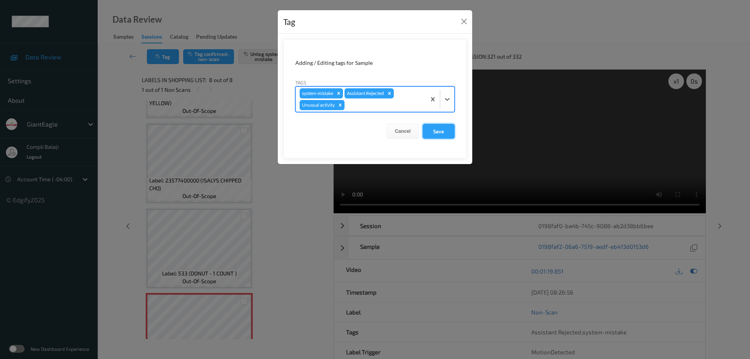
click at [444, 133] on button "Save" at bounding box center [439, 131] width 32 height 15
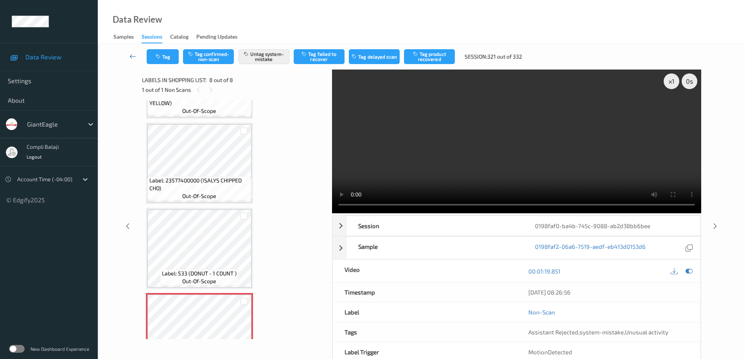
click at [132, 56] on icon at bounding box center [132, 56] width 7 height 8
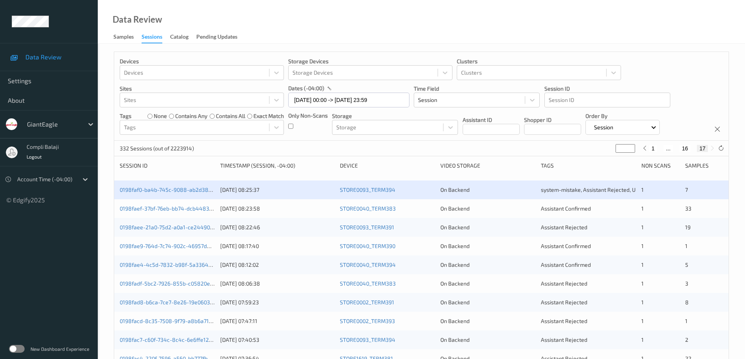
click at [180, 213] on div "0198faef-37bf-76eb-bb74-dcb4483ad69a [DATE] 08:23:58 STORE0040_TERM383 On Backe…" at bounding box center [421, 208] width 614 height 19
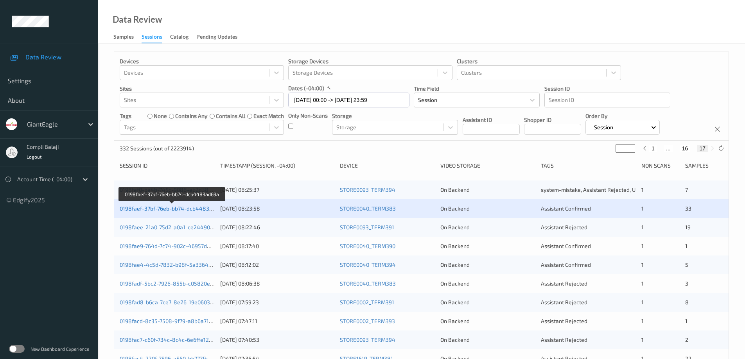
click at [191, 210] on link "0198faef-37bf-76eb-bb74-dcb4483ad69a" at bounding box center [172, 208] width 105 height 7
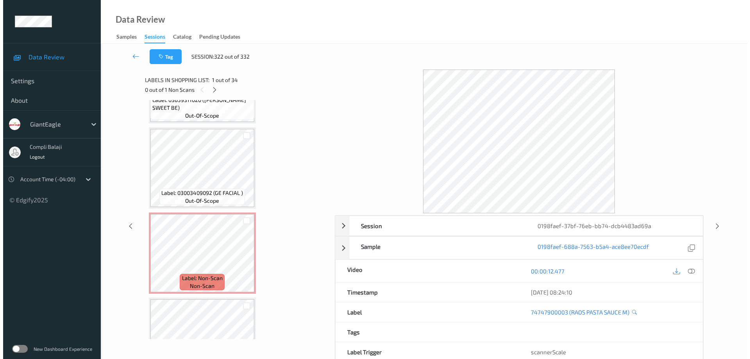
scroll to position [407, 0]
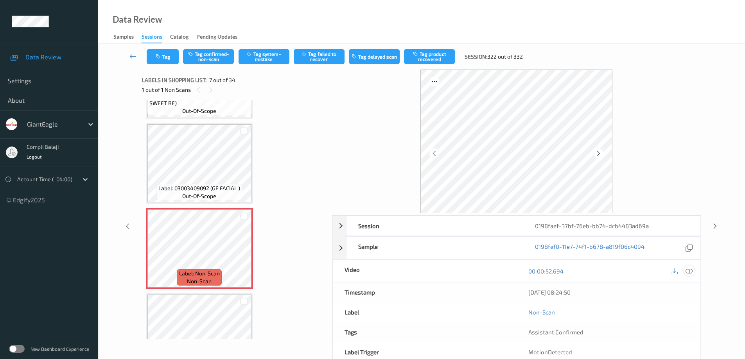
click at [691, 273] on icon at bounding box center [688, 271] width 7 height 7
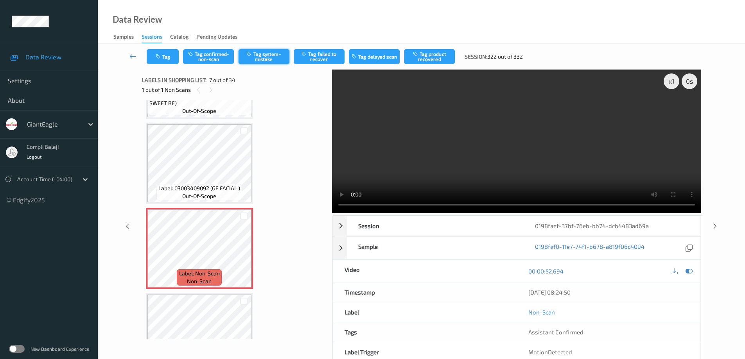
click at [268, 56] on button "Tag system-mistake" at bounding box center [263, 56] width 51 height 15
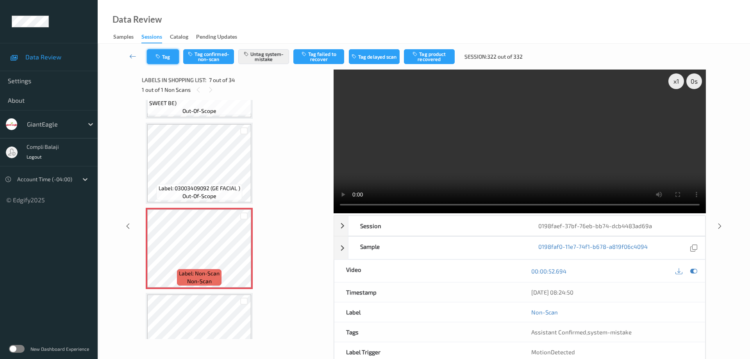
click at [170, 59] on button "Tag" at bounding box center [163, 56] width 32 height 15
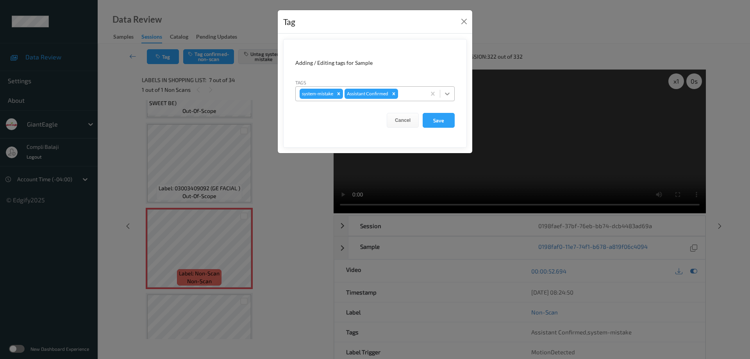
click at [447, 93] on icon at bounding box center [448, 94] width 8 height 8
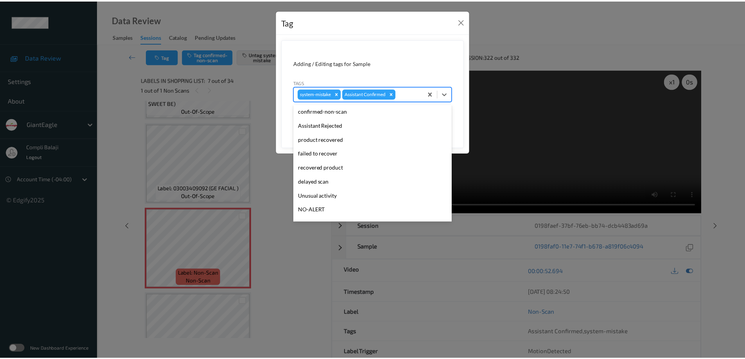
scroll to position [69, 0]
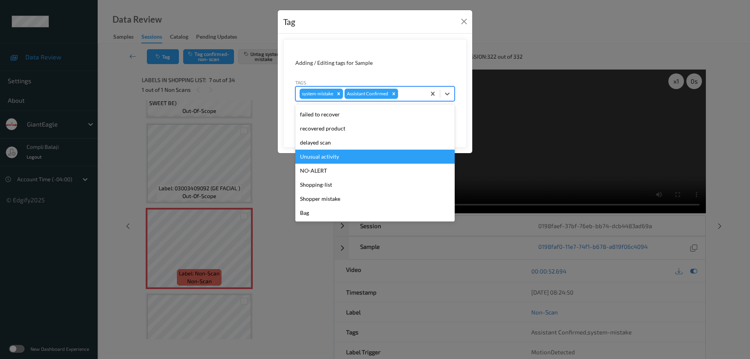
click at [326, 159] on div "Unusual activity" at bounding box center [375, 157] width 159 height 14
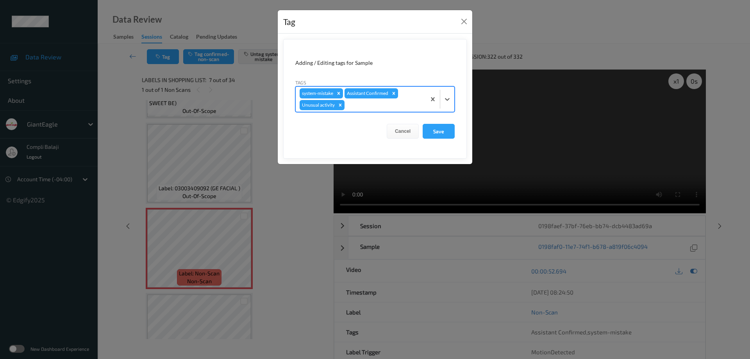
drag, startPoint x: 434, startPoint y: 133, endPoint x: 340, endPoint y: 145, distance: 95.0
click at [430, 136] on button "Save" at bounding box center [439, 131] width 32 height 15
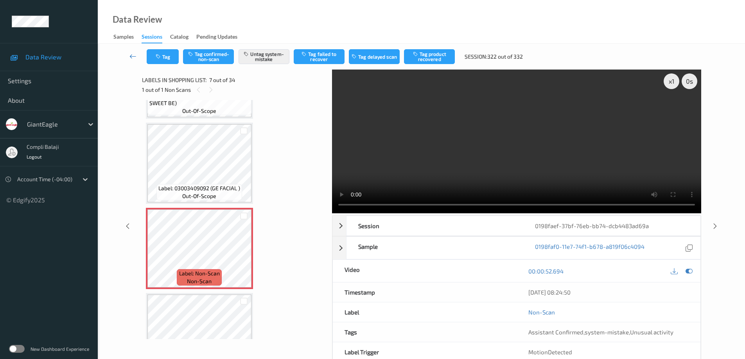
click at [127, 56] on link at bounding box center [132, 56] width 27 height 15
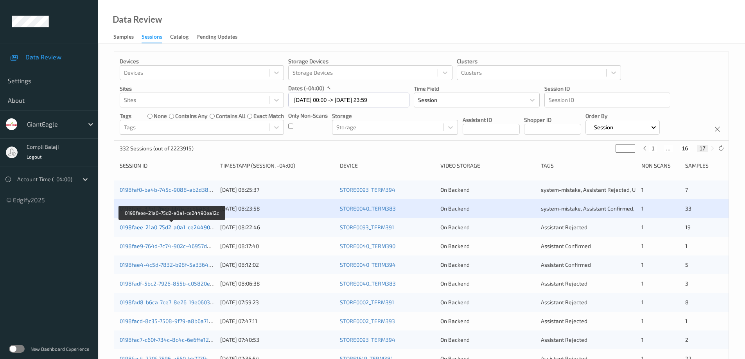
click at [192, 229] on link "0198faee-21a0-75d2-a0a1-ce24490ea12c" at bounding box center [172, 227] width 105 height 7
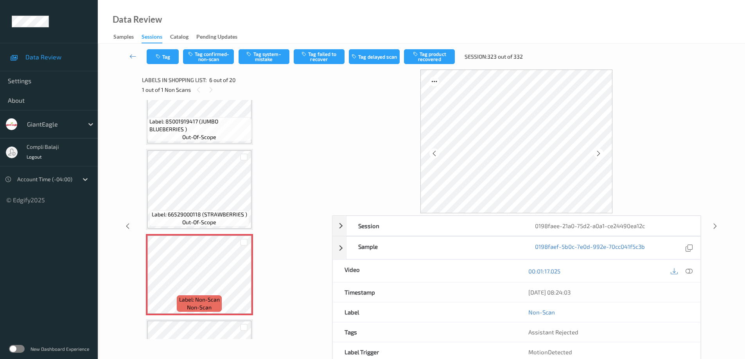
scroll to position [279, 0]
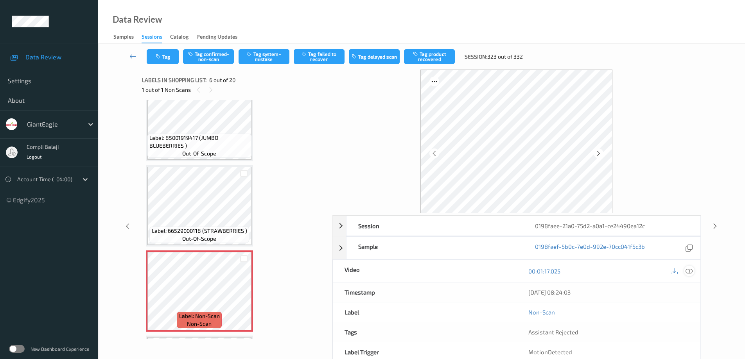
click at [688, 270] on icon at bounding box center [688, 271] width 7 height 7
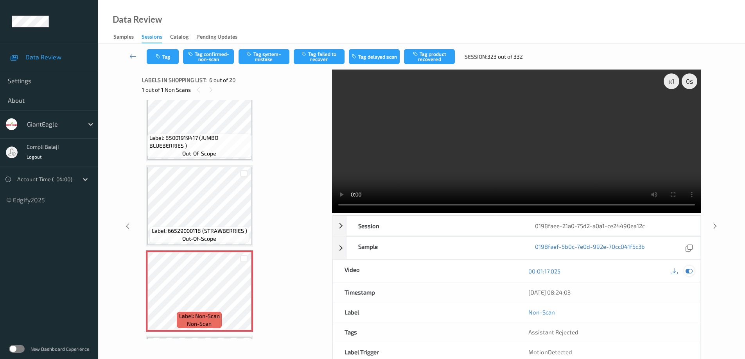
click at [688, 271] on icon at bounding box center [688, 271] width 7 height 7
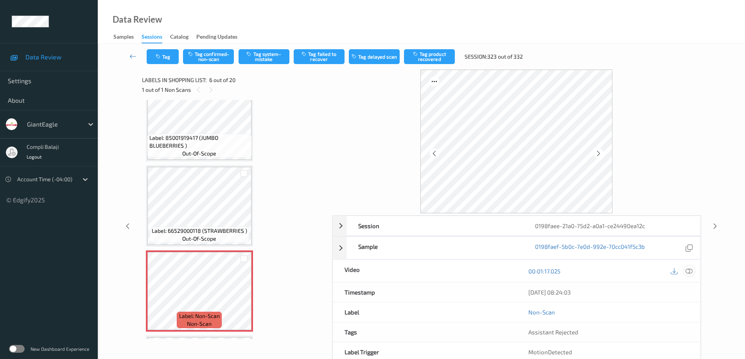
click at [690, 272] on icon at bounding box center [688, 271] width 7 height 7
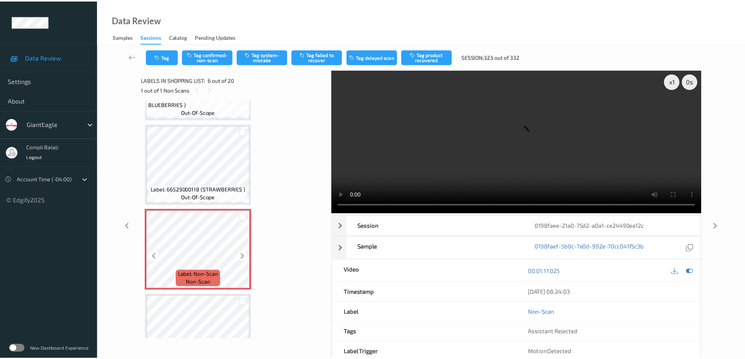
scroll to position [319, 0]
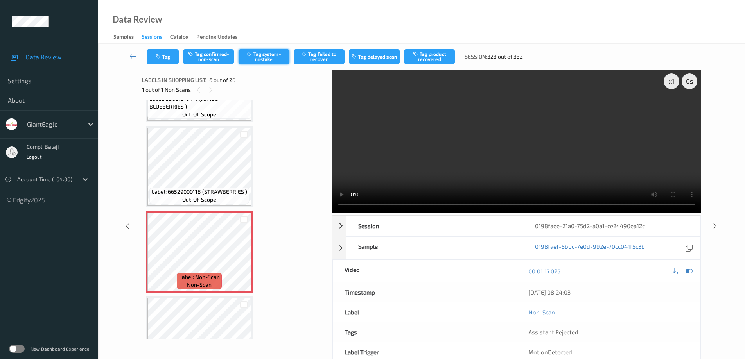
click at [276, 57] on button "Tag system-mistake" at bounding box center [263, 56] width 51 height 15
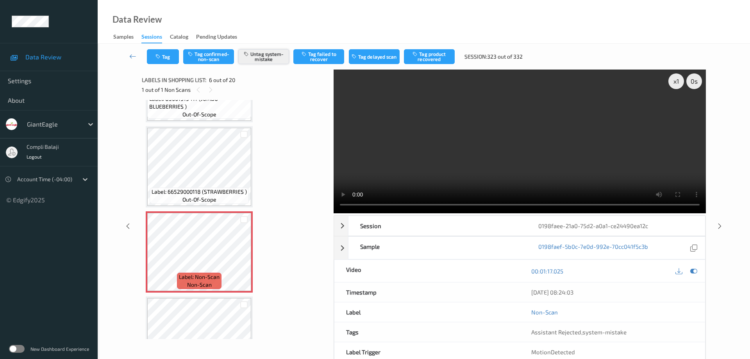
click at [270, 58] on button "Untag system-mistake" at bounding box center [263, 56] width 51 height 15
click at [219, 56] on button "Tag confirmed-non-scan" at bounding box center [208, 56] width 51 height 15
click at [430, 57] on button "Tag product recovered" at bounding box center [429, 56] width 51 height 15
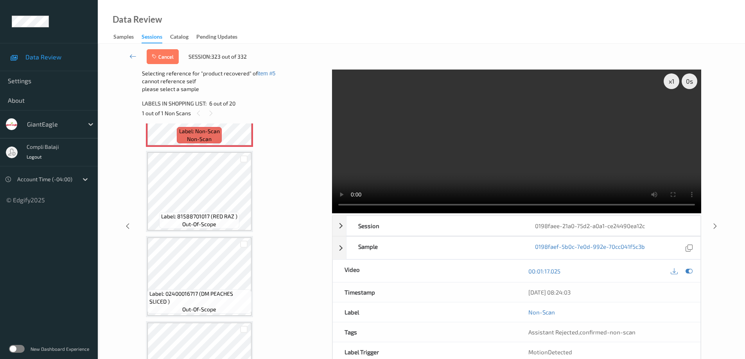
scroll to position [475, 0]
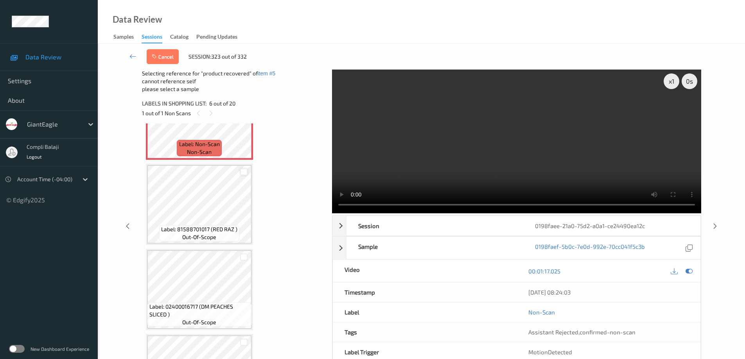
click at [242, 173] on div at bounding box center [243, 171] width 7 height 7
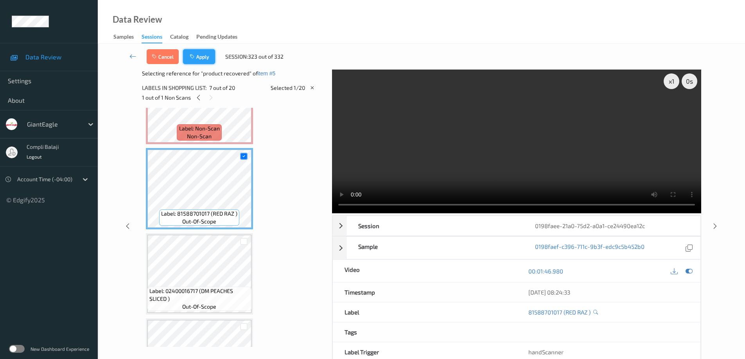
click at [202, 57] on button "Apply" at bounding box center [199, 56] width 32 height 15
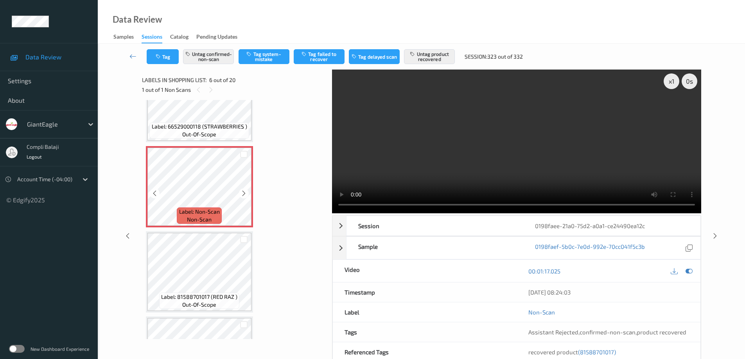
scroll to position [423, 0]
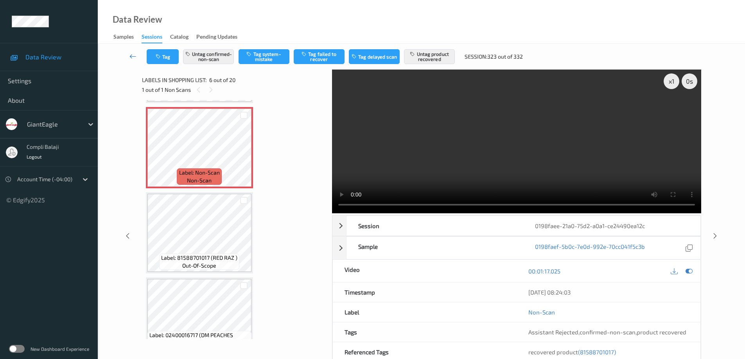
click at [132, 57] on icon at bounding box center [132, 56] width 7 height 8
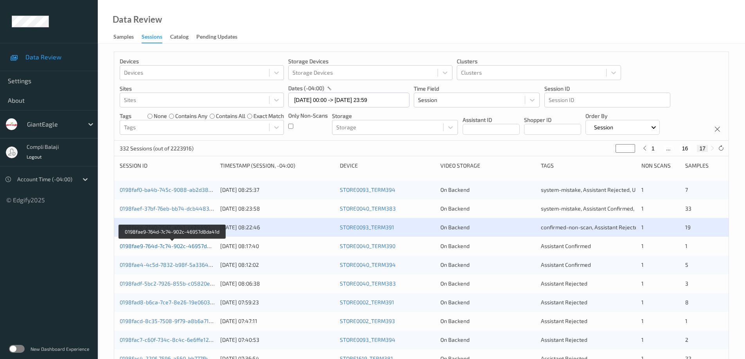
click at [186, 246] on link "0198fae9-764d-7c74-902c-46957d8da41d" at bounding box center [173, 246] width 106 height 7
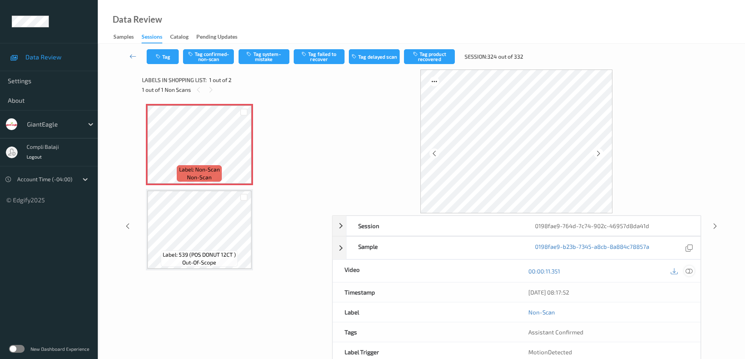
click at [687, 271] on icon at bounding box center [688, 271] width 7 height 7
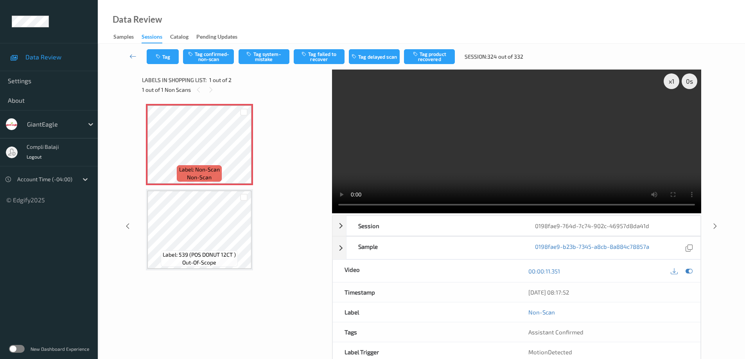
click at [680, 111] on video at bounding box center [516, 142] width 369 height 144
click at [209, 57] on button "Tag confirmed-non-scan" at bounding box center [208, 56] width 51 height 15
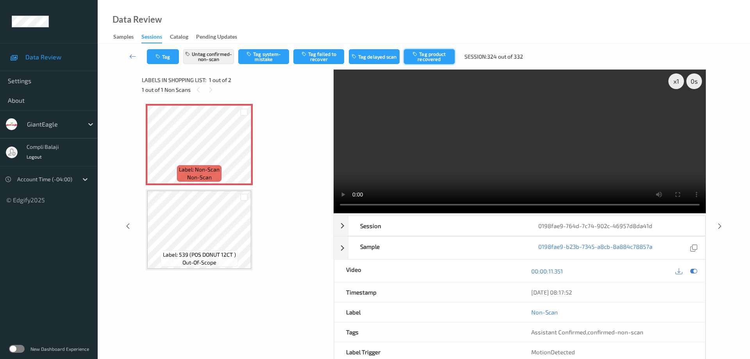
click at [437, 62] on button "Tag product recovered" at bounding box center [429, 56] width 51 height 15
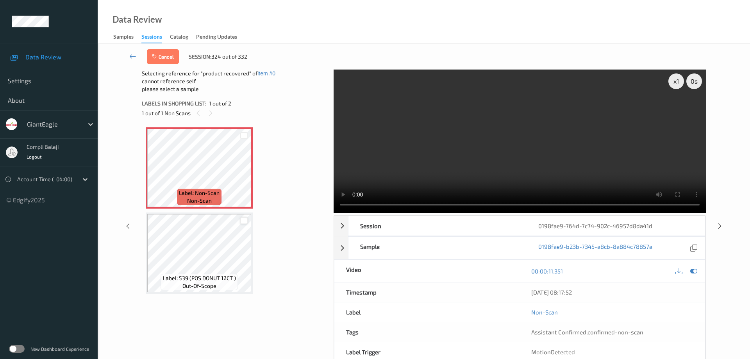
click at [246, 220] on div at bounding box center [243, 220] width 7 height 7
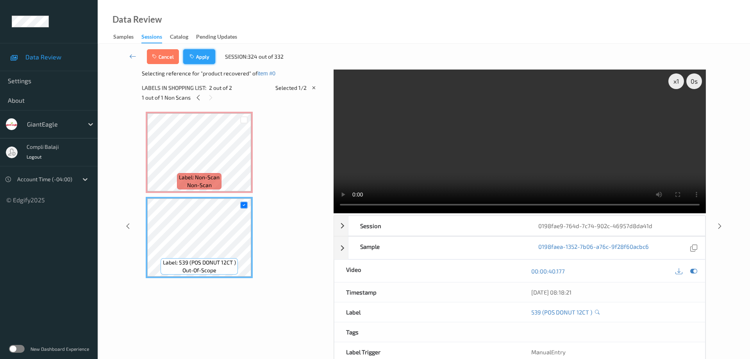
click at [211, 61] on button "Apply" at bounding box center [199, 56] width 32 height 15
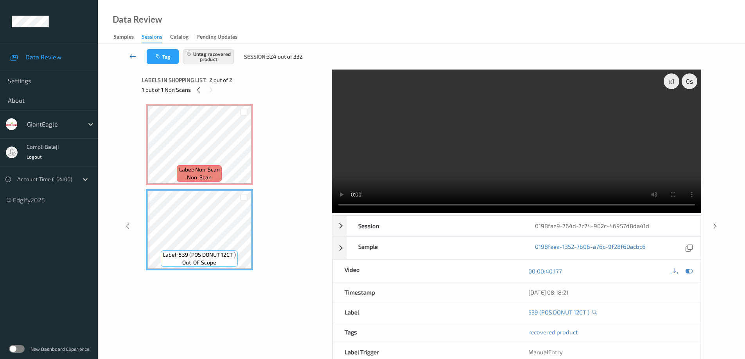
click at [127, 58] on link at bounding box center [132, 56] width 27 height 15
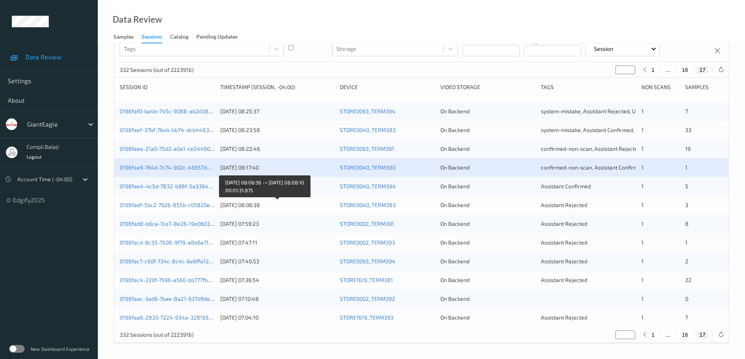
scroll to position [79, 0]
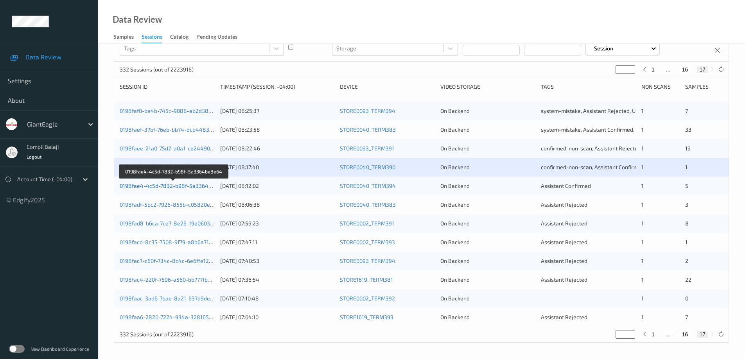
click at [193, 189] on link "0198fae4-4c5d-7832-b98f-5a3364be8e64" at bounding box center [174, 186] width 108 height 7
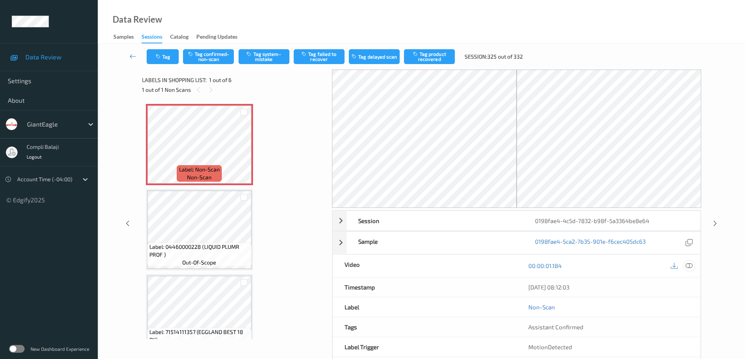
click at [688, 266] on icon at bounding box center [688, 265] width 7 height 7
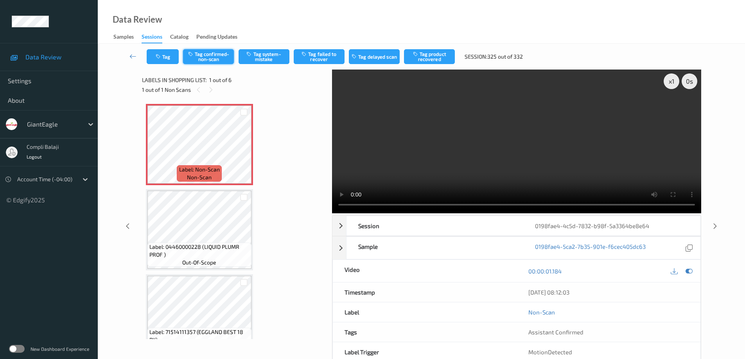
click at [214, 61] on button "Tag confirmed-non-scan" at bounding box center [208, 56] width 51 height 15
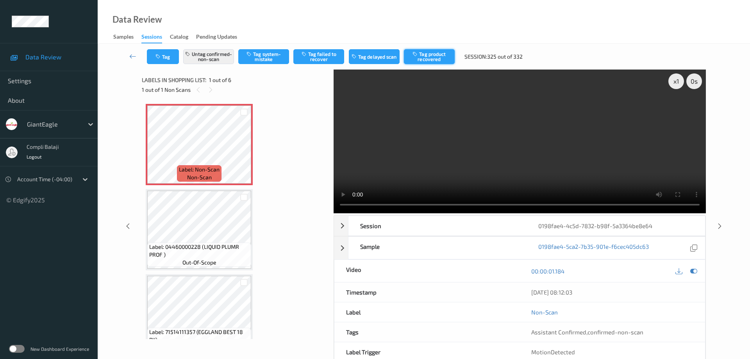
click at [438, 60] on button "Tag product recovered" at bounding box center [429, 56] width 51 height 15
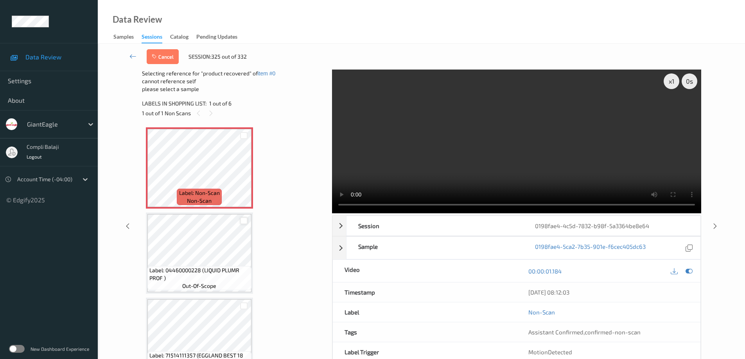
click at [244, 220] on div at bounding box center [243, 220] width 7 height 7
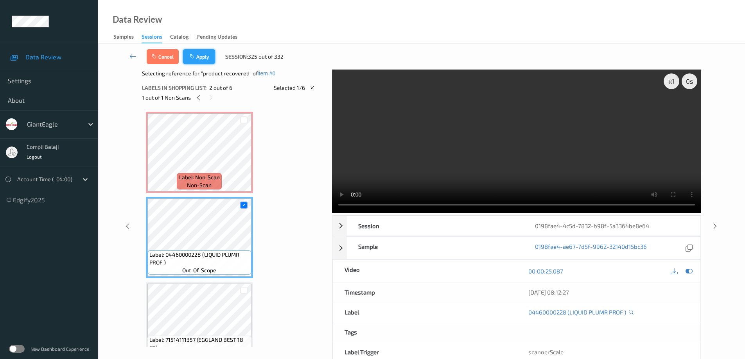
click at [200, 57] on button "Apply" at bounding box center [199, 56] width 32 height 15
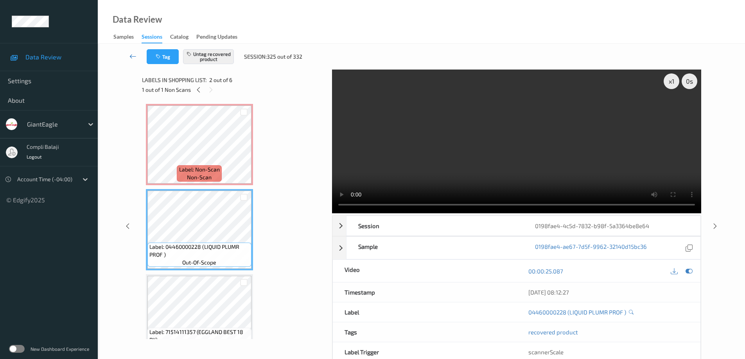
click at [131, 56] on icon at bounding box center [132, 56] width 7 height 8
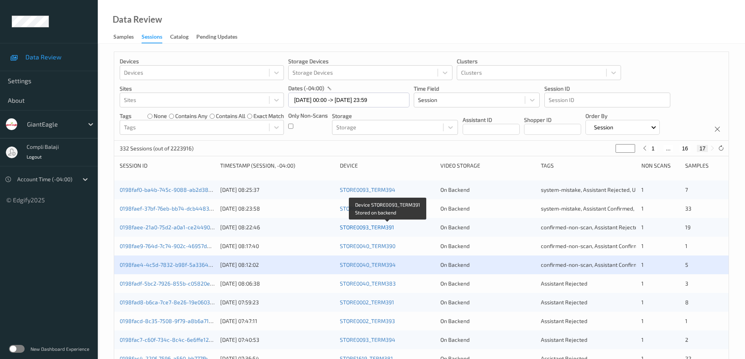
scroll to position [79, 0]
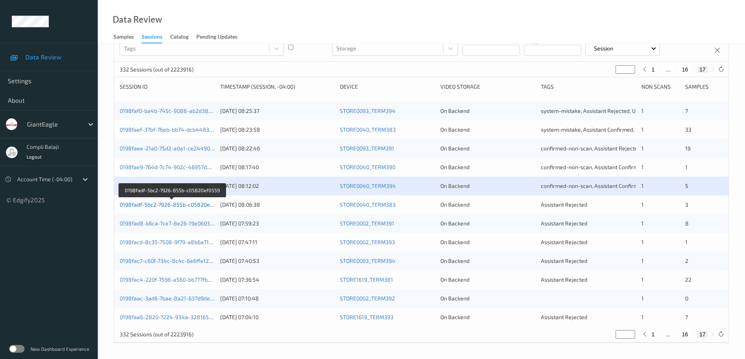
click at [191, 206] on link "0198fadf-5bc2-7926-855b-c05820ef0559" at bounding box center [172, 204] width 105 height 7
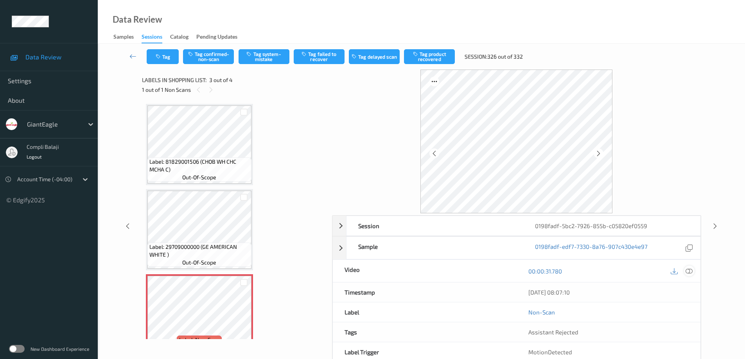
click at [690, 271] on icon at bounding box center [688, 271] width 7 height 7
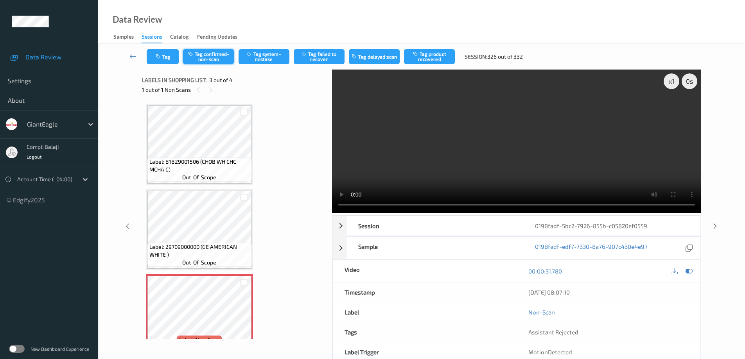
click at [219, 57] on button "Tag confirmed-non-scan" at bounding box center [208, 56] width 51 height 15
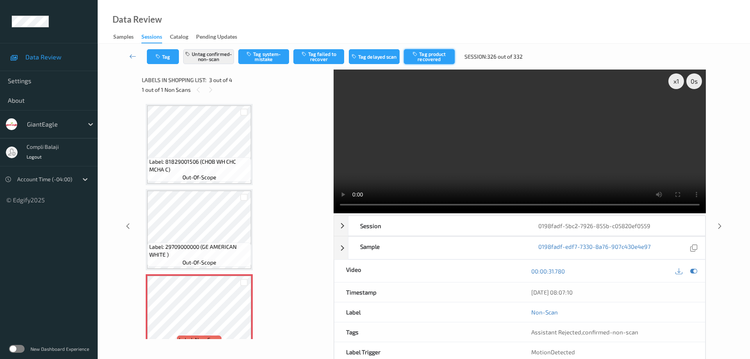
click at [429, 57] on button "Tag product recovered" at bounding box center [429, 56] width 51 height 15
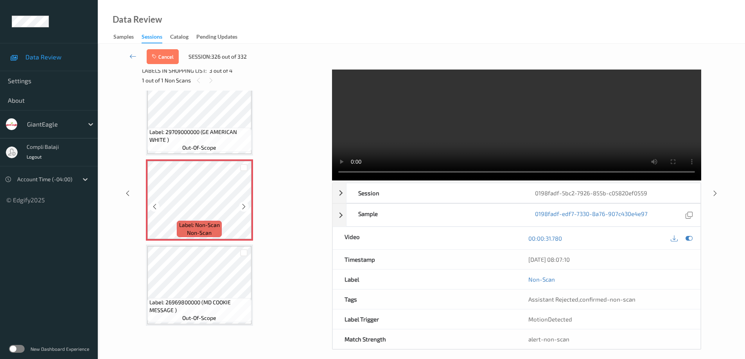
scroll to position [39, 0]
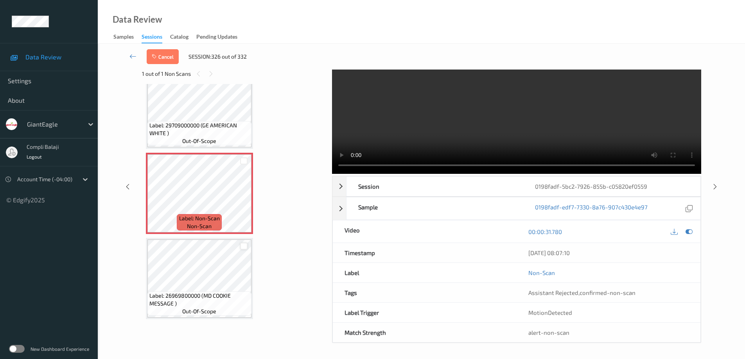
click at [246, 247] on div at bounding box center [243, 246] width 7 height 7
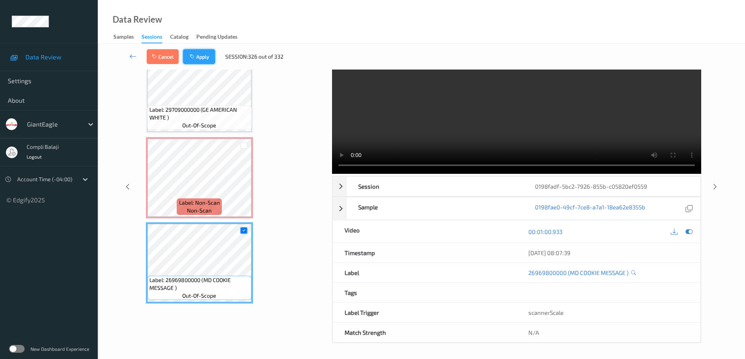
click at [203, 59] on button "Apply" at bounding box center [199, 56] width 32 height 15
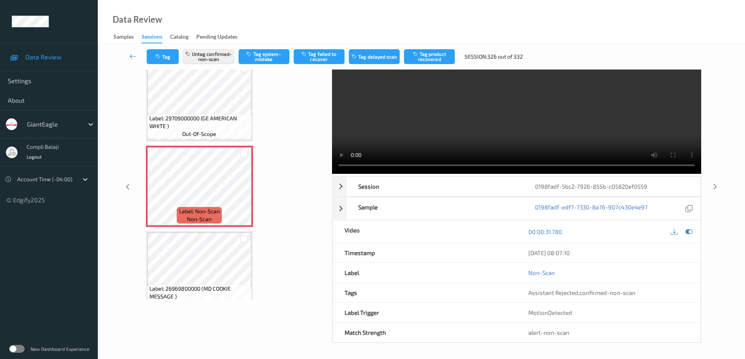
scroll to position [0, 0]
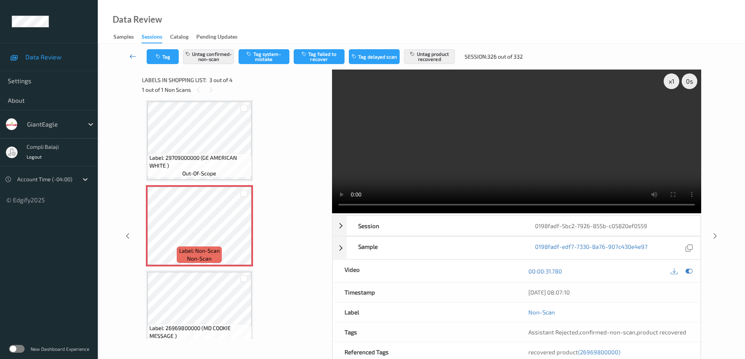
click at [130, 55] on icon at bounding box center [132, 56] width 7 height 8
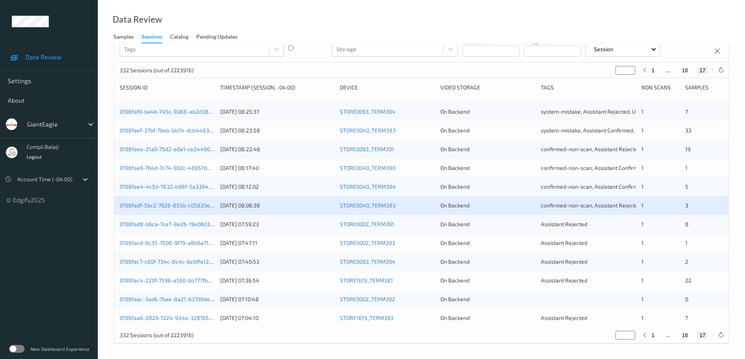
scroll to position [79, 0]
click at [189, 224] on link "0198fad8-b6ca-7ce7-8e26-19e0603fc4e7" at bounding box center [172, 223] width 104 height 7
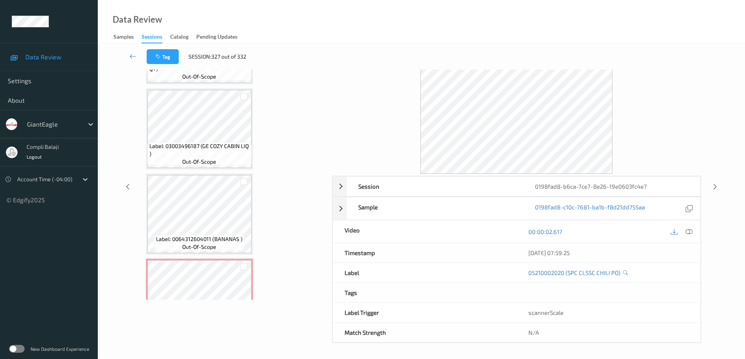
scroll to position [532, 0]
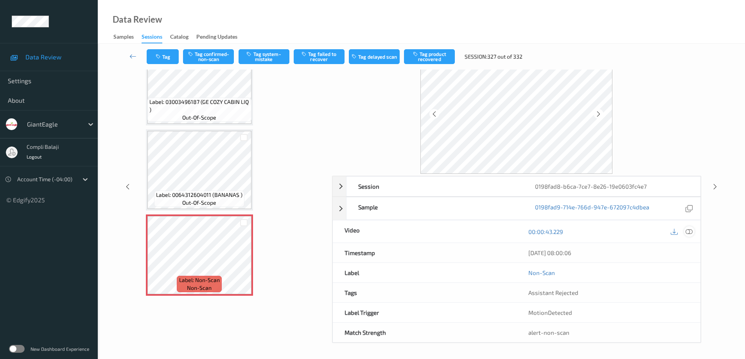
click at [688, 231] on icon at bounding box center [688, 231] width 7 height 7
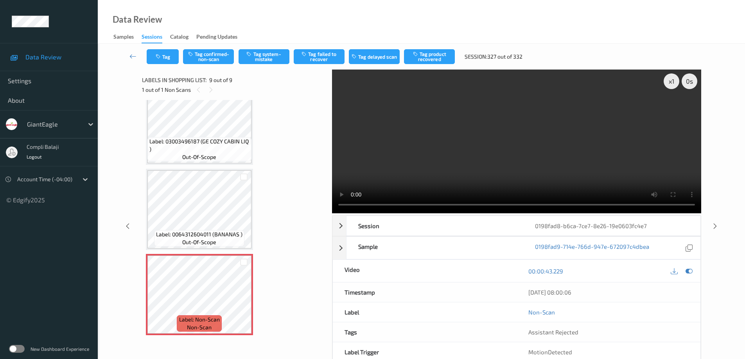
scroll to position [469, 0]
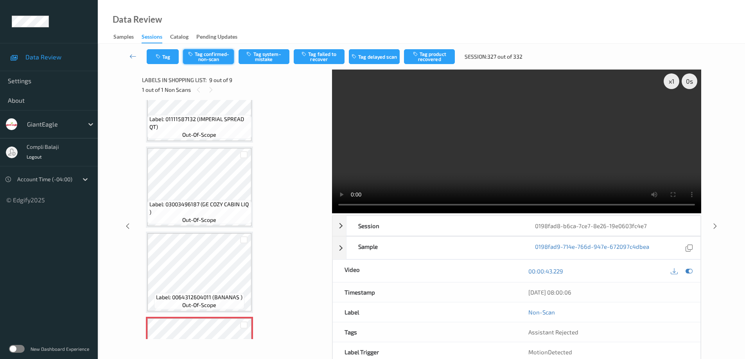
click at [215, 60] on button "Tag confirmed-non-scan" at bounding box center [208, 56] width 51 height 15
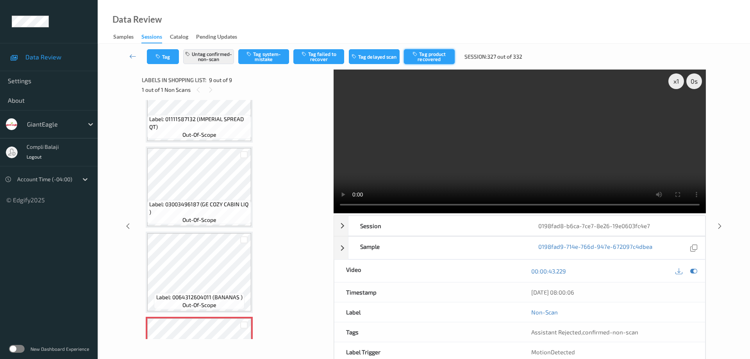
click at [433, 58] on button "Tag product recovered" at bounding box center [429, 56] width 51 height 15
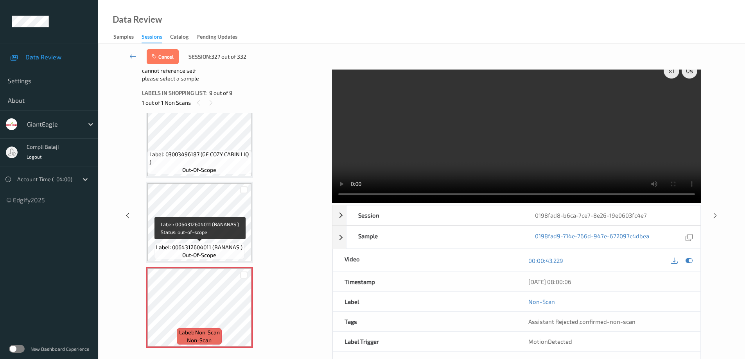
scroll to position [20, 0]
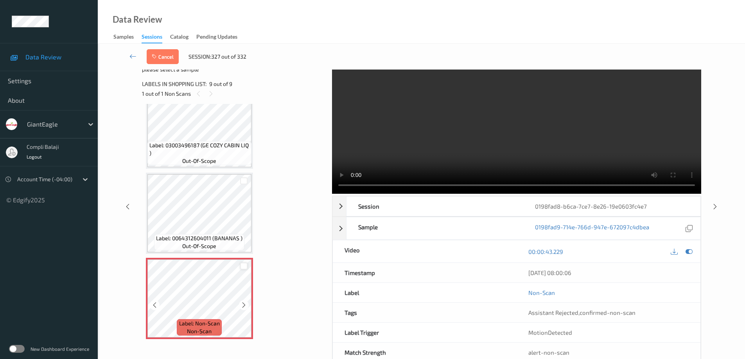
click at [245, 267] on div at bounding box center [243, 266] width 7 height 7
click at [244, 267] on icon at bounding box center [243, 265] width 5 height 5
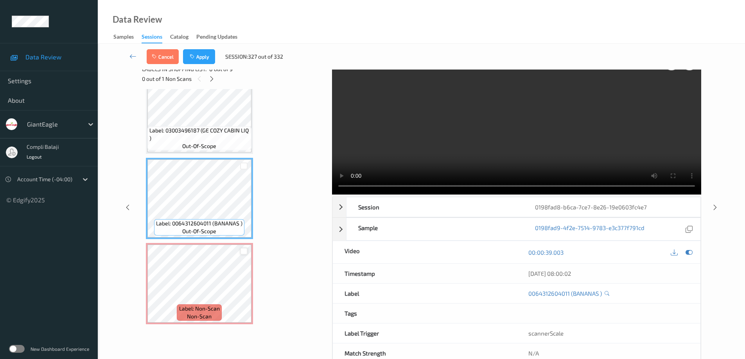
scroll to position [0, 0]
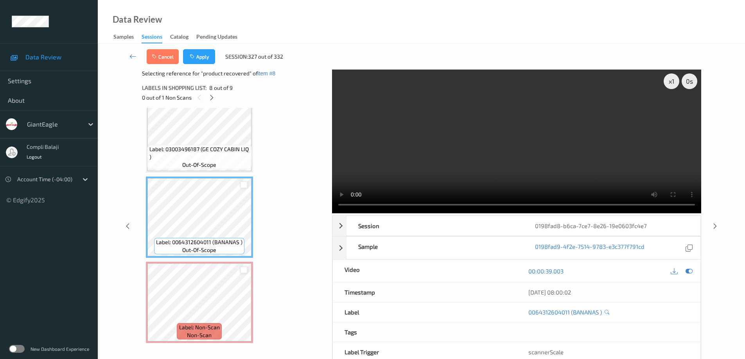
click at [243, 183] on div at bounding box center [243, 184] width 7 height 7
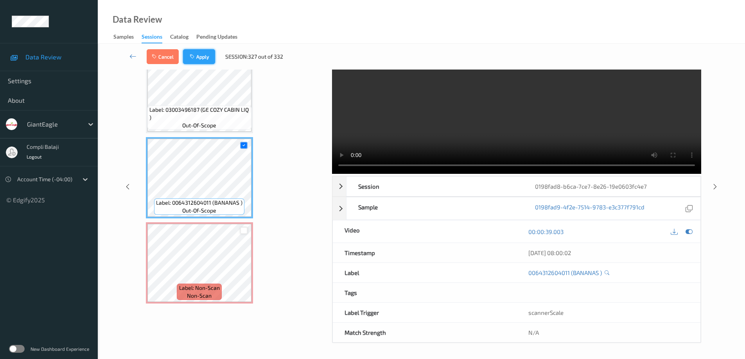
click at [202, 58] on button "Apply" at bounding box center [199, 56] width 32 height 15
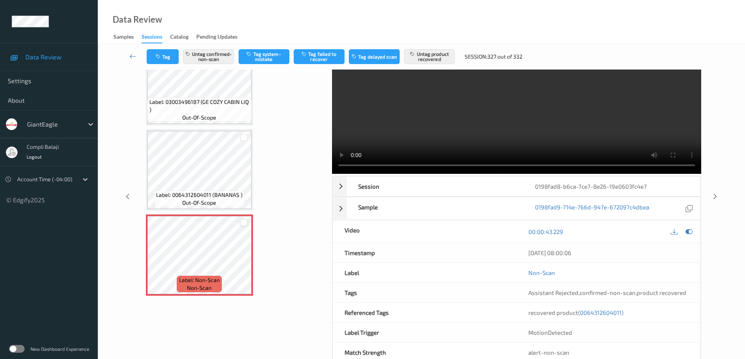
scroll to position [0, 0]
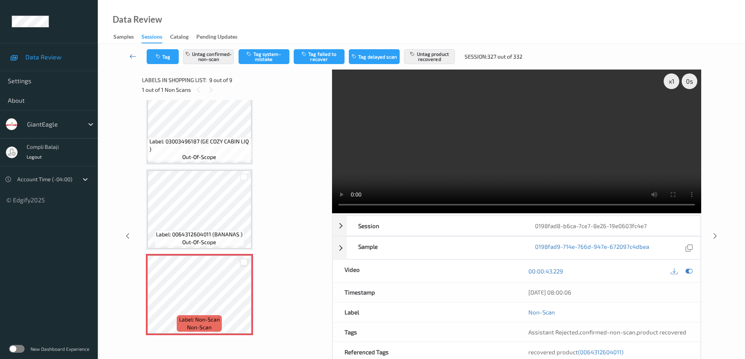
click at [129, 57] on link at bounding box center [132, 56] width 27 height 15
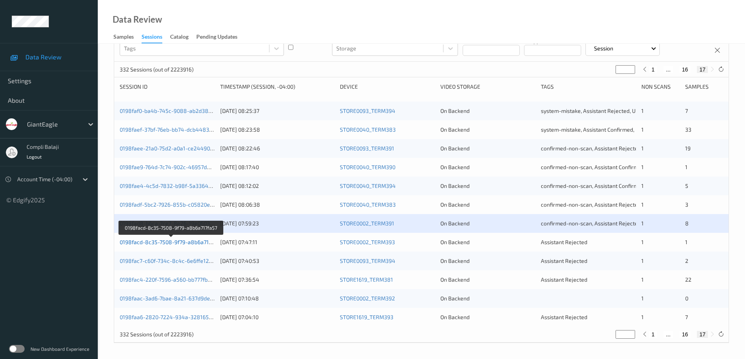
click at [176, 244] on link "0198facd-8c35-7508-9f79-a8b6a717fa57" at bounding box center [171, 242] width 103 height 7
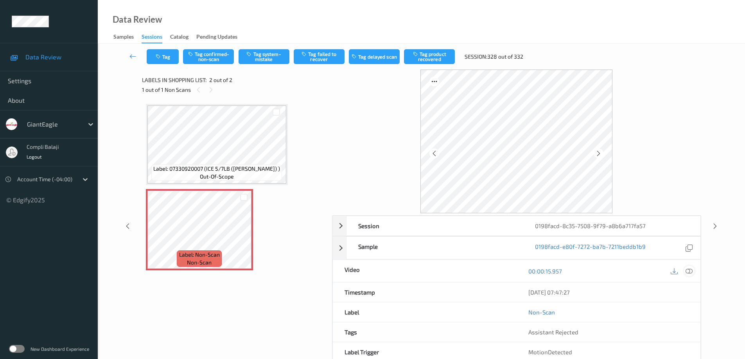
click at [688, 270] on icon at bounding box center [688, 271] width 7 height 7
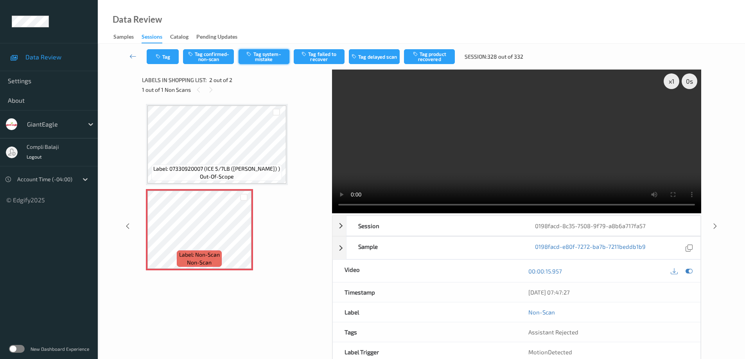
click at [268, 61] on button "Tag system-mistake" at bounding box center [263, 56] width 51 height 15
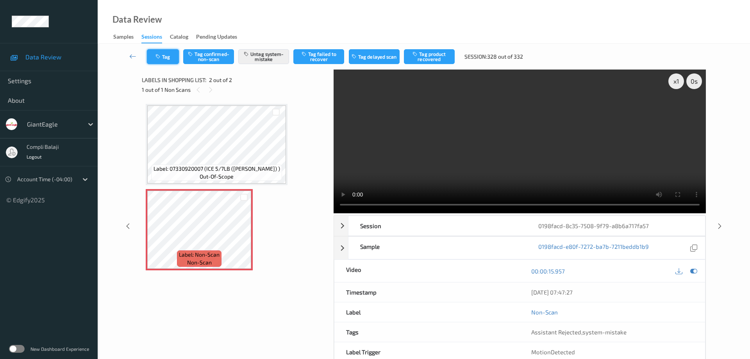
click at [168, 56] on button "Tag" at bounding box center [163, 56] width 32 height 15
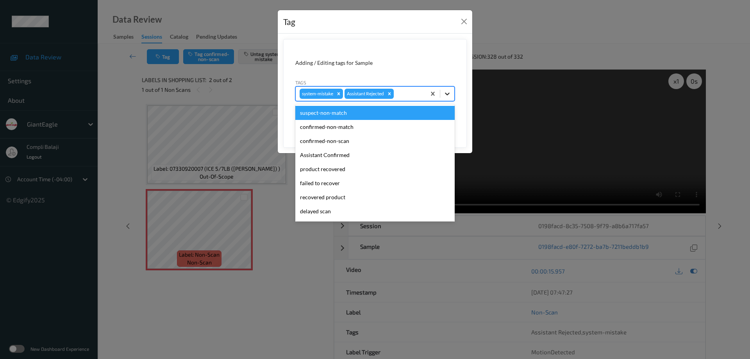
click at [448, 91] on icon at bounding box center [448, 94] width 8 height 8
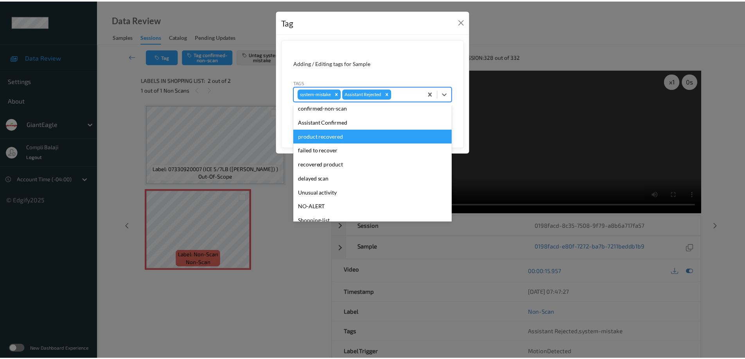
scroll to position [39, 0]
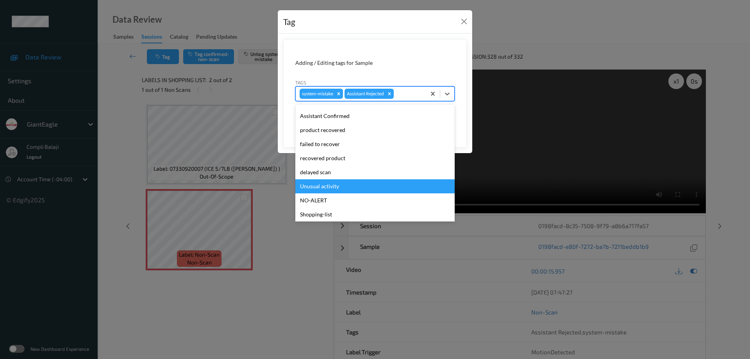
drag, startPoint x: 331, startPoint y: 188, endPoint x: 402, endPoint y: 169, distance: 73.2
click at [332, 188] on div "Unusual activity" at bounding box center [375, 186] width 159 height 14
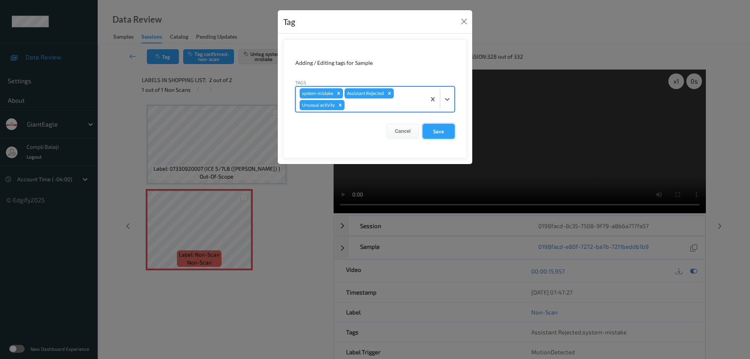
click at [441, 131] on button "Save" at bounding box center [439, 131] width 32 height 15
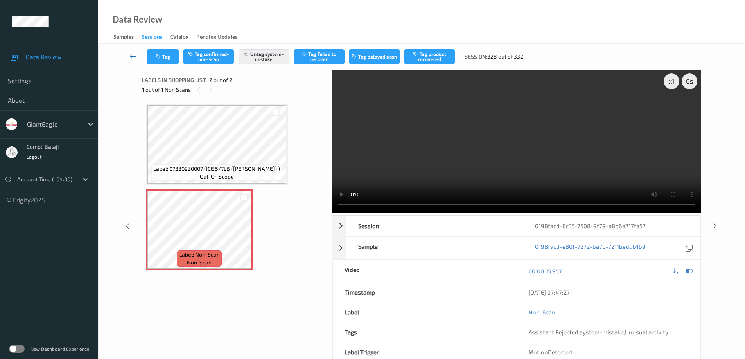
click at [132, 59] on icon at bounding box center [132, 56] width 7 height 8
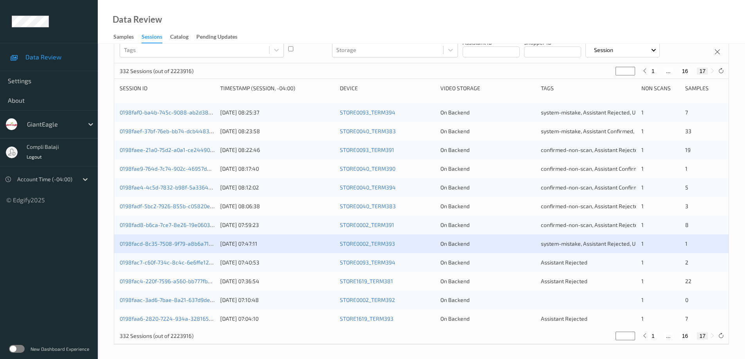
scroll to position [79, 0]
click at [185, 264] on link "0198fac7-c60f-734c-8c4c-6e6ffe12205e" at bounding box center [171, 261] width 102 height 7
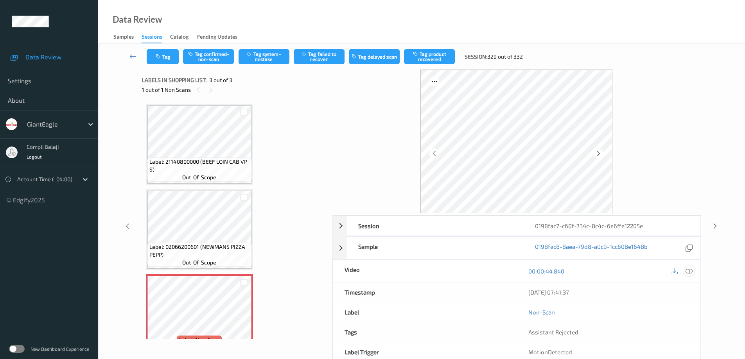
click at [691, 271] on icon at bounding box center [688, 271] width 7 height 7
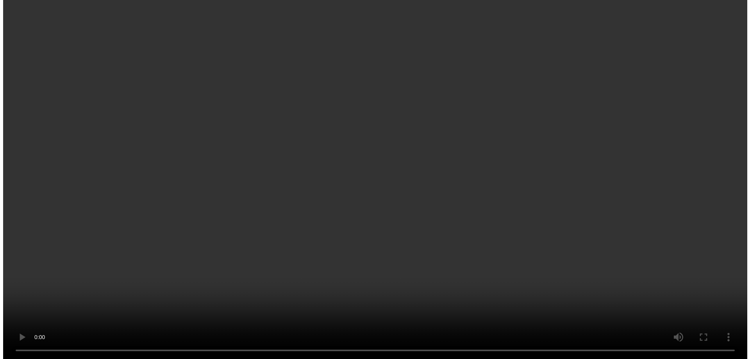
scroll to position [20, 0]
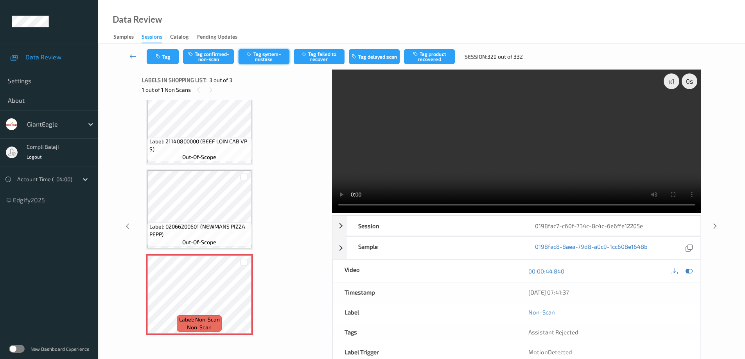
drag, startPoint x: 262, startPoint y: 56, endPoint x: 244, endPoint y: 61, distance: 19.4
click at [263, 56] on button "Tag system-mistake" at bounding box center [263, 56] width 51 height 15
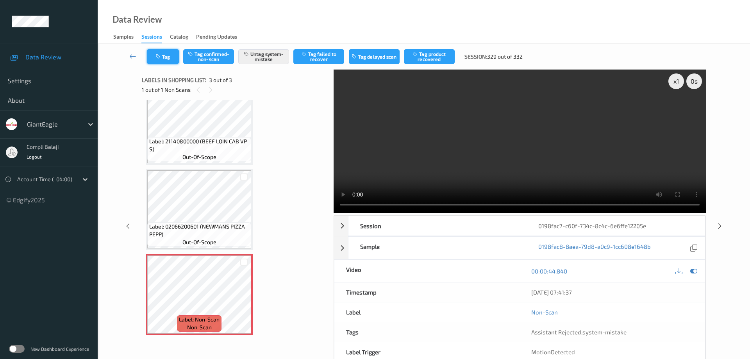
click at [171, 61] on button "Tag" at bounding box center [163, 56] width 32 height 15
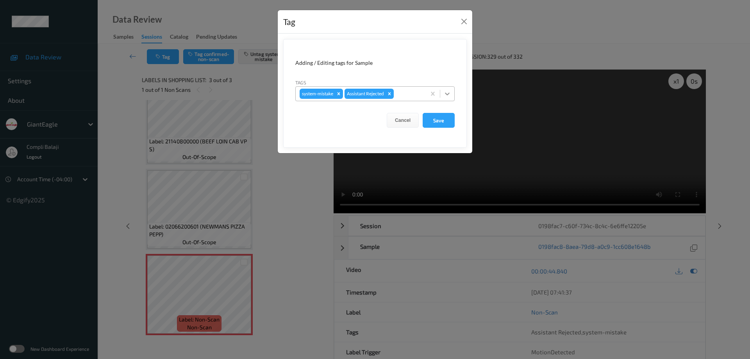
drag, startPoint x: 448, startPoint y: 93, endPoint x: 399, endPoint y: 102, distance: 49.1
click at [448, 93] on icon at bounding box center [448, 94] width 8 height 8
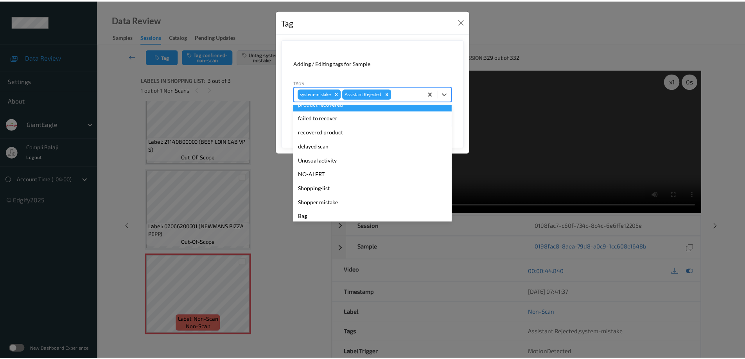
scroll to position [69, 0]
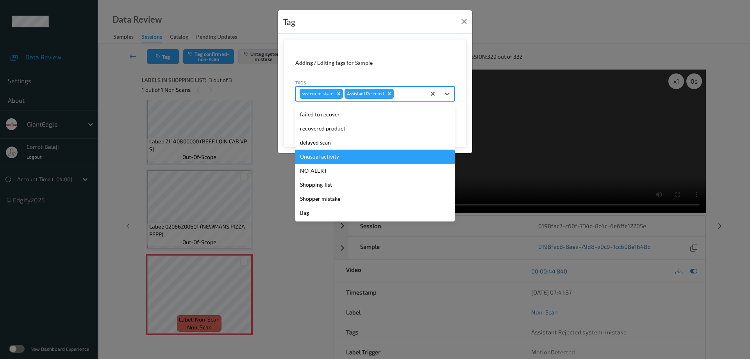
drag, startPoint x: 336, startPoint y: 160, endPoint x: 421, endPoint y: 147, distance: 85.9
click at [337, 160] on div "Unusual activity" at bounding box center [375, 157] width 159 height 14
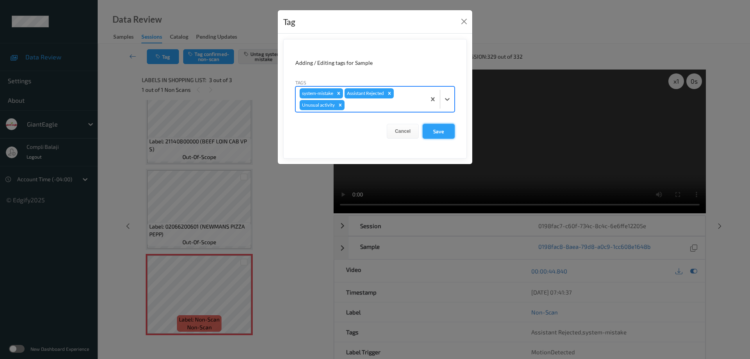
click at [440, 134] on button "Save" at bounding box center [439, 131] width 32 height 15
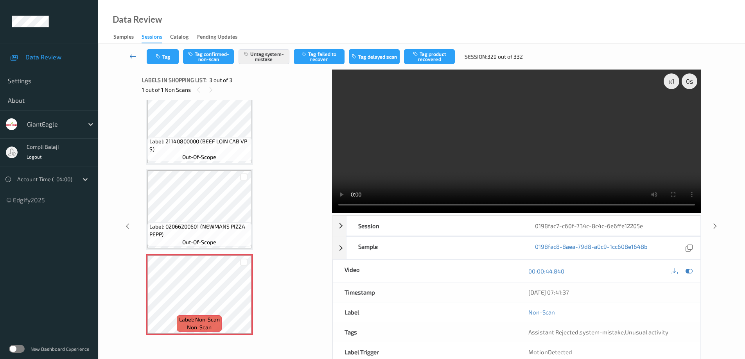
click at [131, 57] on icon at bounding box center [132, 56] width 7 height 8
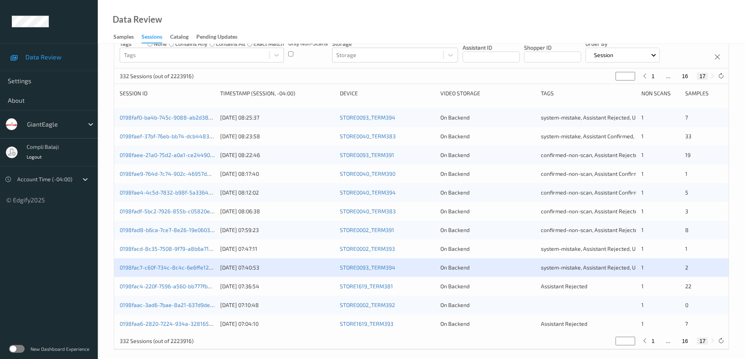
scroll to position [79, 0]
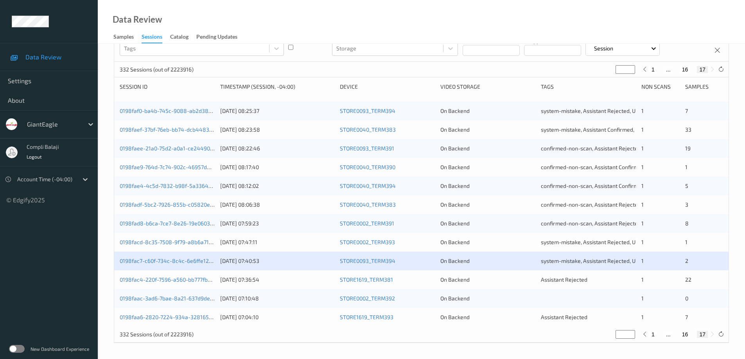
click at [176, 284] on div "0198fac4-220f-7596-a560-bb777fbd57dd" at bounding box center [167, 280] width 95 height 8
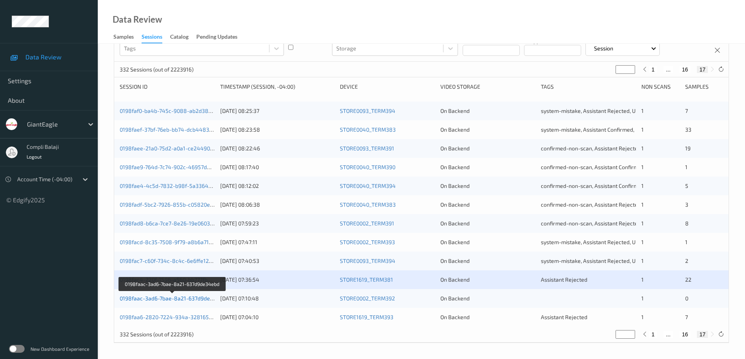
click at [170, 299] on link "0198faac-3ad6-7bae-8a21-637d9de34ebd" at bounding box center [173, 298] width 106 height 7
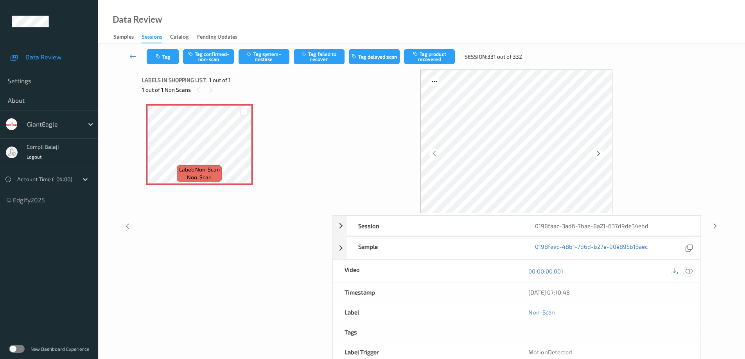
click at [690, 269] on icon at bounding box center [688, 271] width 7 height 7
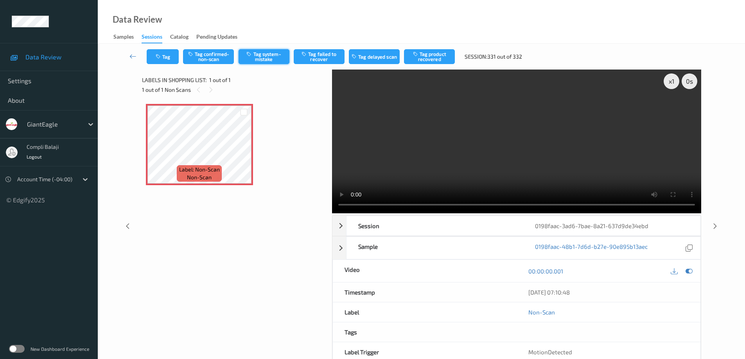
click at [272, 57] on button "Tag system-mistake" at bounding box center [263, 56] width 51 height 15
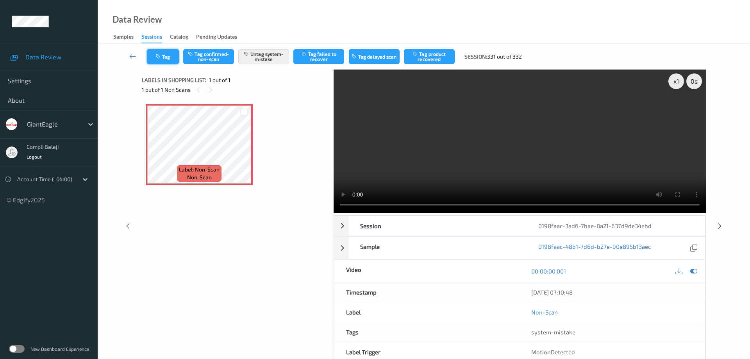
click at [170, 61] on button "Tag" at bounding box center [163, 56] width 32 height 15
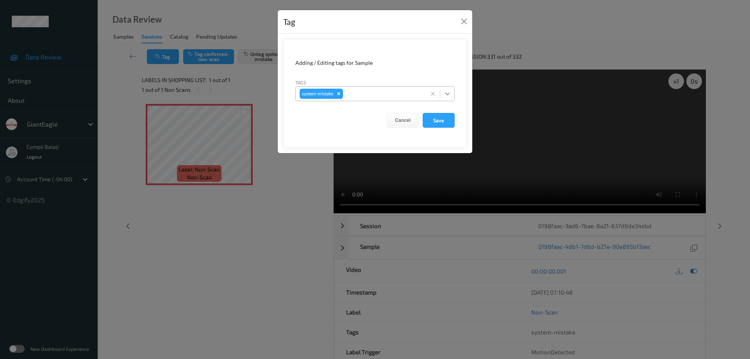
click at [445, 90] on icon at bounding box center [448, 94] width 8 height 8
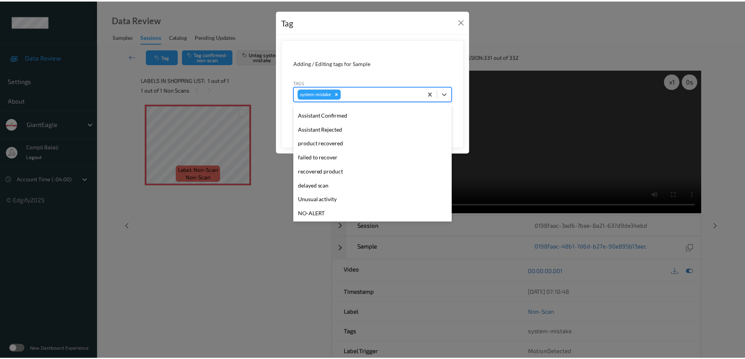
scroll to position [78, 0]
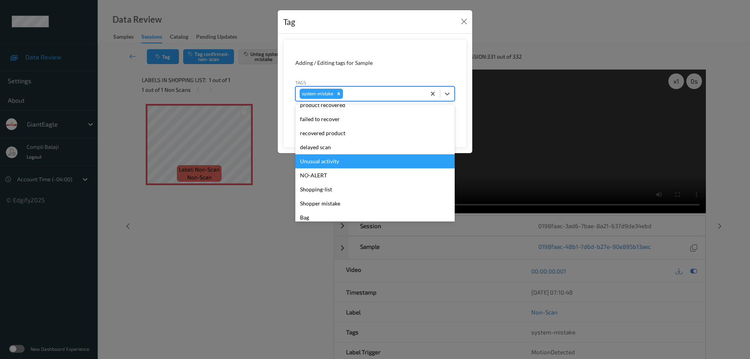
drag, startPoint x: 326, startPoint y: 162, endPoint x: 379, endPoint y: 152, distance: 54.1
click at [327, 162] on div "Unusual activity" at bounding box center [375, 161] width 159 height 14
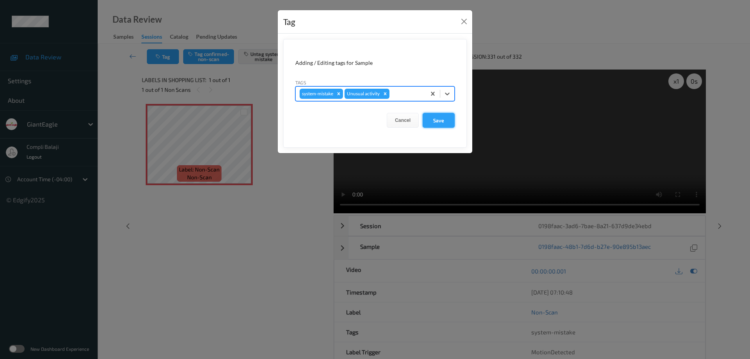
click at [439, 120] on button "Save" at bounding box center [439, 120] width 32 height 15
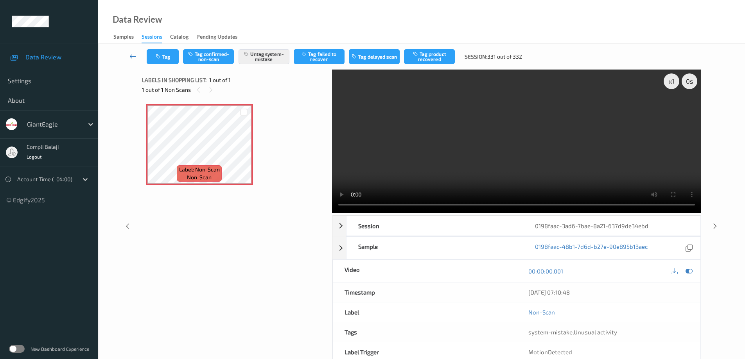
click at [132, 57] on icon at bounding box center [132, 56] width 7 height 8
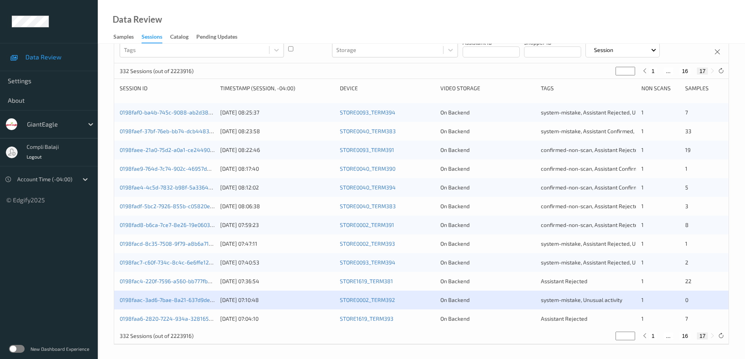
scroll to position [79, 0]
click at [176, 281] on link "0198fac4-220f-7596-a560-bb777fbd57dd" at bounding box center [171, 279] width 103 height 7
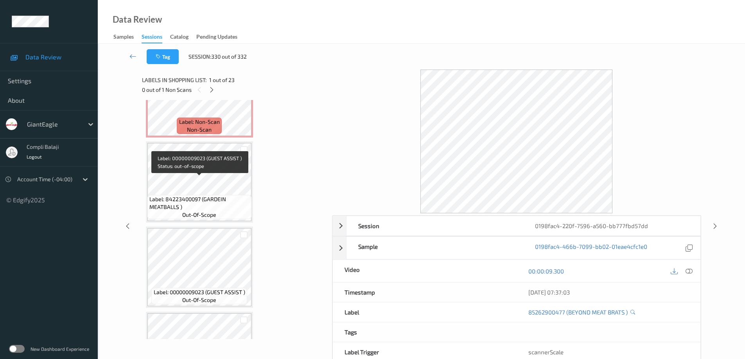
scroll to position [297, 0]
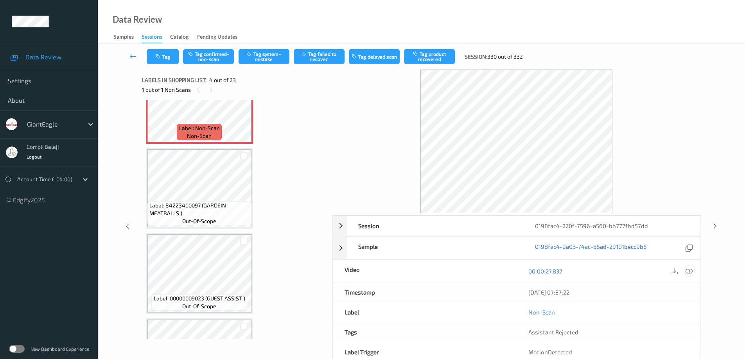
click at [689, 272] on icon at bounding box center [688, 271] width 7 height 7
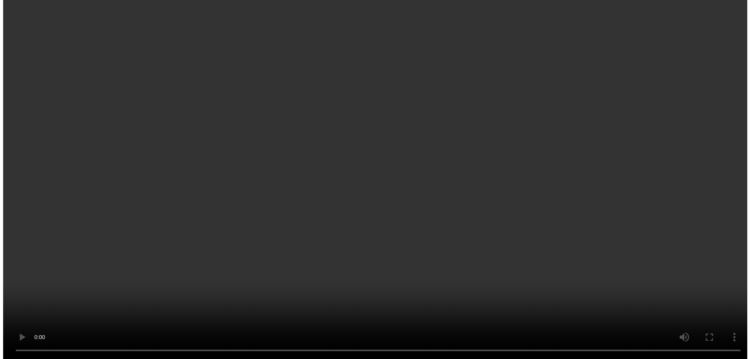
scroll to position [180, 0]
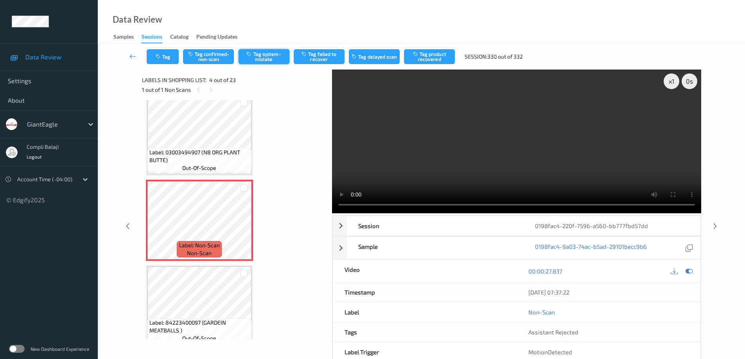
click at [272, 56] on button "Tag system-mistake" at bounding box center [263, 56] width 51 height 15
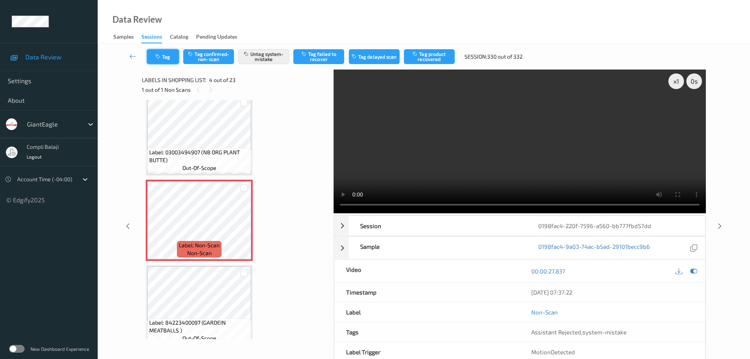
click at [165, 58] on button "Tag" at bounding box center [163, 56] width 32 height 15
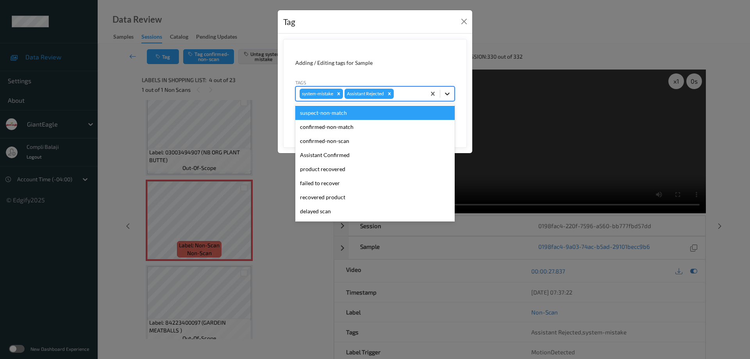
click at [449, 93] on icon at bounding box center [447, 94] width 5 height 3
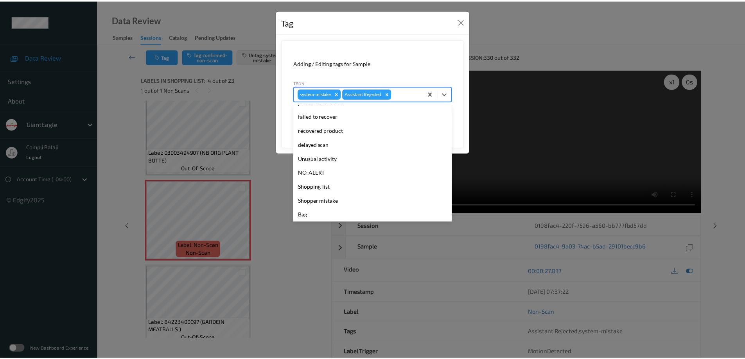
scroll to position [69, 0]
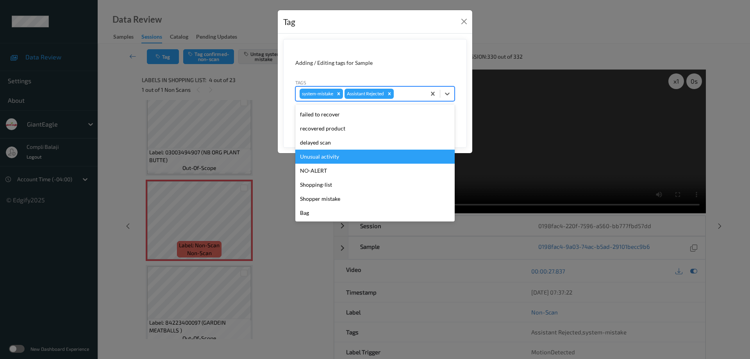
click at [332, 157] on div "Unusual activity" at bounding box center [375, 157] width 159 height 14
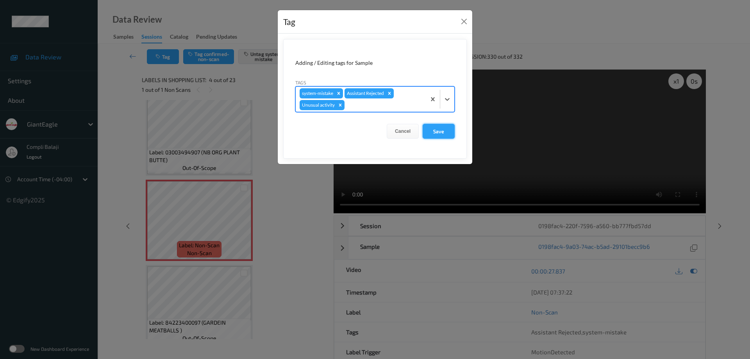
click at [436, 135] on button "Save" at bounding box center [439, 131] width 32 height 15
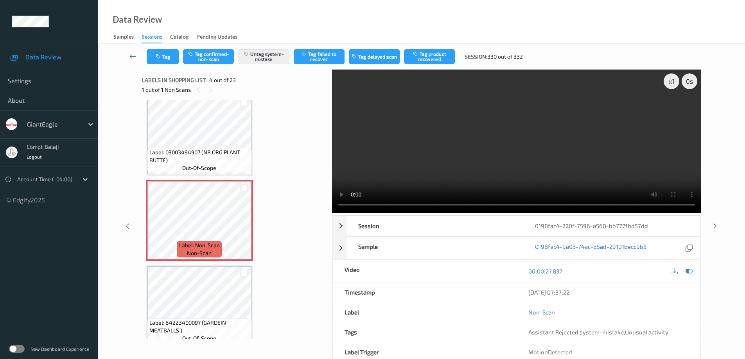
click at [131, 54] on icon at bounding box center [132, 56] width 7 height 8
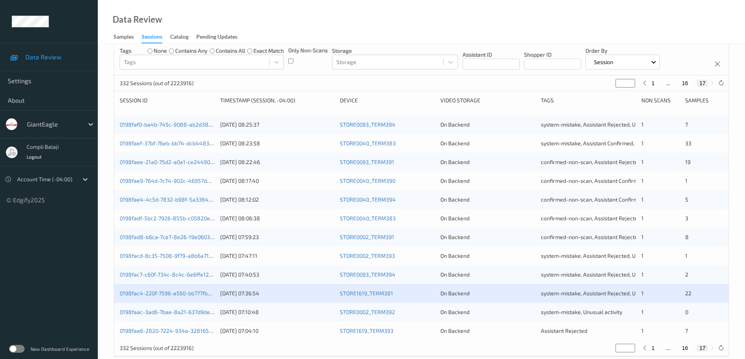
scroll to position [79, 0]
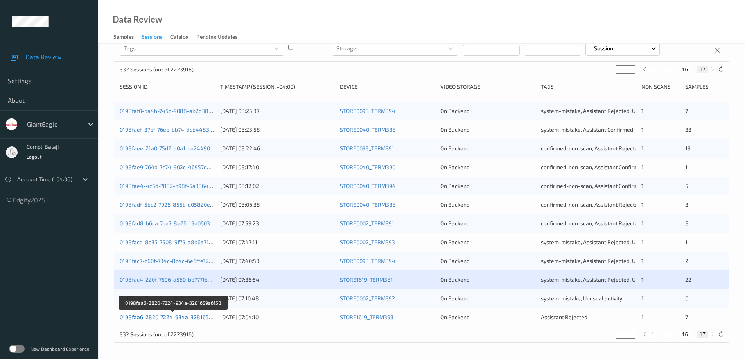
click at [190, 319] on link "0198faa6-2820-7224-934a-3281659a6f58" at bounding box center [173, 317] width 107 height 7
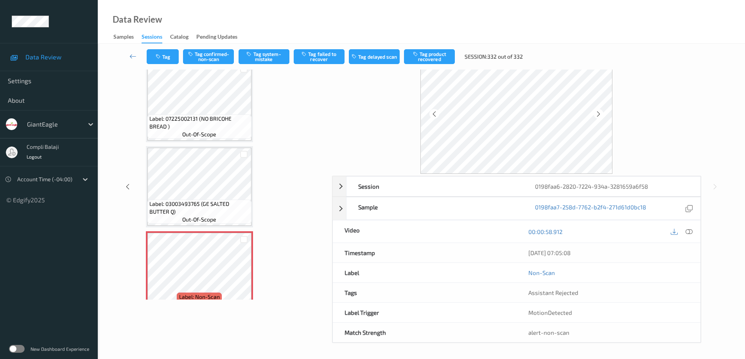
scroll to position [173, 0]
click at [688, 231] on icon at bounding box center [688, 231] width 7 height 7
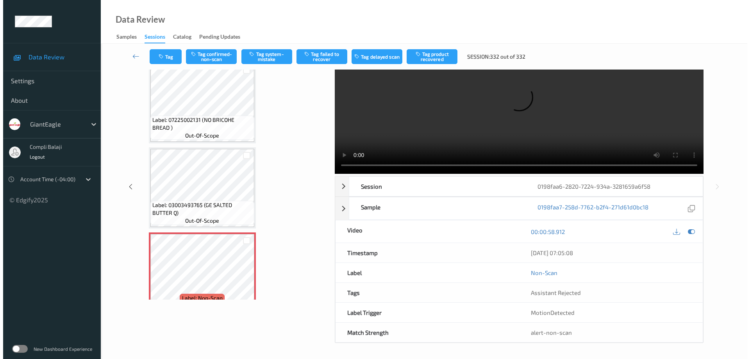
scroll to position [0, 0]
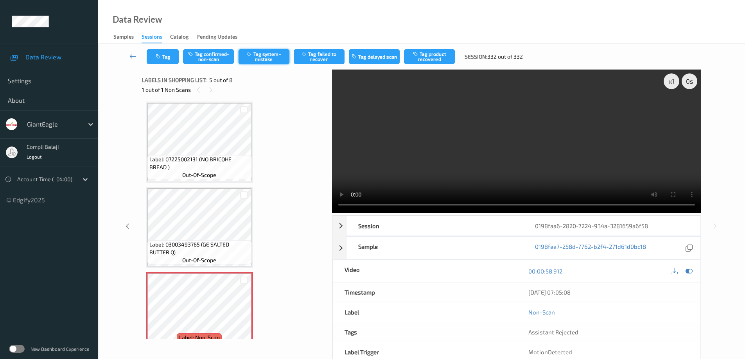
click at [268, 61] on button "Tag system-mistake" at bounding box center [263, 56] width 51 height 15
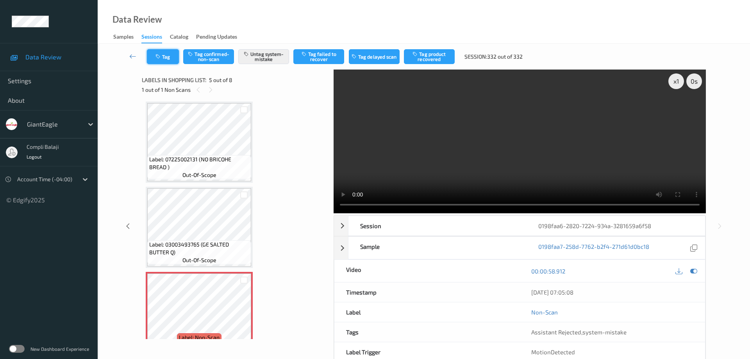
click at [163, 61] on button "Tag" at bounding box center [163, 56] width 32 height 15
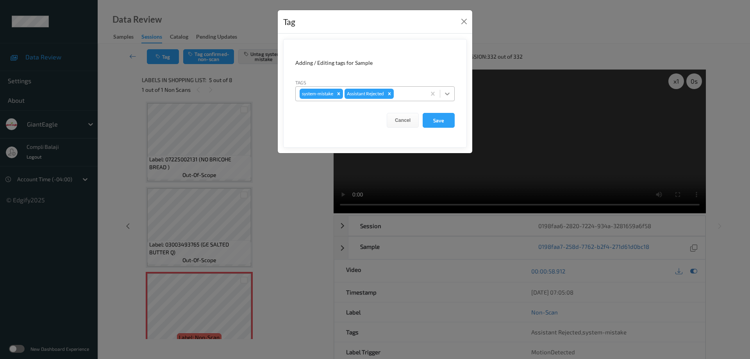
click at [449, 96] on icon at bounding box center [448, 94] width 8 height 8
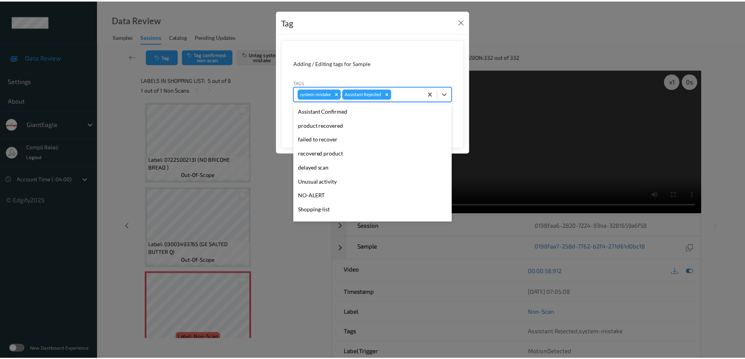
scroll to position [69, 0]
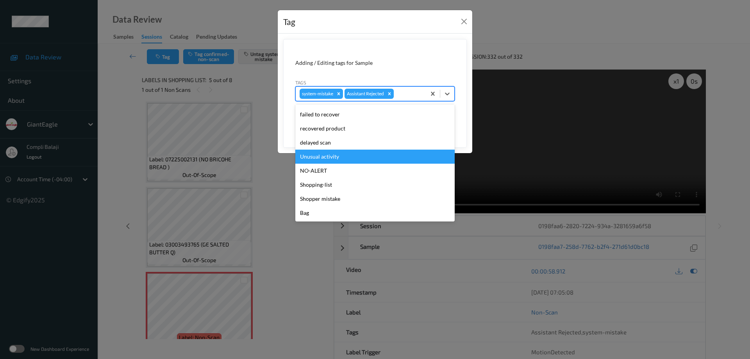
click at [327, 157] on div "Unusual activity" at bounding box center [375, 157] width 159 height 14
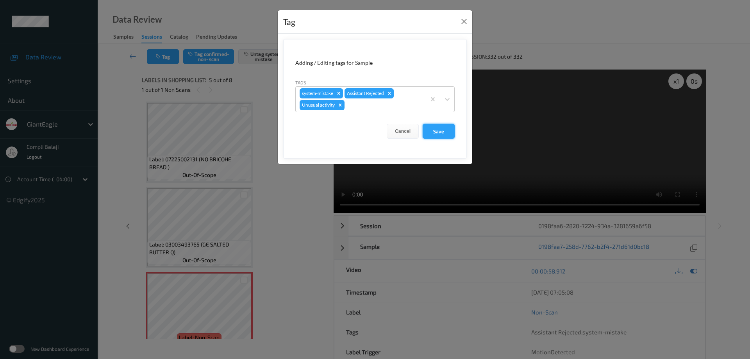
click at [438, 134] on button "Save" at bounding box center [439, 131] width 32 height 15
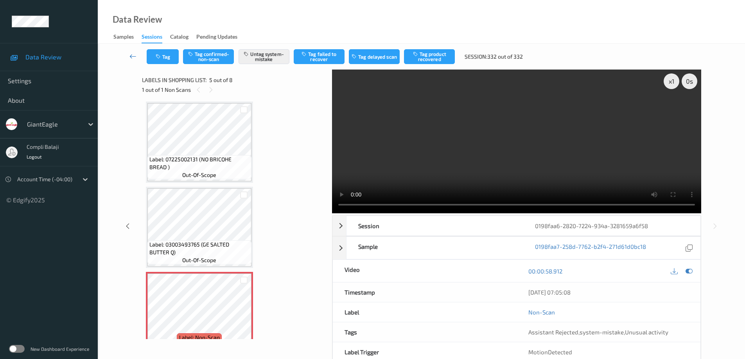
click at [131, 57] on icon at bounding box center [132, 56] width 7 height 8
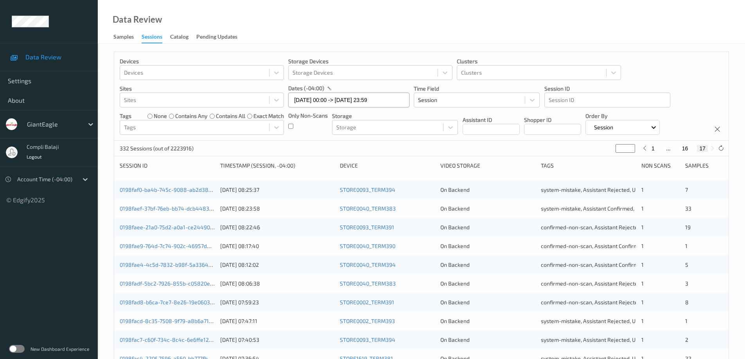
click at [393, 104] on input "[DATE] 00:00 -> [DATE] 23:59" at bounding box center [348, 100] width 121 height 15
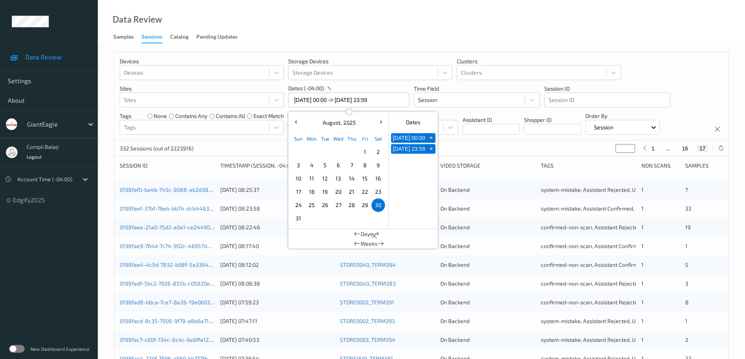
click at [301, 219] on span "31" at bounding box center [298, 218] width 11 height 11
type input "[DATE] 00:00"
type input "*"
click at [301, 219] on span "31" at bounding box center [298, 218] width 11 height 11
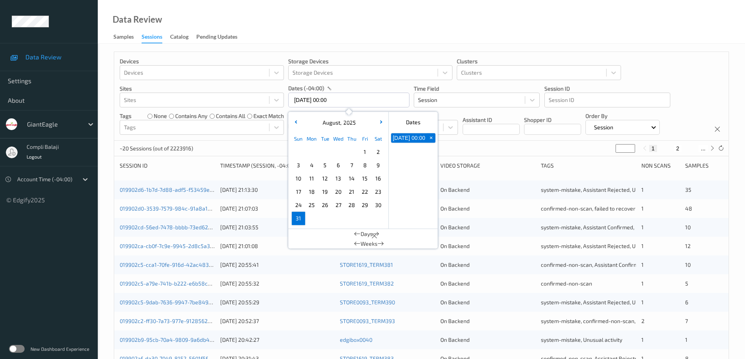
type input "[DATE] 00:00 -> [DATE] 23:59"
click at [676, 67] on div "Devices Devices Storage Devices Storage Devices Clusters Clusters Sites Sites d…" at bounding box center [421, 96] width 614 height 89
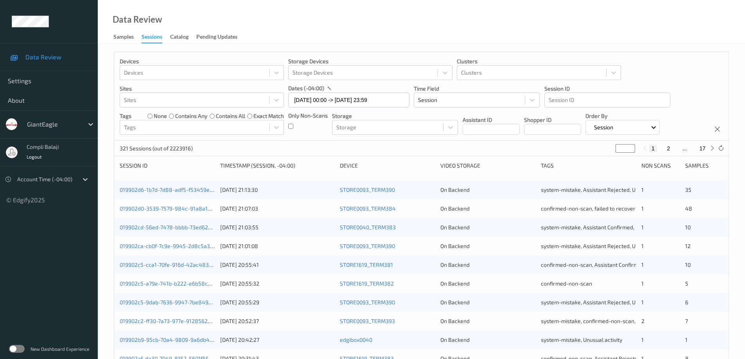
drag, startPoint x: 666, startPoint y: 150, endPoint x: 653, endPoint y: 167, distance: 21.4
click at [666, 152] on button "2" at bounding box center [668, 148] width 8 height 7
type input "*"
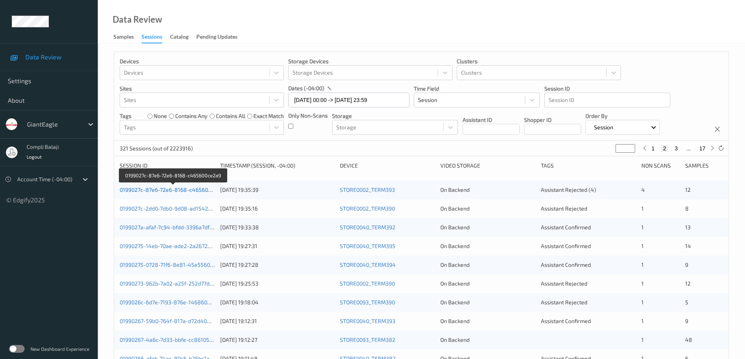
click at [204, 191] on link "0199027c-87e6-72e6-8168-c465600ce2a9" at bounding box center [173, 189] width 107 height 7
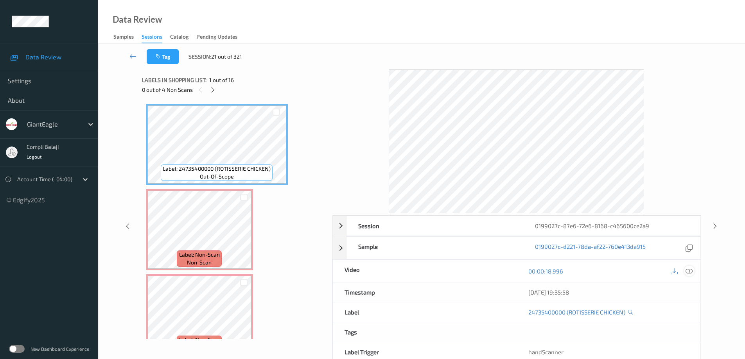
click at [690, 272] on icon at bounding box center [688, 271] width 7 height 7
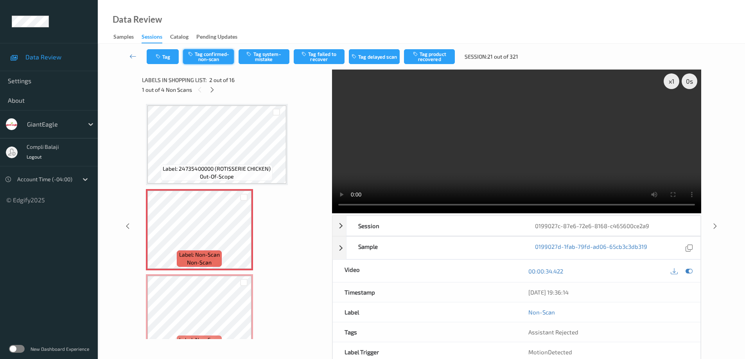
click at [219, 58] on button "Tag confirmed-non-scan" at bounding box center [208, 56] width 51 height 15
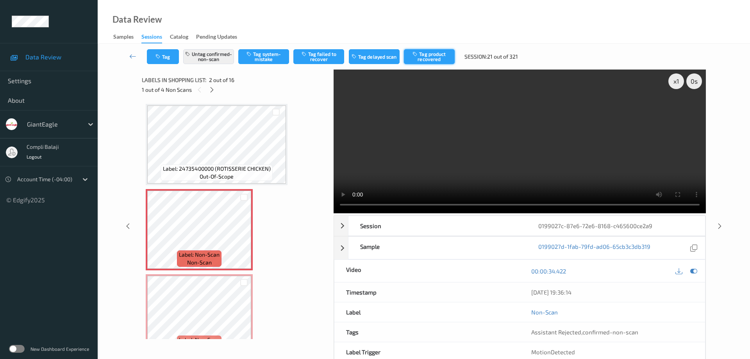
click at [433, 60] on button "Tag product recovered" at bounding box center [429, 56] width 51 height 15
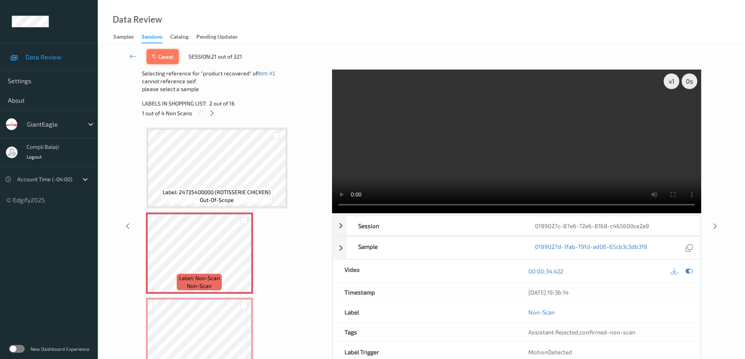
click at [161, 56] on button "Cancel" at bounding box center [163, 56] width 32 height 15
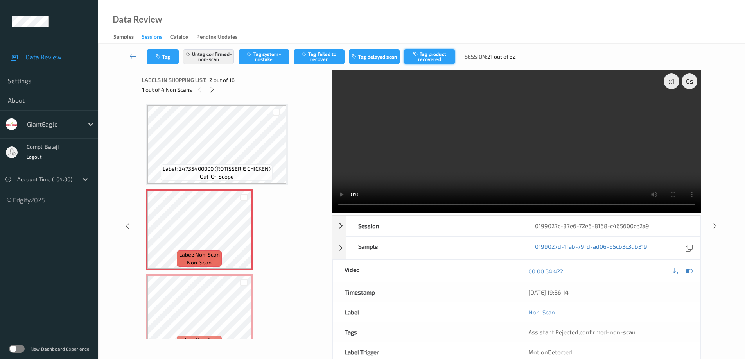
click at [431, 59] on button "Tag product recovered" at bounding box center [429, 56] width 51 height 15
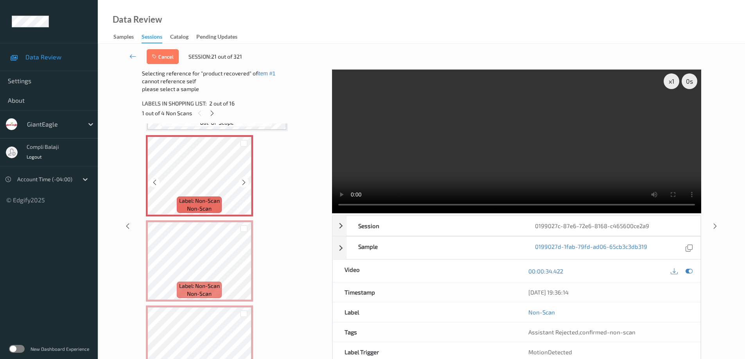
scroll to position [78, 0]
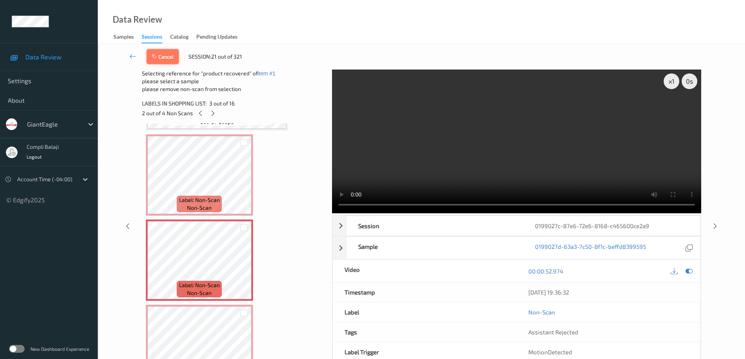
click at [167, 57] on button "Cancel" at bounding box center [163, 56] width 32 height 15
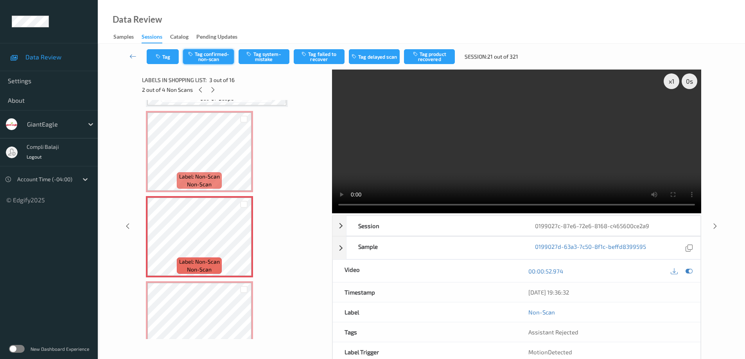
click at [223, 59] on button "Tag confirmed-non-scan" at bounding box center [208, 56] width 51 height 15
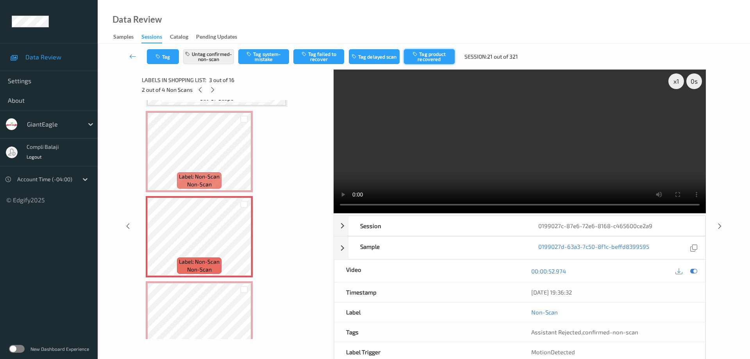
click at [435, 60] on button "Tag product recovered" at bounding box center [429, 56] width 51 height 15
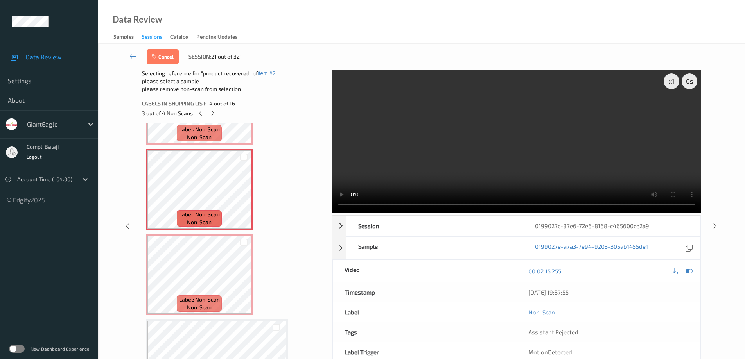
scroll to position [235, 0]
click at [170, 60] on button "Cancel" at bounding box center [163, 56] width 32 height 15
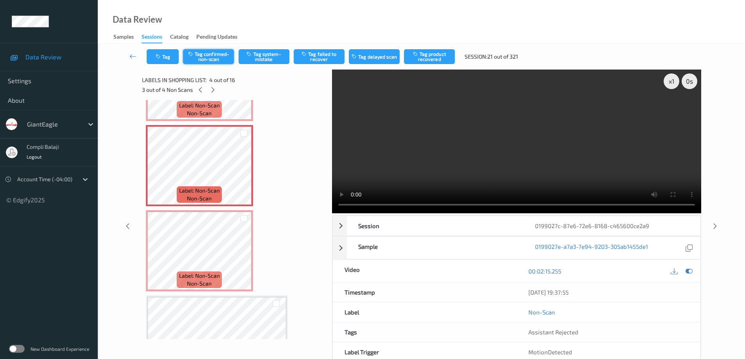
click at [219, 58] on button "Tag confirmed-non-scan" at bounding box center [208, 56] width 51 height 15
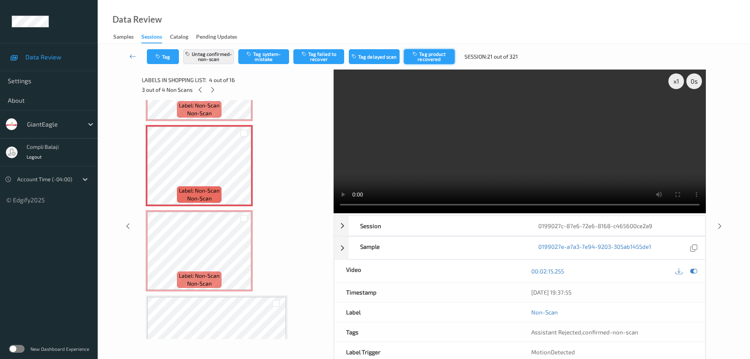
click at [432, 59] on button "Tag product recovered" at bounding box center [429, 56] width 51 height 15
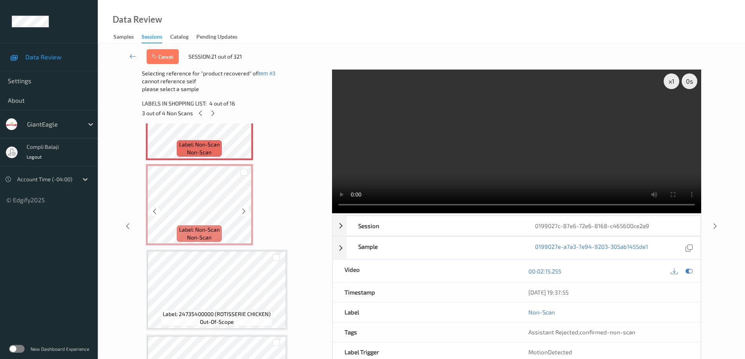
scroll to position [313, 0]
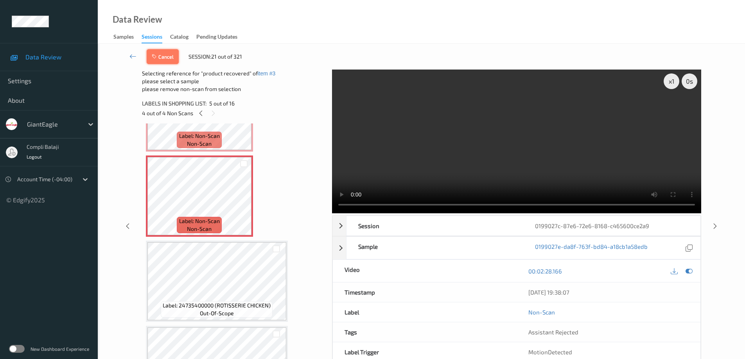
click at [164, 56] on button "Cancel" at bounding box center [163, 56] width 32 height 15
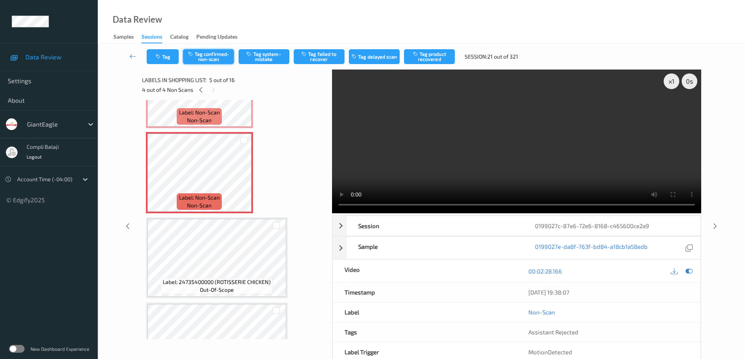
click at [214, 60] on button "Tag confirmed-non-scan" at bounding box center [208, 56] width 51 height 15
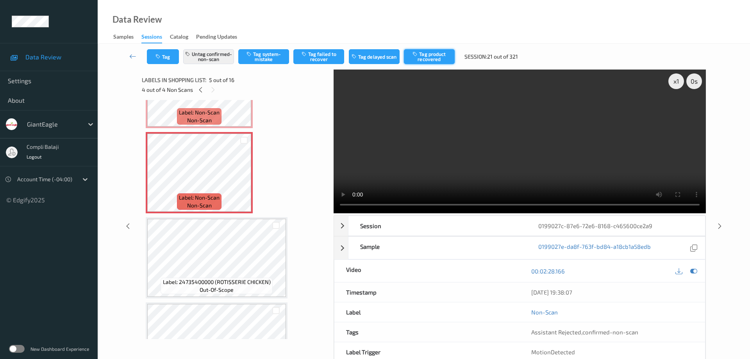
click at [433, 58] on button "Tag product recovered" at bounding box center [429, 56] width 51 height 15
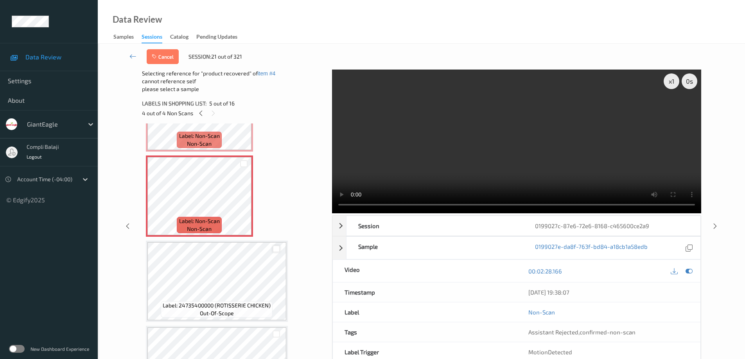
click at [278, 248] on div at bounding box center [275, 248] width 7 height 7
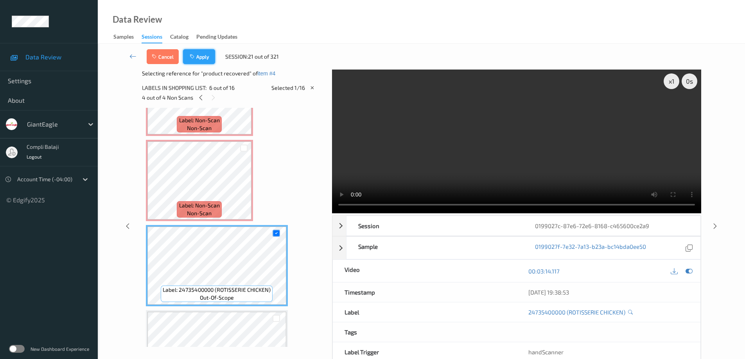
click at [202, 59] on button "Apply" at bounding box center [199, 56] width 32 height 15
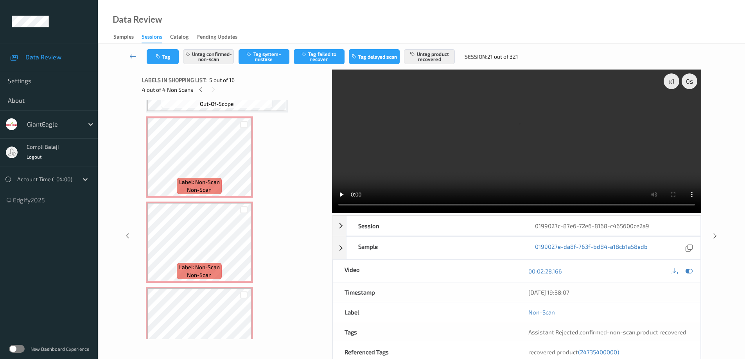
scroll to position [0, 0]
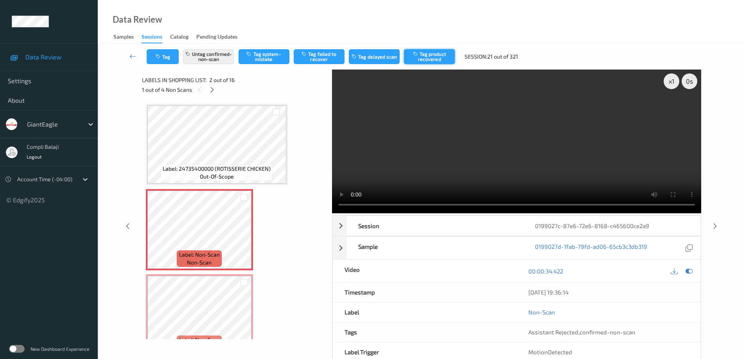
click at [435, 61] on button "Tag product recovered" at bounding box center [429, 56] width 51 height 15
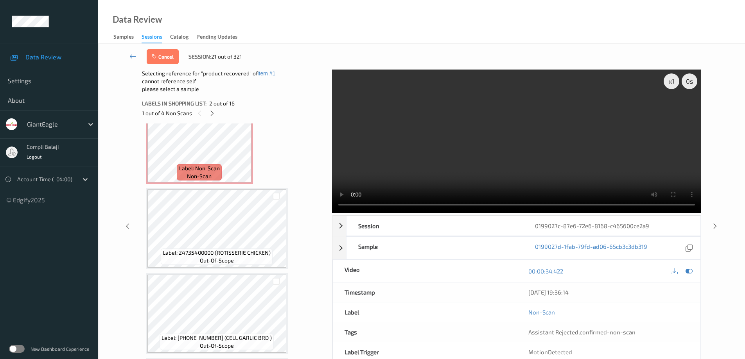
scroll to position [352, 0]
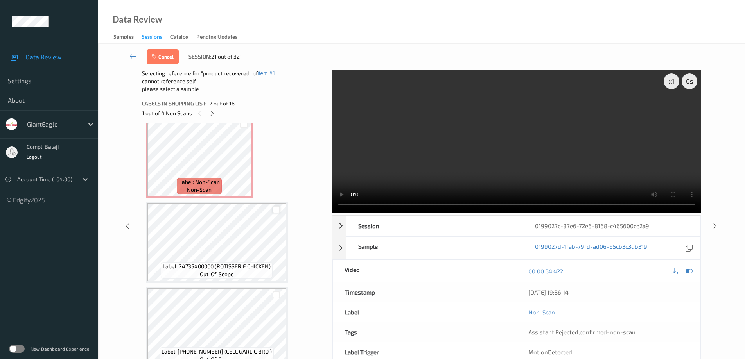
click at [274, 209] on div at bounding box center [275, 209] width 7 height 7
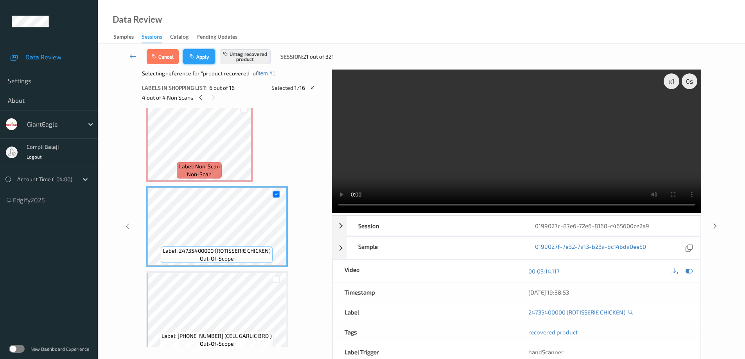
click at [204, 57] on button "Apply" at bounding box center [199, 56] width 32 height 15
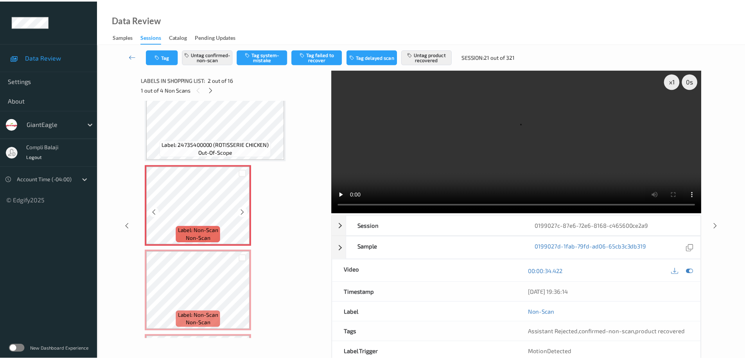
scroll to position [43, 0]
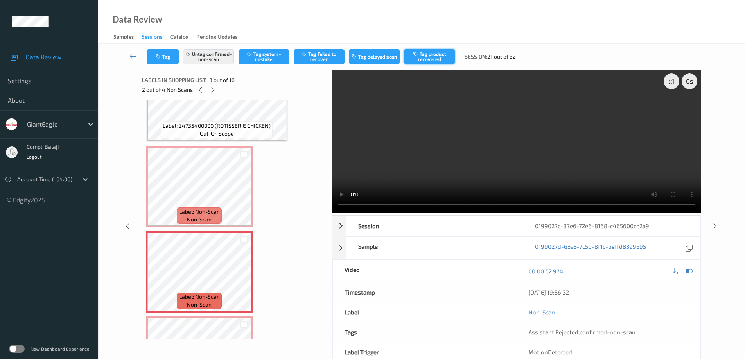
click at [435, 59] on button "Tag product recovered" at bounding box center [429, 56] width 51 height 15
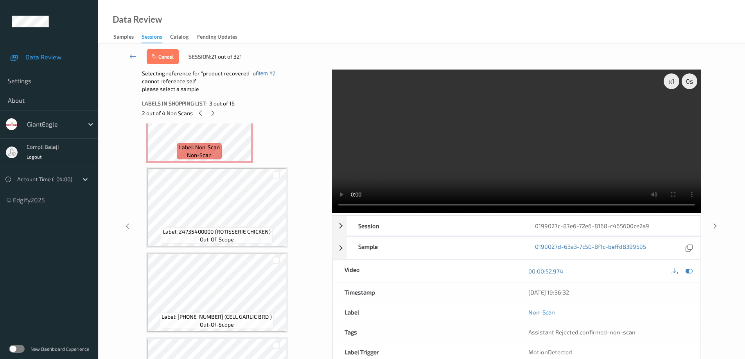
scroll to position [395, 0]
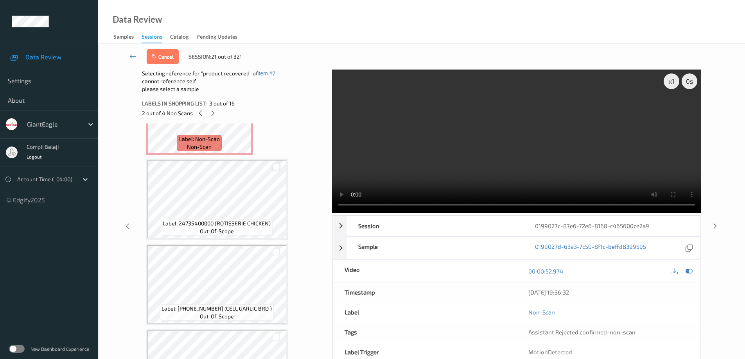
click at [275, 167] on div at bounding box center [275, 166] width 7 height 7
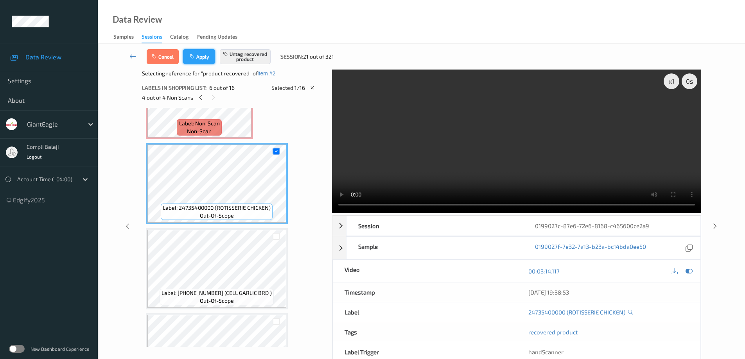
click at [200, 57] on button "Apply" at bounding box center [199, 56] width 32 height 15
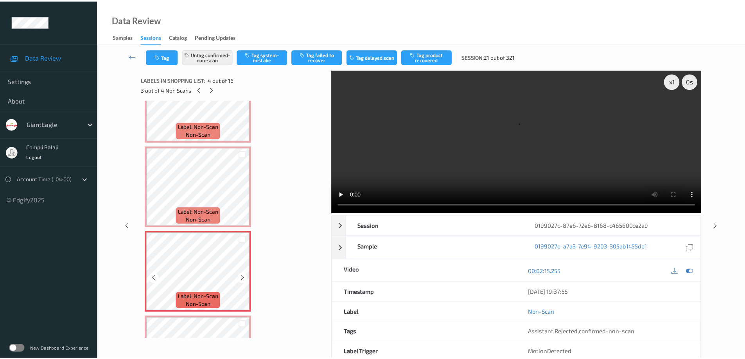
scroll to position [285, 0]
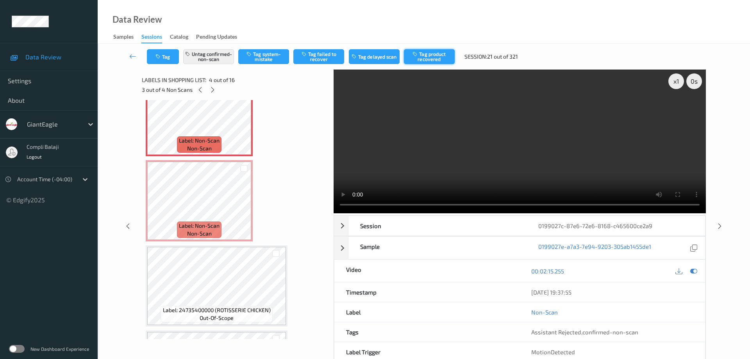
click at [439, 57] on button "Tag product recovered" at bounding box center [429, 56] width 51 height 15
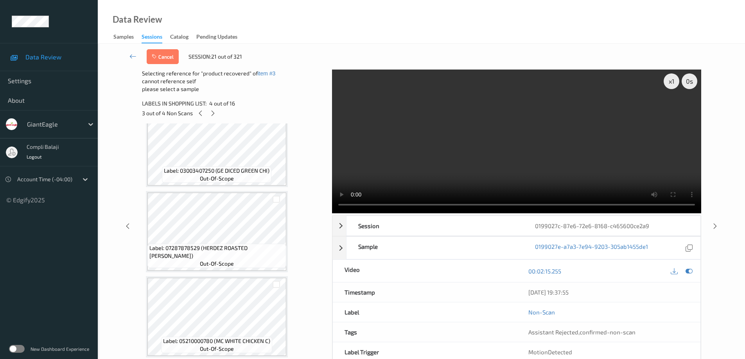
scroll to position [1128, 0]
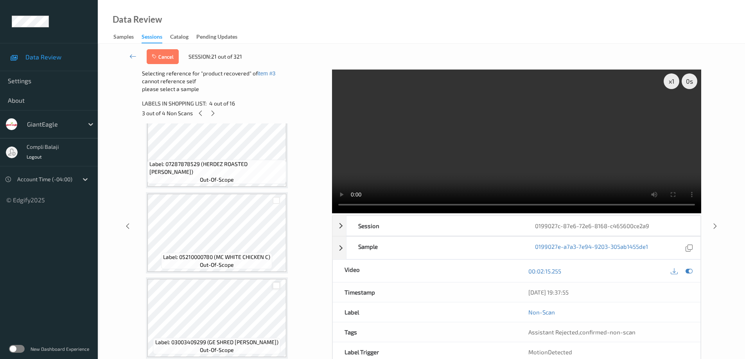
click at [277, 287] on div at bounding box center [275, 285] width 7 height 7
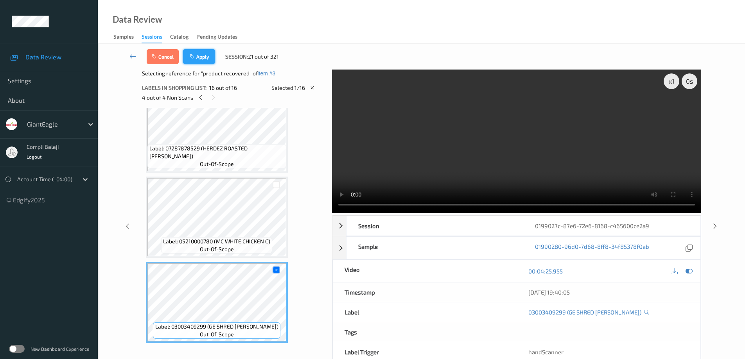
drag, startPoint x: 202, startPoint y: 59, endPoint x: 210, endPoint y: 95, distance: 36.8
click at [202, 59] on button "Apply" at bounding box center [199, 56] width 32 height 15
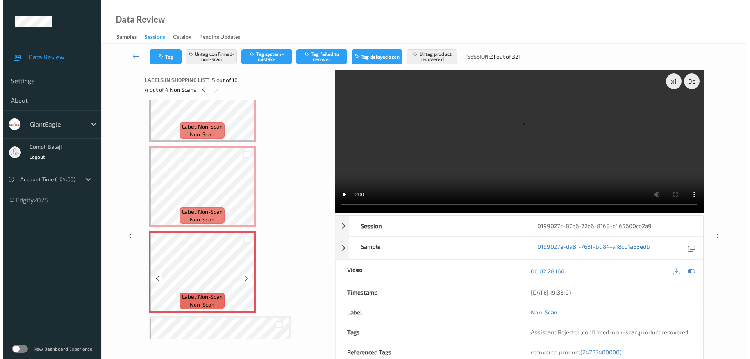
scroll to position [253, 0]
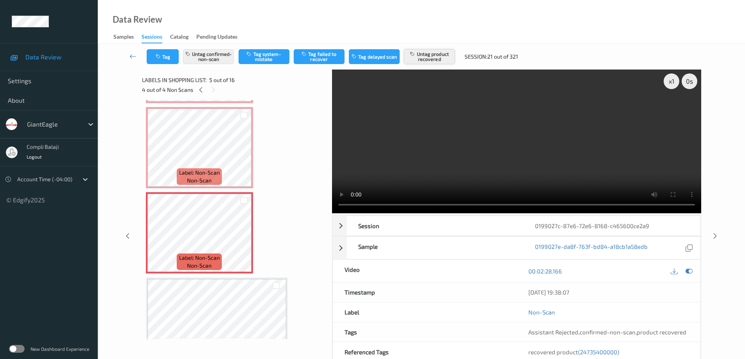
click at [429, 57] on button "Untag product recovered" at bounding box center [429, 56] width 51 height 15
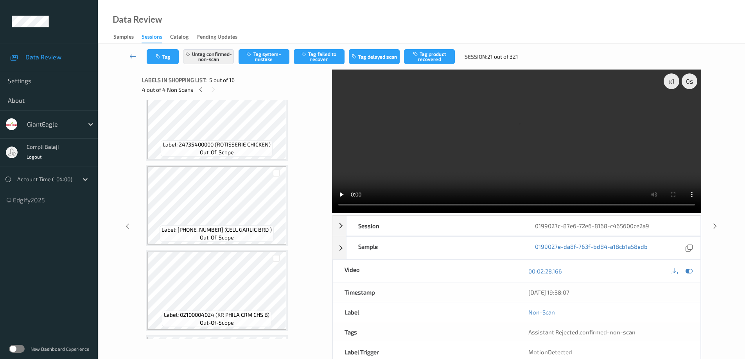
scroll to position [424, 0]
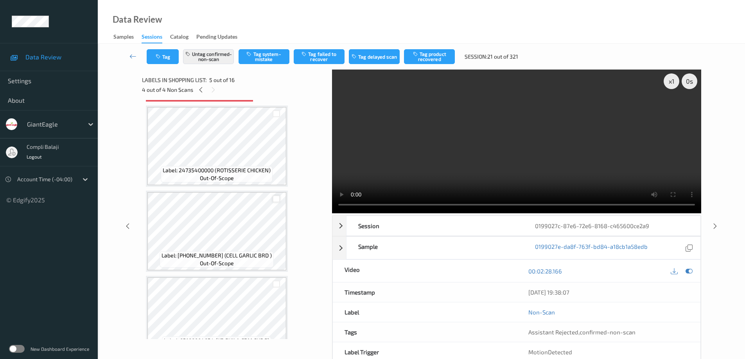
click at [278, 200] on div at bounding box center [275, 198] width 7 height 7
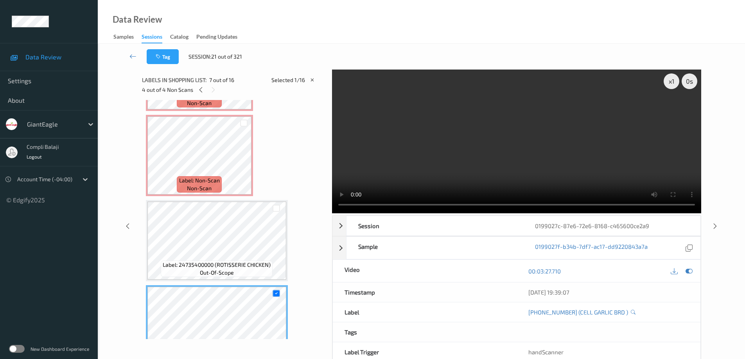
scroll to position [307, 0]
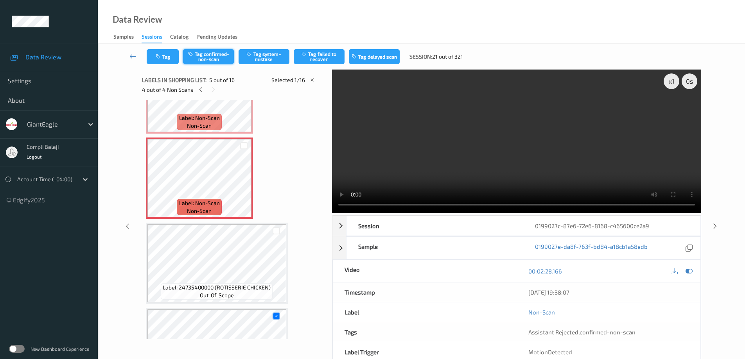
click at [213, 57] on button "Tag confirmed-non-scan" at bounding box center [208, 56] width 51 height 15
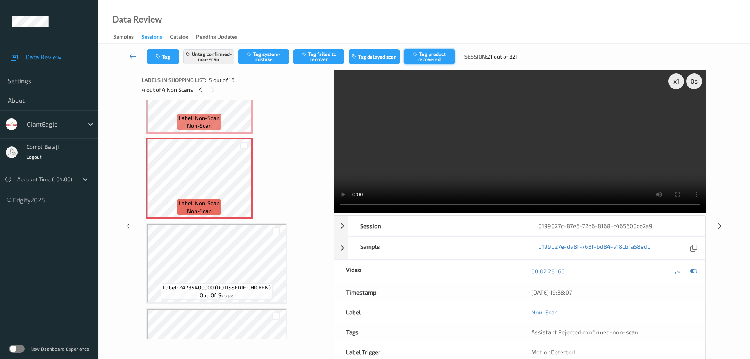
click at [430, 61] on button "Tag product recovered" at bounding box center [429, 56] width 51 height 15
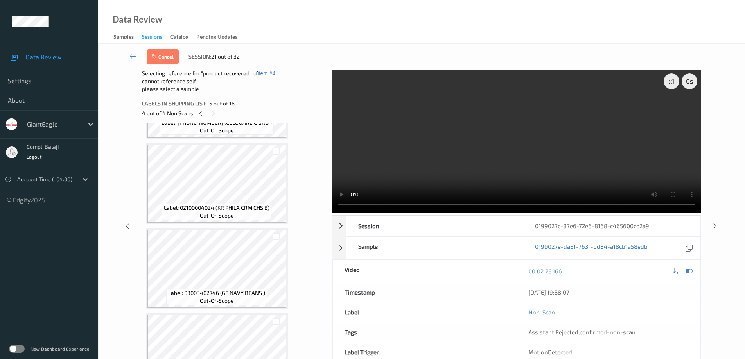
scroll to position [424, 0]
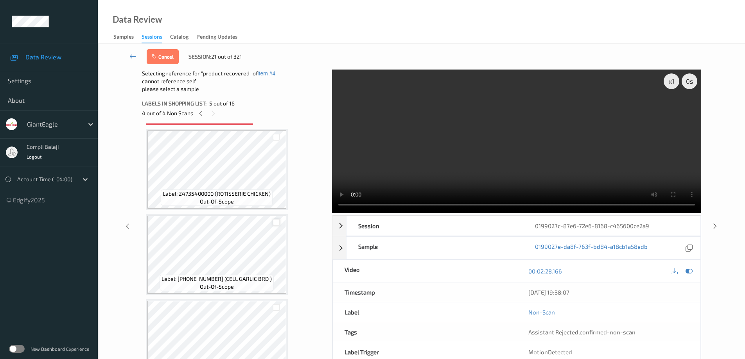
click at [276, 221] on div at bounding box center [275, 222] width 7 height 7
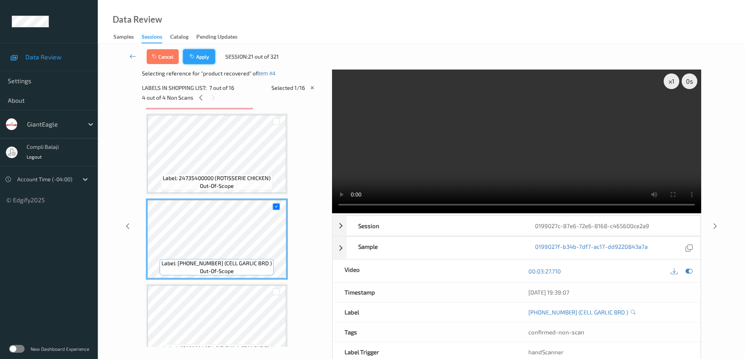
click at [204, 57] on button "Apply" at bounding box center [199, 56] width 32 height 15
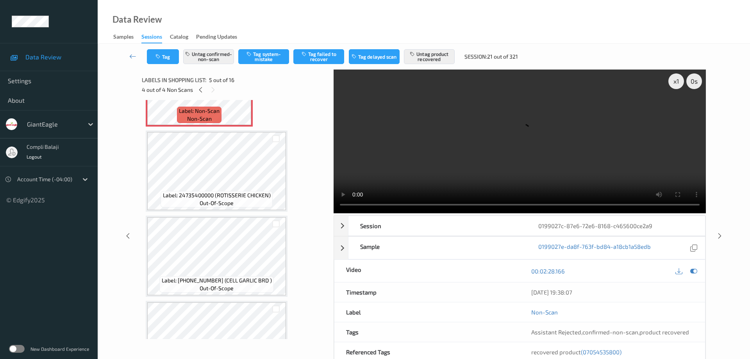
scroll to position [416, 0]
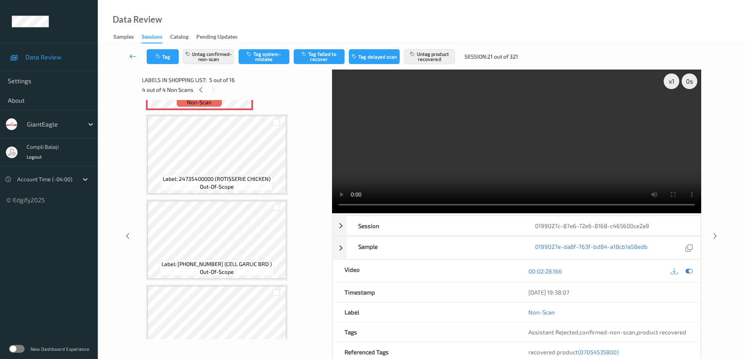
click at [131, 58] on icon at bounding box center [132, 56] width 7 height 8
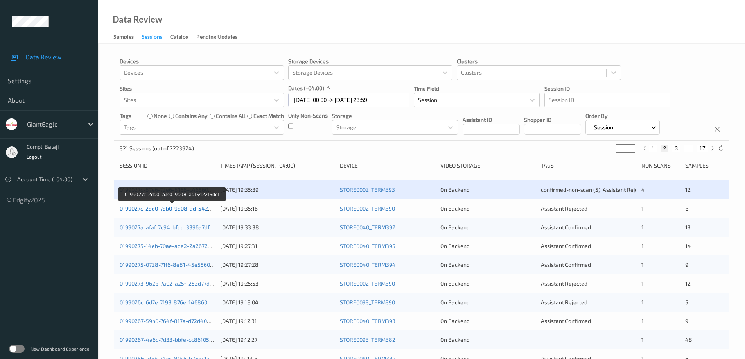
click at [186, 210] on link "0199027c-2dd0-7db0-9d08-ad1542215dc1" at bounding box center [172, 208] width 105 height 7
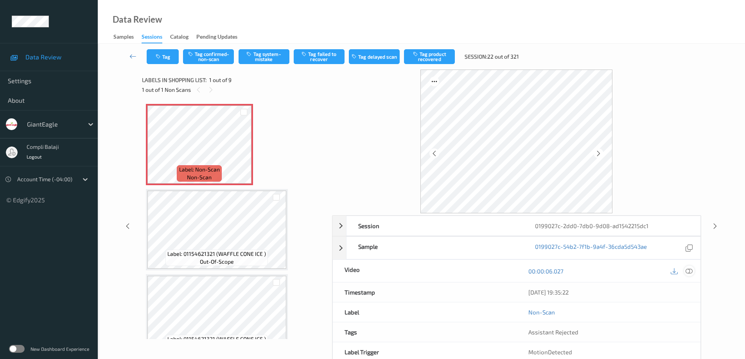
click at [691, 273] on icon at bounding box center [688, 271] width 7 height 7
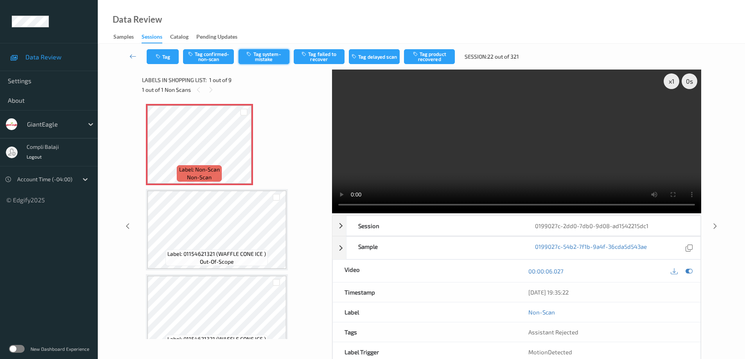
click at [273, 54] on button "Tag system-mistake" at bounding box center [263, 56] width 51 height 15
click at [269, 56] on button "Tag system-mistake" at bounding box center [263, 56] width 51 height 15
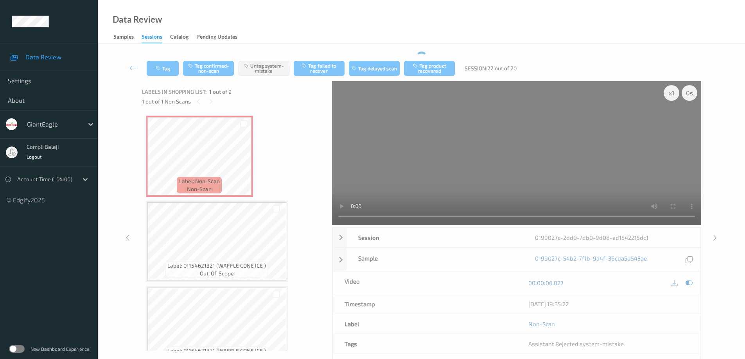
click at [169, 60] on div "Tag Tag confirmed-non-scan Untag system-mistake Tag failed to recover Tag delay…" at bounding box center [421, 69] width 615 height 26
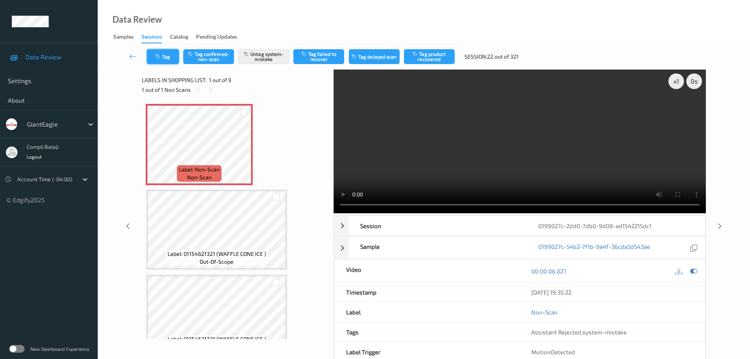
click at [171, 57] on button "Tag" at bounding box center [163, 56] width 32 height 15
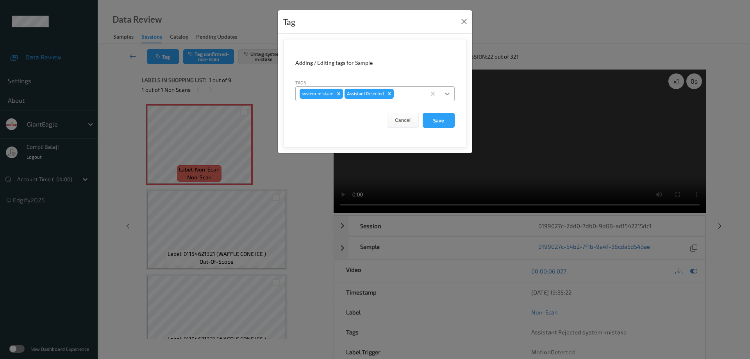
click at [446, 93] on icon at bounding box center [447, 94] width 5 height 3
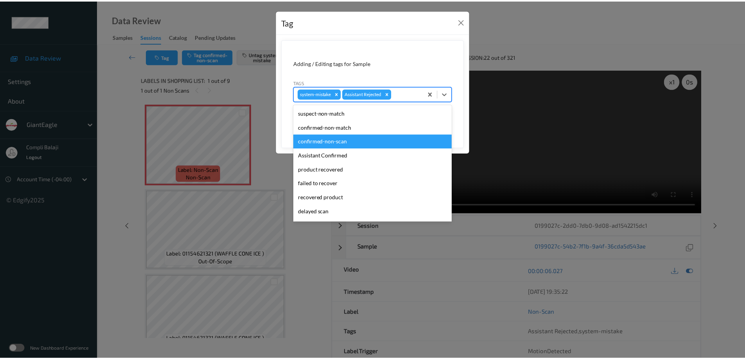
scroll to position [39, 0]
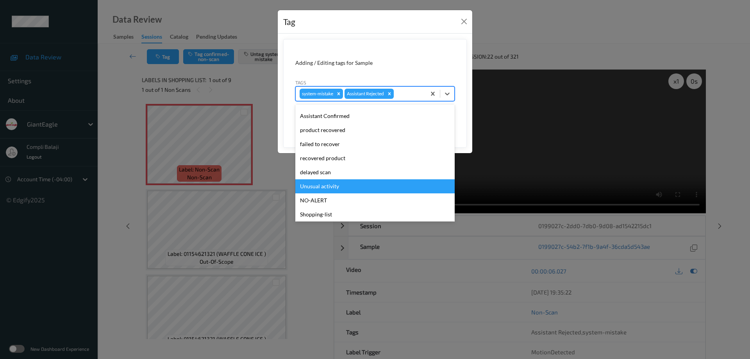
drag, startPoint x: 326, startPoint y: 188, endPoint x: 415, endPoint y: 174, distance: 90.1
click at [326, 188] on div "Unusual activity" at bounding box center [375, 186] width 159 height 14
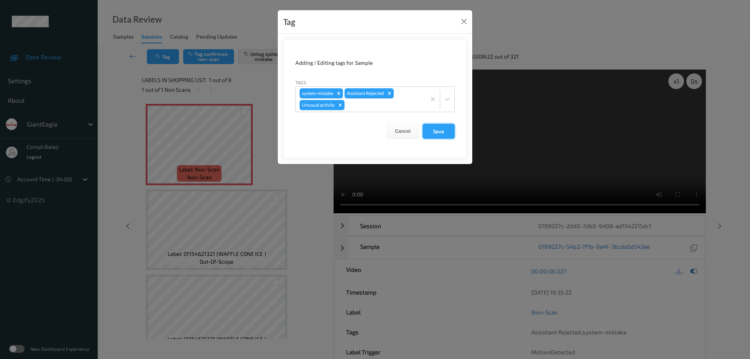
click at [445, 131] on button "Save" at bounding box center [439, 131] width 32 height 15
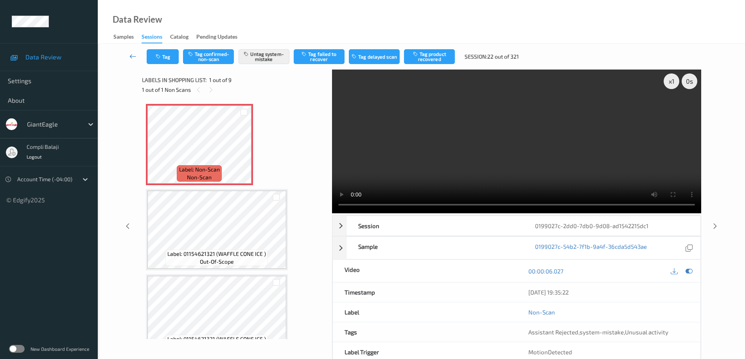
click at [131, 56] on icon at bounding box center [132, 56] width 7 height 8
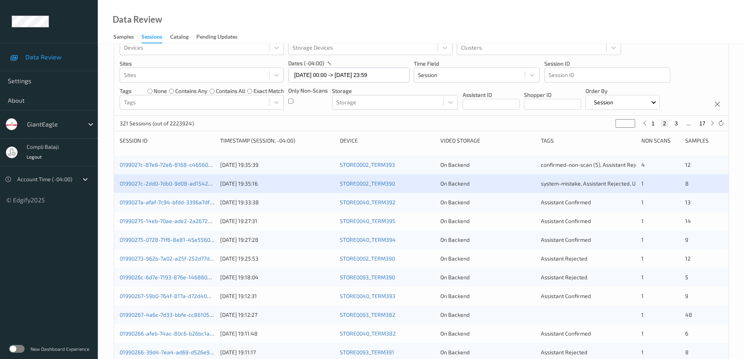
scroll to position [39, 0]
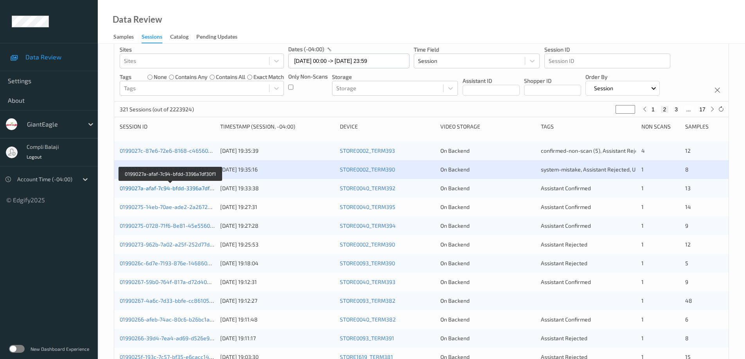
click at [183, 188] on link "0199027a-afaf-7c94-bfdd-3396a7df30f1" at bounding box center [170, 188] width 100 height 7
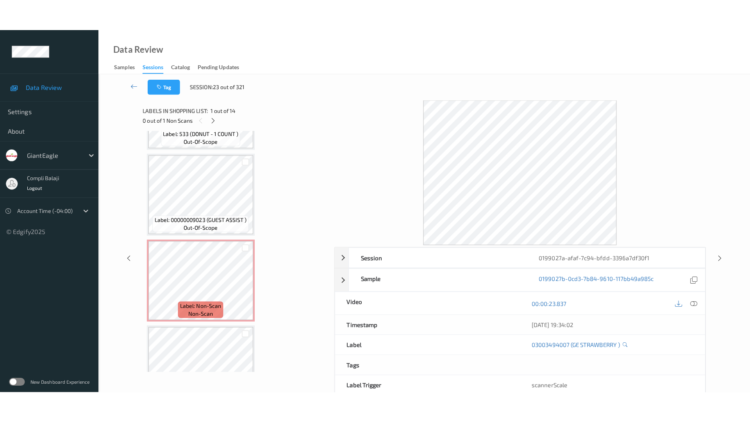
scroll to position [958, 0]
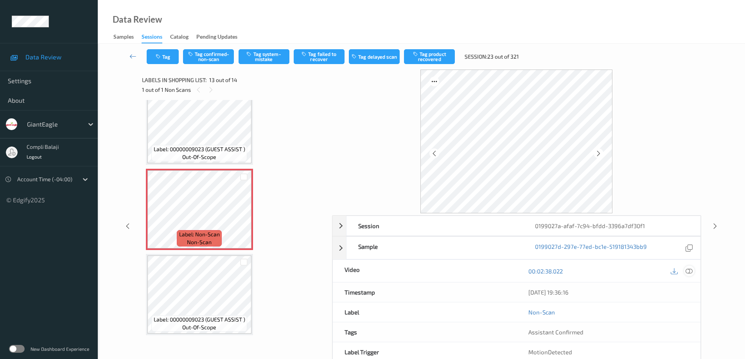
click at [688, 270] on icon at bounding box center [688, 271] width 7 height 7
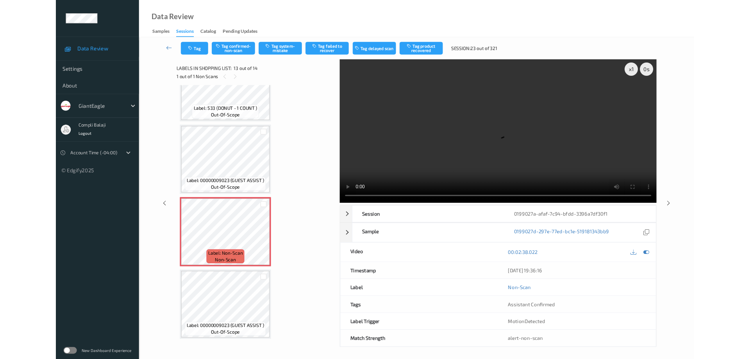
scroll to position [895, 0]
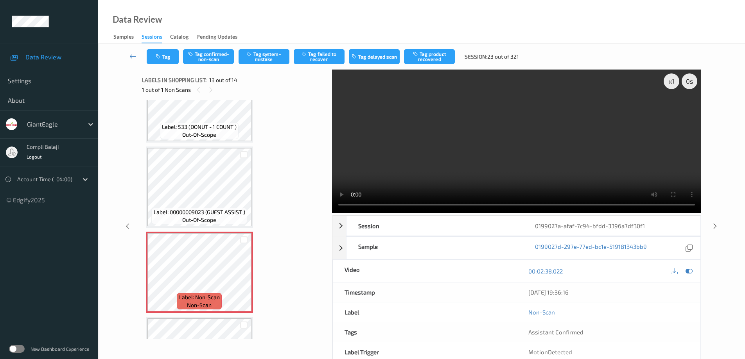
drag, startPoint x: 264, startPoint y: 60, endPoint x: 250, endPoint y: 68, distance: 16.3
click at [264, 60] on button "Tag system-mistake" at bounding box center [263, 56] width 51 height 15
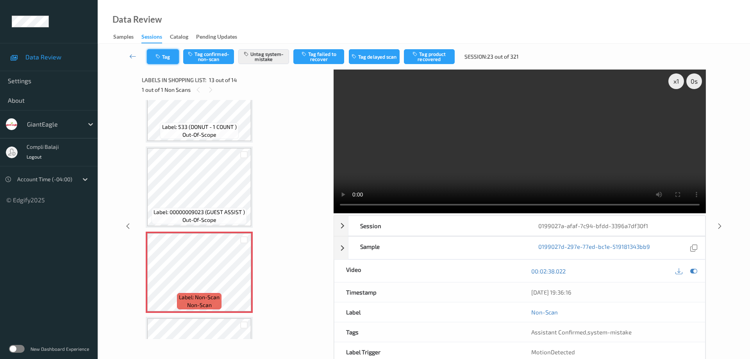
click at [167, 57] on button "Tag" at bounding box center [163, 56] width 32 height 15
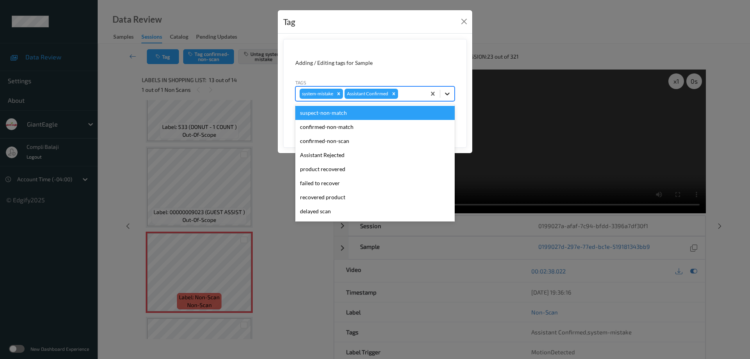
click at [446, 92] on icon at bounding box center [448, 94] width 8 height 8
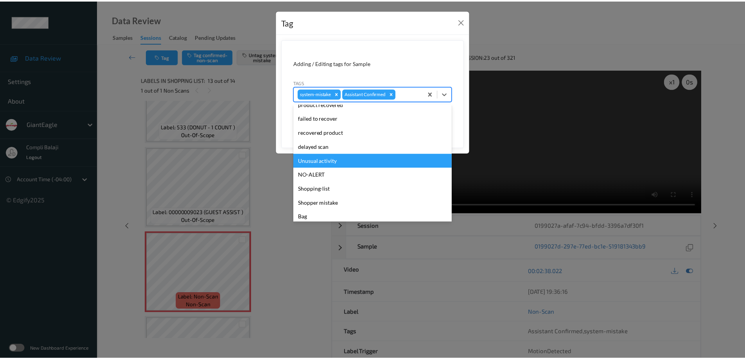
scroll to position [69, 0]
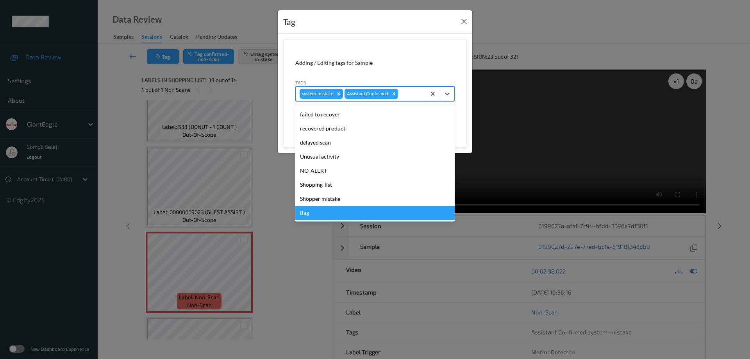
drag, startPoint x: 317, startPoint y: 217, endPoint x: 361, endPoint y: 202, distance: 46.2
click at [317, 217] on div "Bag" at bounding box center [375, 213] width 159 height 14
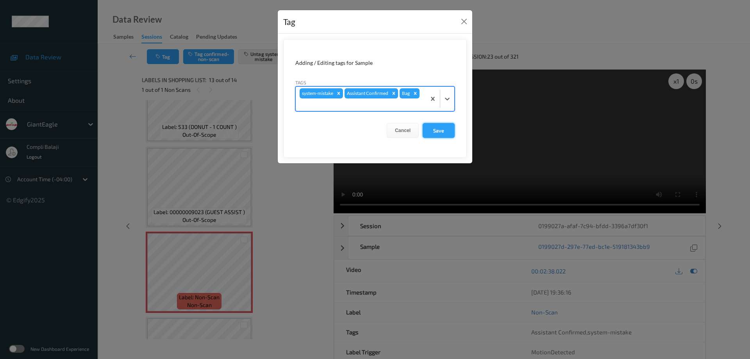
click at [447, 134] on button "Save" at bounding box center [439, 130] width 32 height 15
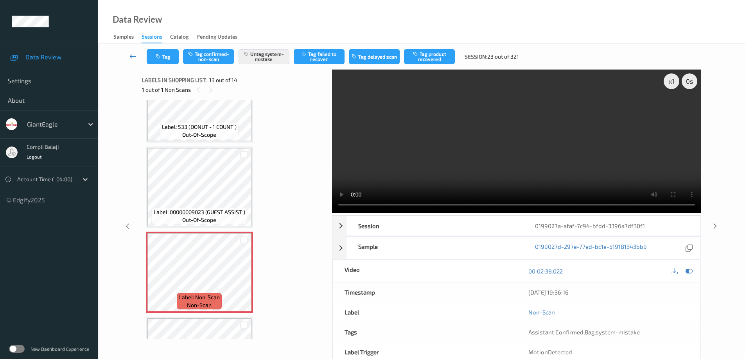
click at [128, 54] on link at bounding box center [132, 56] width 27 height 15
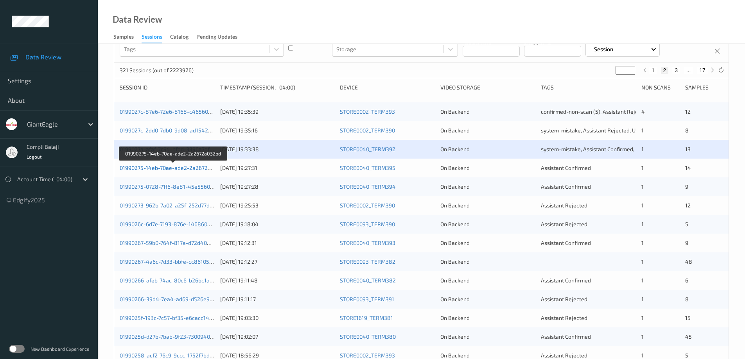
click at [192, 170] on link "01990275-14eb-70ae-ade2-2a2672a032bd" at bounding box center [173, 168] width 107 height 7
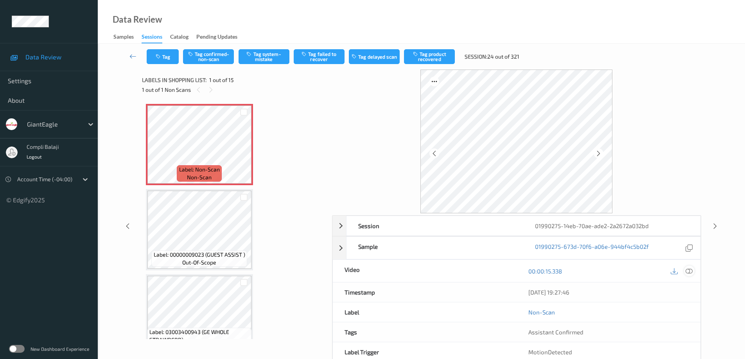
click at [689, 273] on icon at bounding box center [688, 271] width 7 height 7
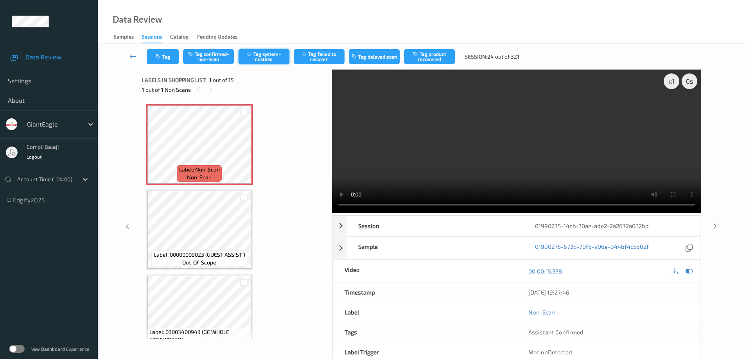
click at [267, 60] on button "Tag system-mistake" at bounding box center [263, 56] width 51 height 15
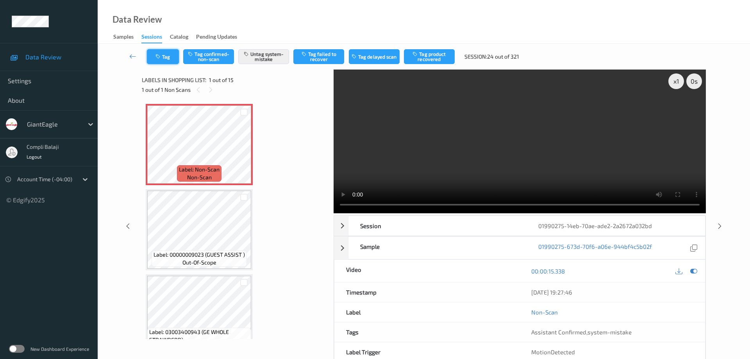
click at [165, 56] on button "Tag" at bounding box center [163, 56] width 32 height 15
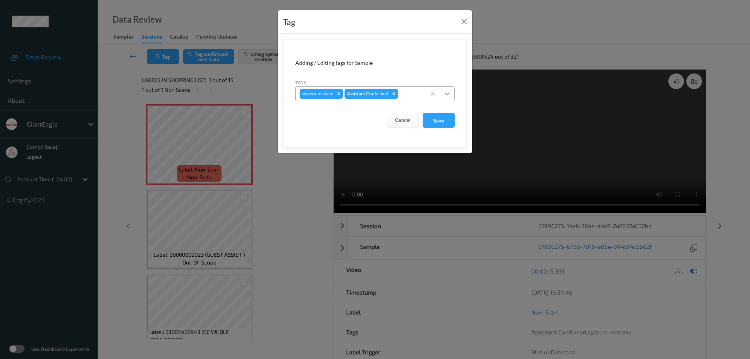
click at [448, 95] on icon at bounding box center [447, 94] width 5 height 3
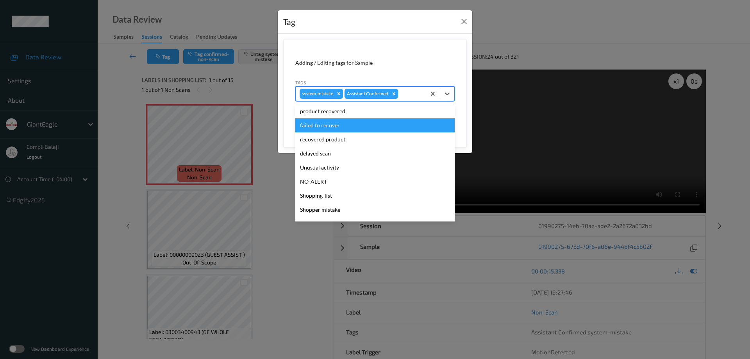
scroll to position [69, 0]
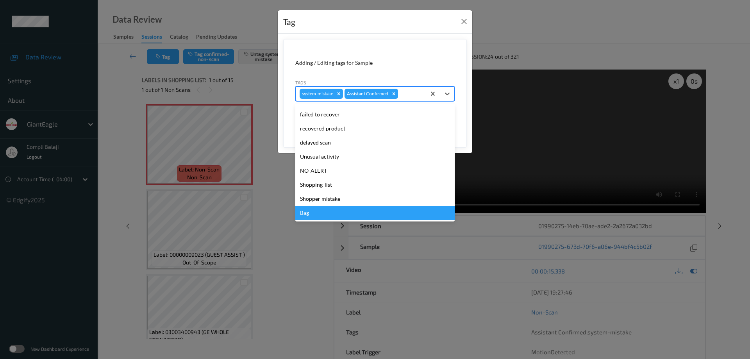
click at [310, 213] on div "Bag" at bounding box center [375, 213] width 159 height 14
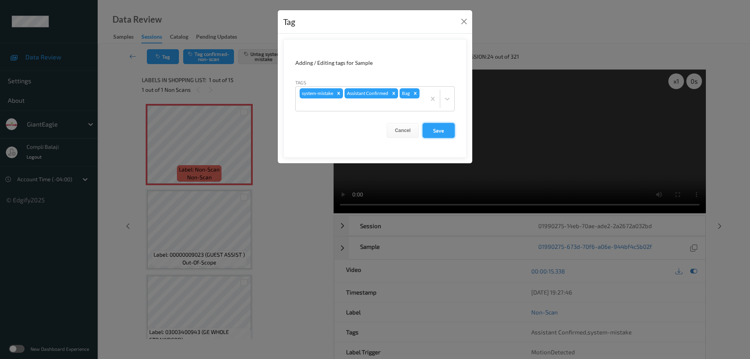
click at [436, 131] on button "Save" at bounding box center [439, 130] width 32 height 15
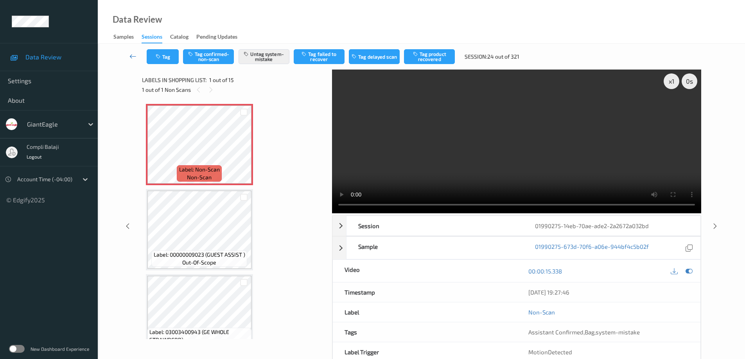
click at [131, 56] on icon at bounding box center [132, 56] width 7 height 8
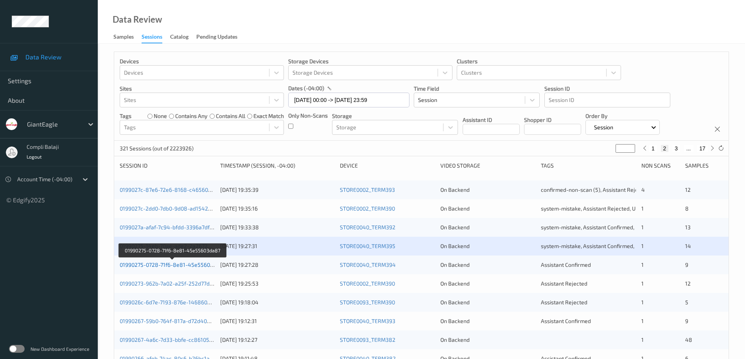
click at [192, 267] on link "01990275-0728-71f6-8e81-45e55603da87" at bounding box center [173, 265] width 106 height 7
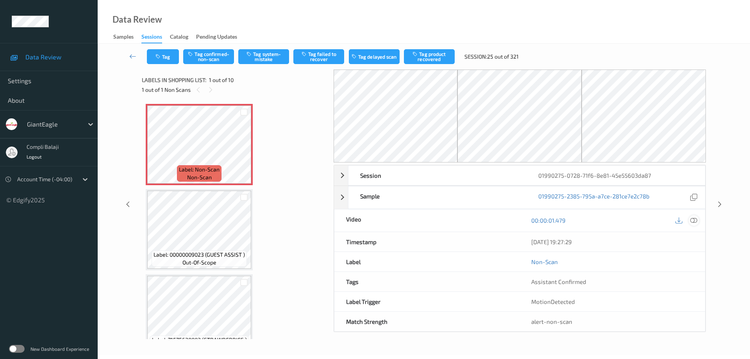
click at [695, 223] on icon at bounding box center [694, 220] width 7 height 7
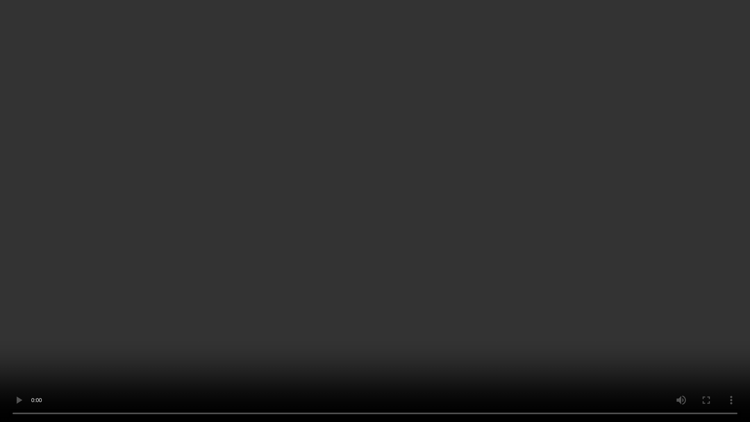
click at [699, 286] on video at bounding box center [375, 211] width 750 height 422
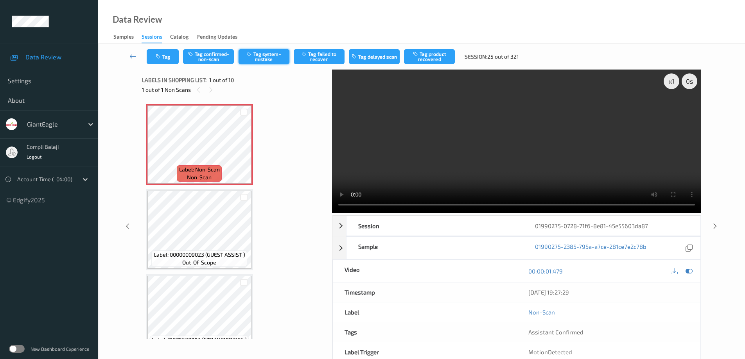
click at [269, 61] on button "Tag system-mistake" at bounding box center [263, 56] width 51 height 15
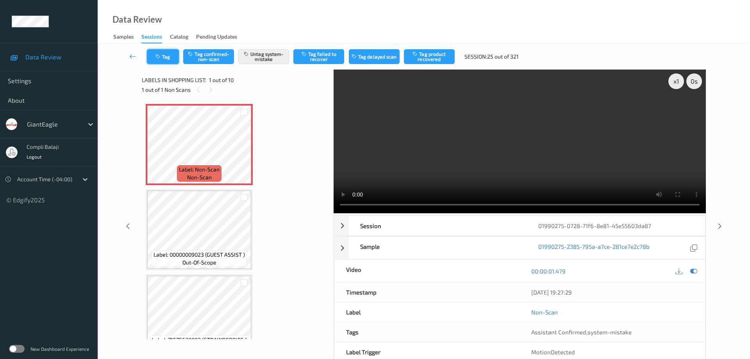
click at [169, 59] on button "Tag" at bounding box center [163, 56] width 32 height 15
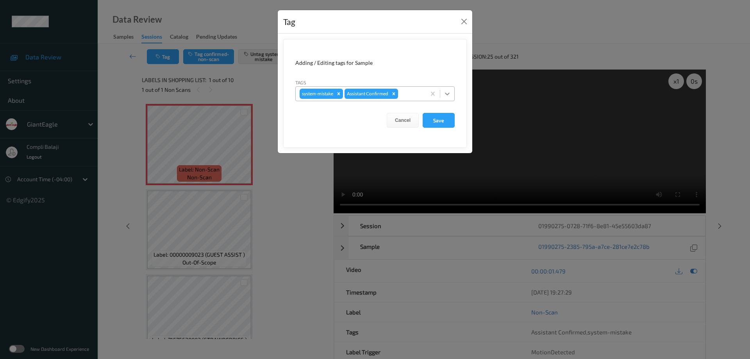
click at [448, 94] on icon at bounding box center [448, 94] width 8 height 8
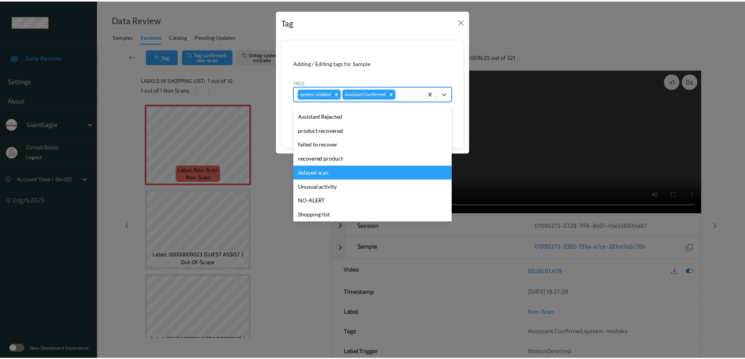
scroll to position [69, 0]
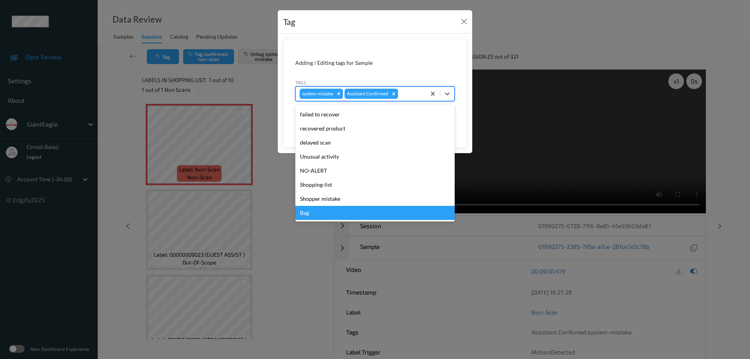
click at [308, 215] on div "Bag" at bounding box center [375, 213] width 159 height 14
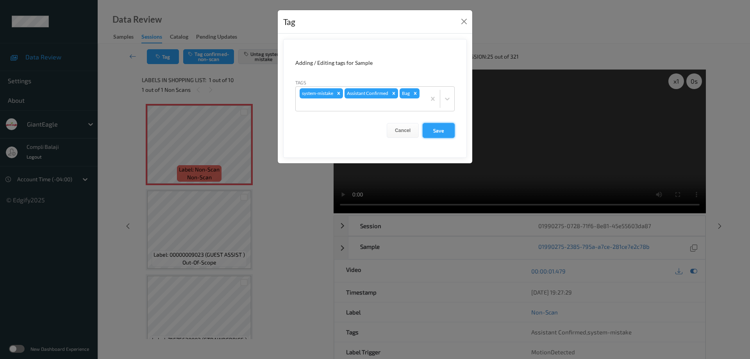
click at [442, 133] on button "Save" at bounding box center [439, 130] width 32 height 15
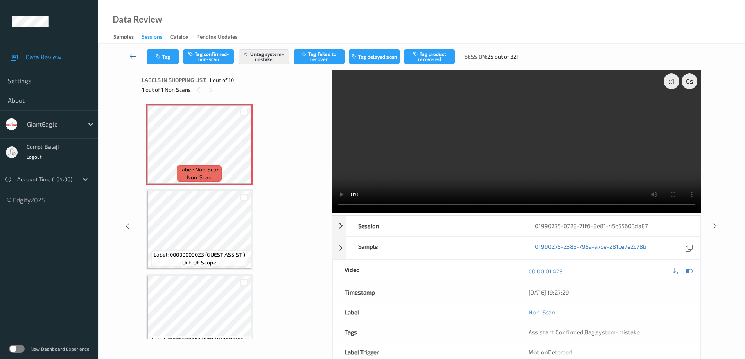
click at [134, 56] on icon at bounding box center [132, 56] width 7 height 8
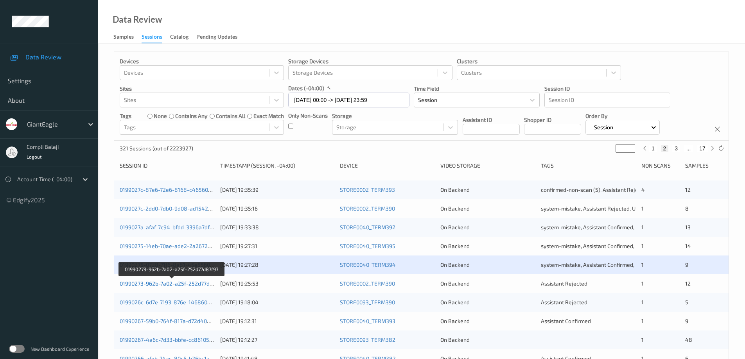
click at [173, 285] on link "01990273-962b-7a02-a25f-252d77d87f97" at bounding box center [172, 283] width 104 height 7
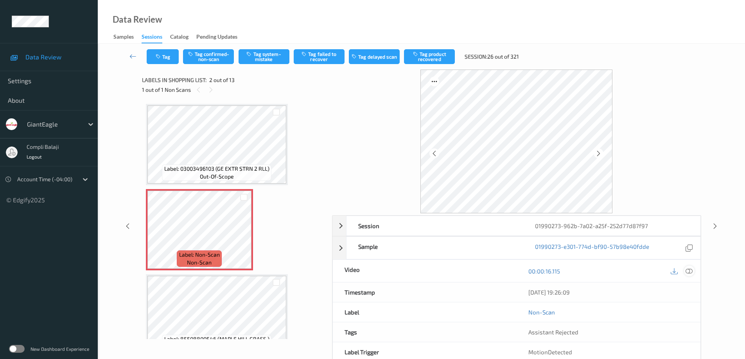
click at [688, 272] on icon at bounding box center [688, 271] width 7 height 7
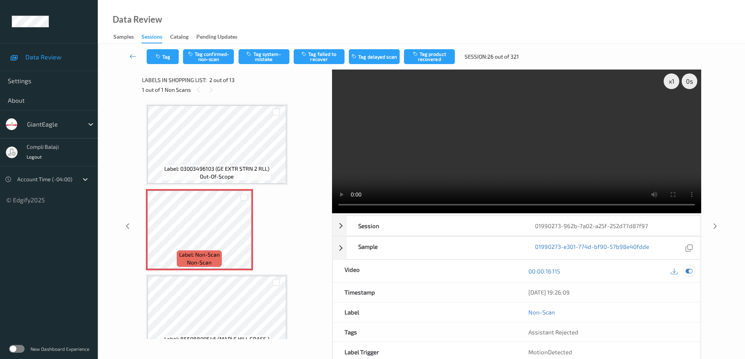
click at [690, 270] on icon at bounding box center [688, 271] width 7 height 7
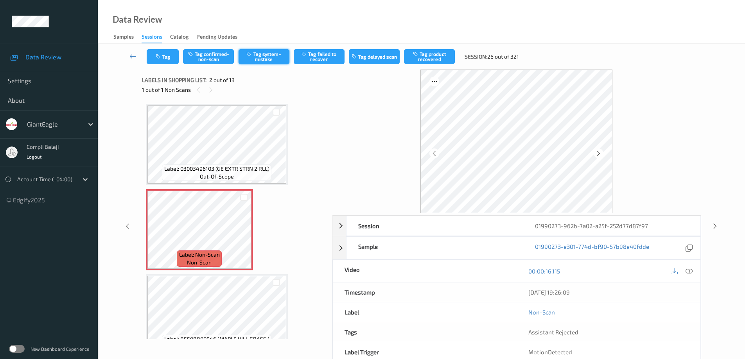
click at [268, 59] on button "Tag system-mistake" at bounding box center [263, 56] width 51 height 15
click at [688, 270] on icon at bounding box center [688, 271] width 7 height 7
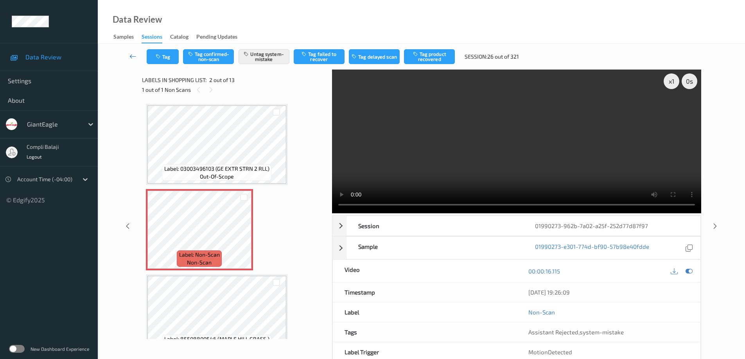
click at [132, 57] on icon at bounding box center [132, 56] width 7 height 8
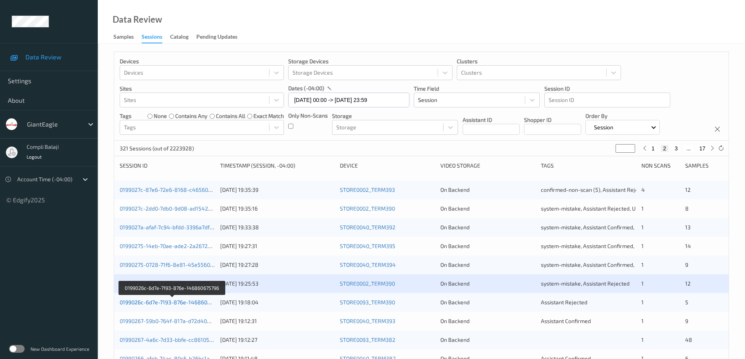
click at [179, 304] on link "0199026c-6d7e-7193-876e-146860675796" at bounding box center [173, 302] width 106 height 7
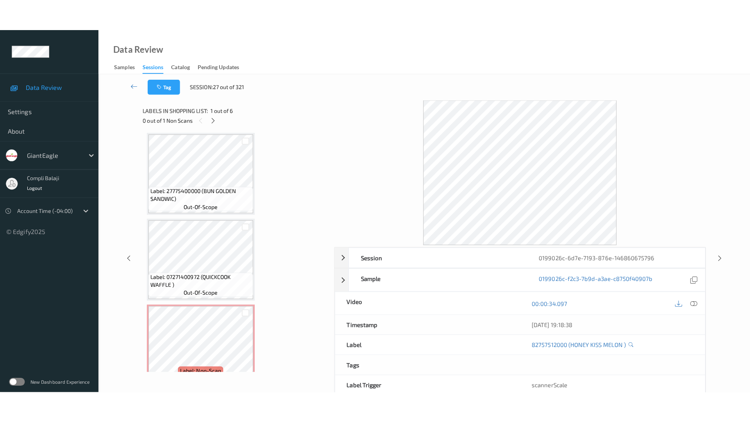
scroll to position [276, 0]
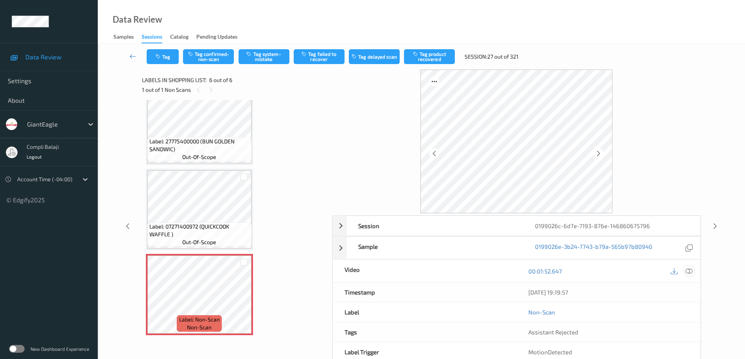
click at [690, 274] on icon at bounding box center [688, 271] width 7 height 7
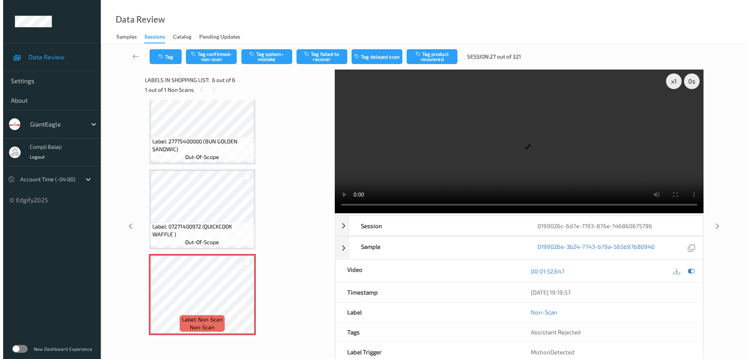
scroll to position [213, 0]
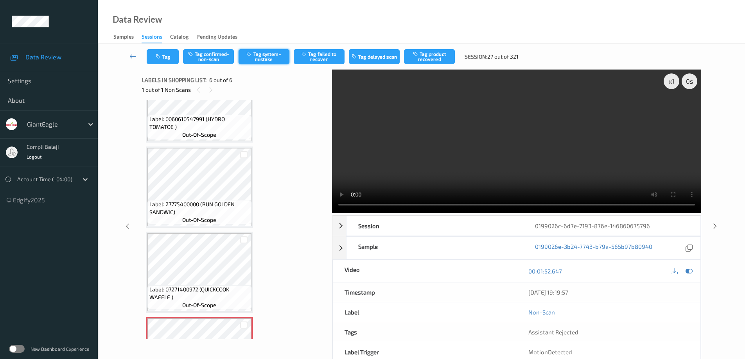
click at [276, 57] on button "Tag system-mistake" at bounding box center [263, 56] width 51 height 15
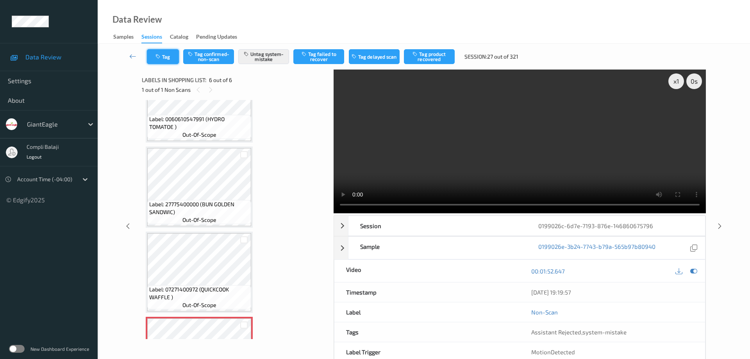
click at [170, 61] on button "Tag" at bounding box center [163, 56] width 32 height 15
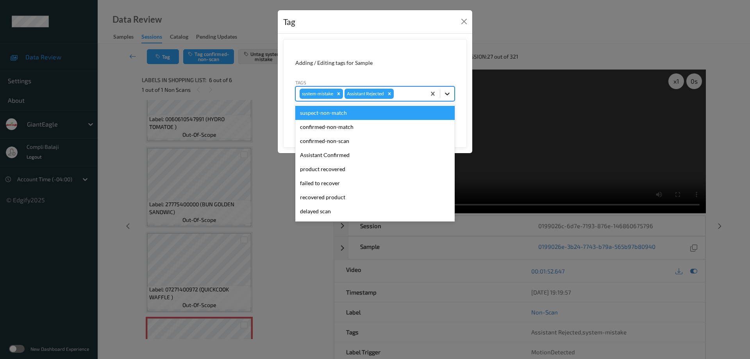
click at [449, 94] on icon at bounding box center [447, 94] width 5 height 3
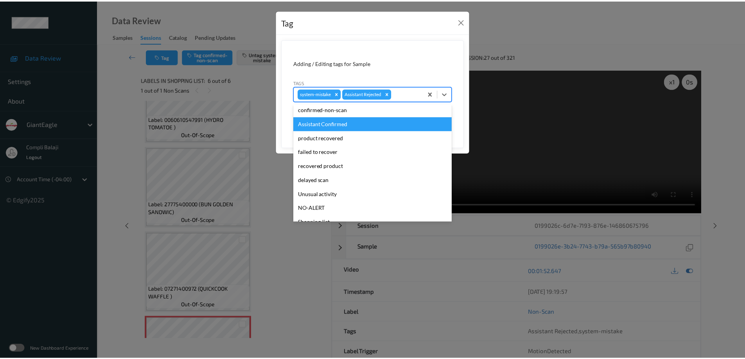
scroll to position [39, 0]
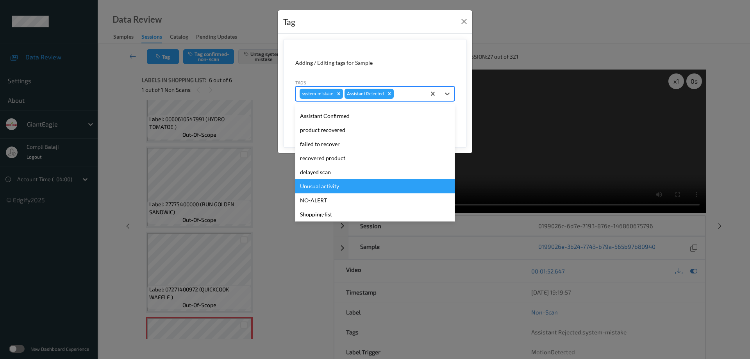
click at [336, 186] on div "Unusual activity" at bounding box center [375, 186] width 159 height 14
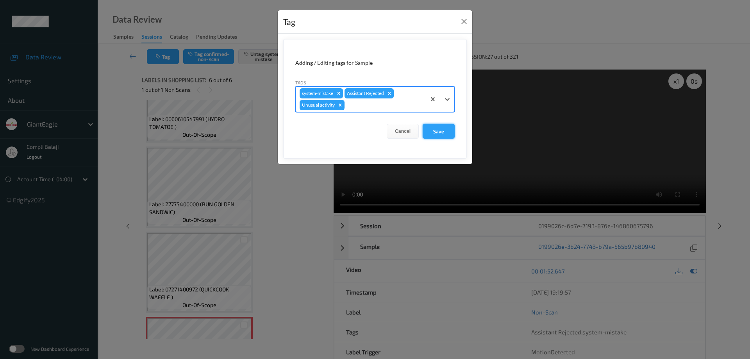
click at [439, 133] on button "Save" at bounding box center [439, 131] width 32 height 15
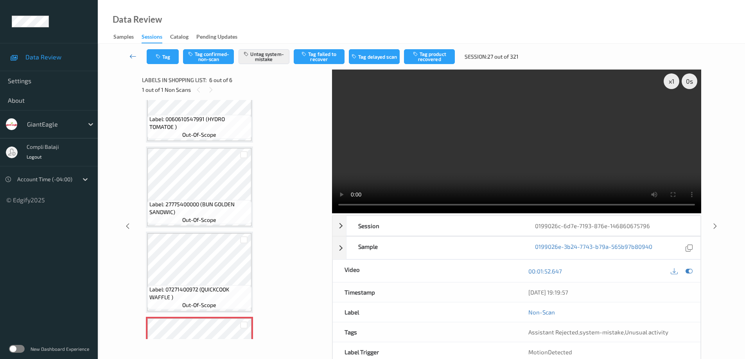
click at [132, 58] on icon at bounding box center [132, 56] width 7 height 8
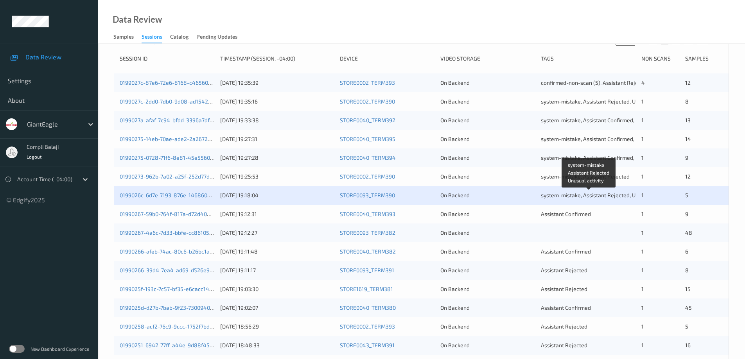
scroll to position [156, 0]
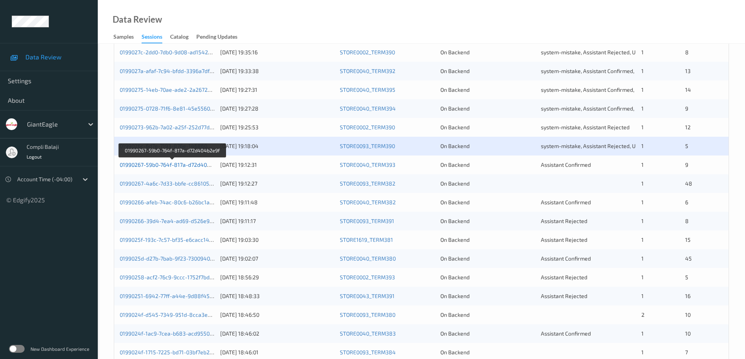
click at [195, 165] on link "01990267-59b0-764f-817a-d72d404b2e9f" at bounding box center [172, 164] width 105 height 7
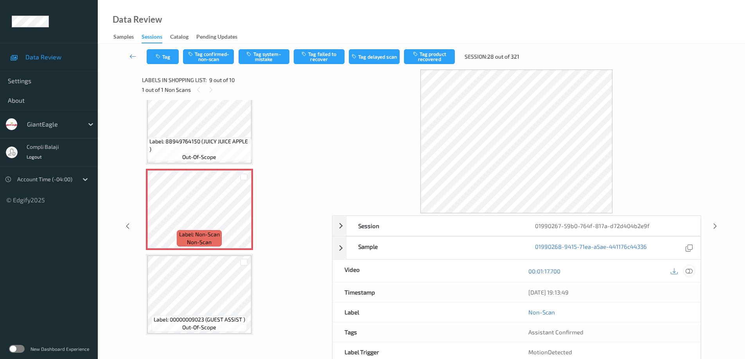
click at [691, 274] on icon at bounding box center [688, 271] width 7 height 7
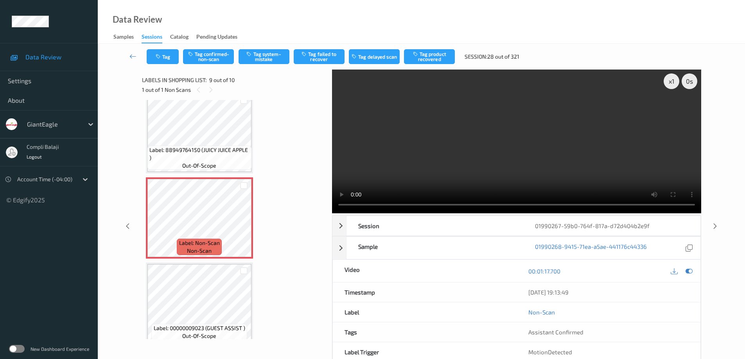
scroll to position [617, 0]
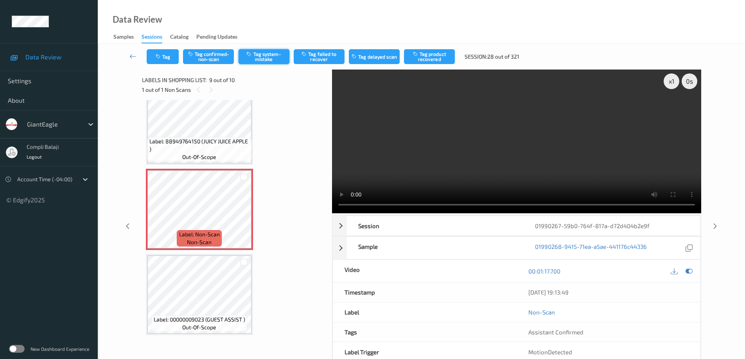
click at [275, 57] on button "Tag system-mistake" at bounding box center [263, 56] width 51 height 15
click at [131, 57] on icon at bounding box center [132, 56] width 7 height 8
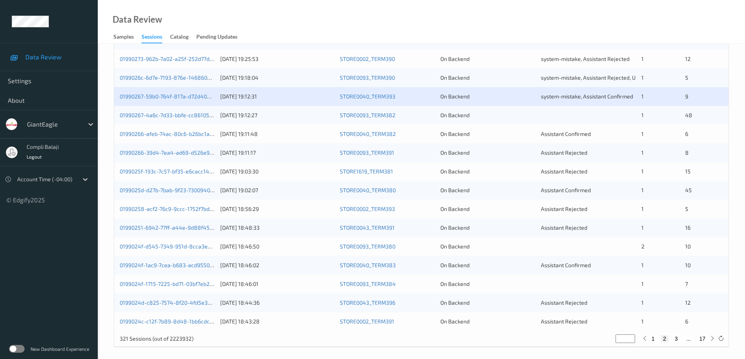
scroll to position [229, 0]
